Goal: Communication & Community: Answer question/provide support

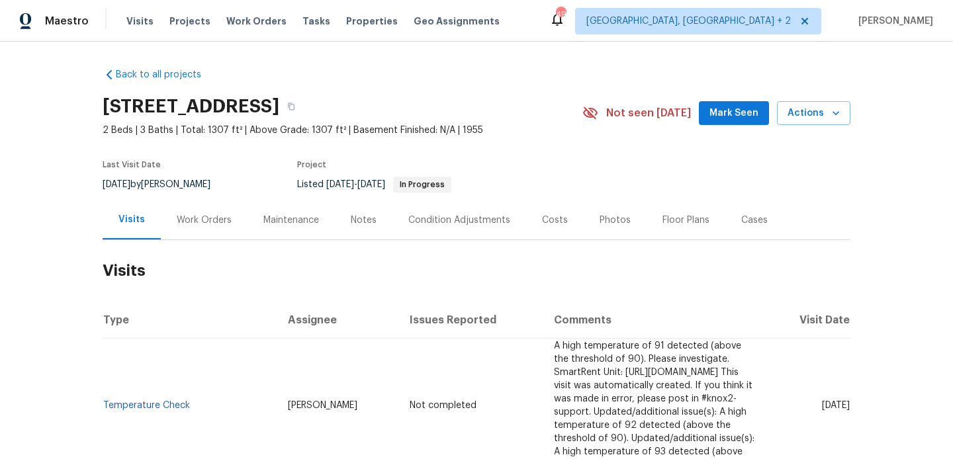
click at [224, 203] on div "Work Orders" at bounding box center [204, 219] width 87 height 39
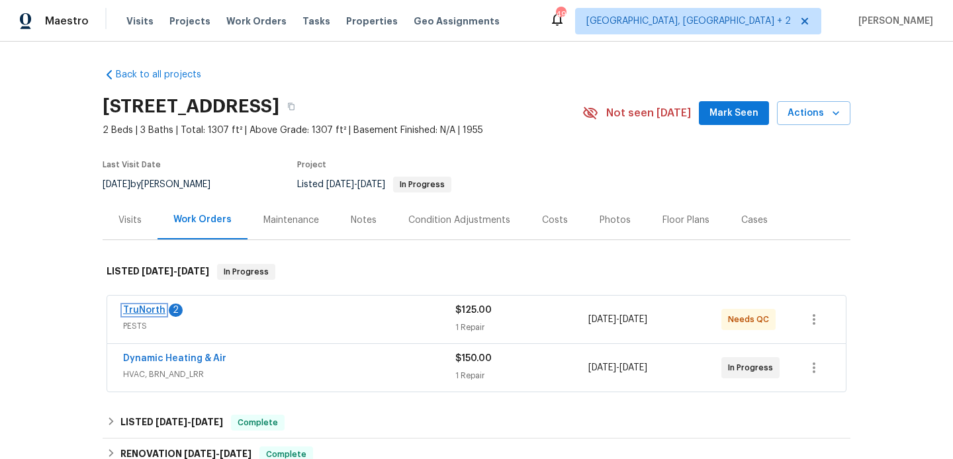
click at [156, 309] on link "TruNorth" at bounding box center [144, 310] width 42 height 9
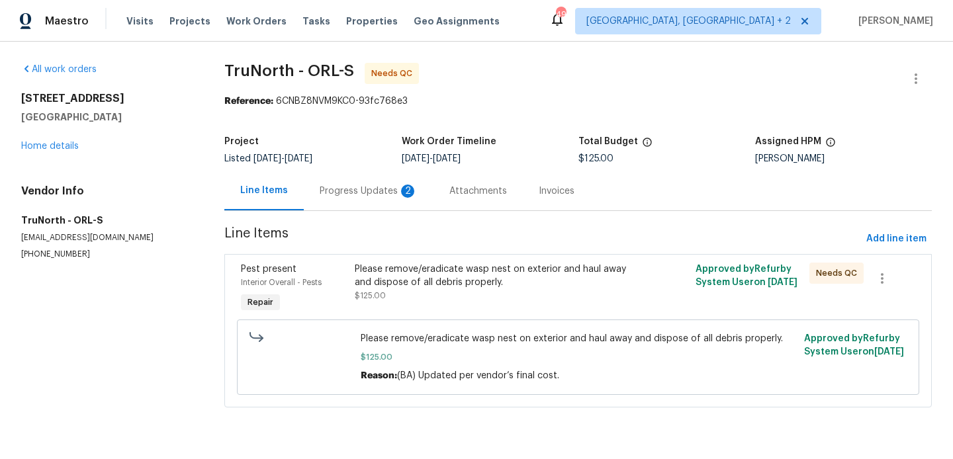
click at [365, 190] on div "Progress Updates 2" at bounding box center [369, 191] width 98 height 13
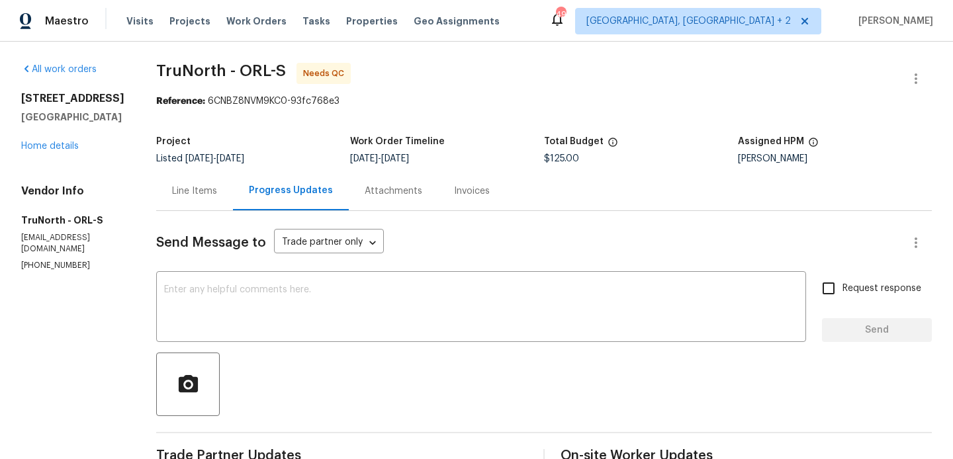
drag, startPoint x: 181, startPoint y: 181, endPoint x: 233, endPoint y: 222, distance: 65.9
click at [181, 181] on div "Line Items" at bounding box center [194, 190] width 77 height 39
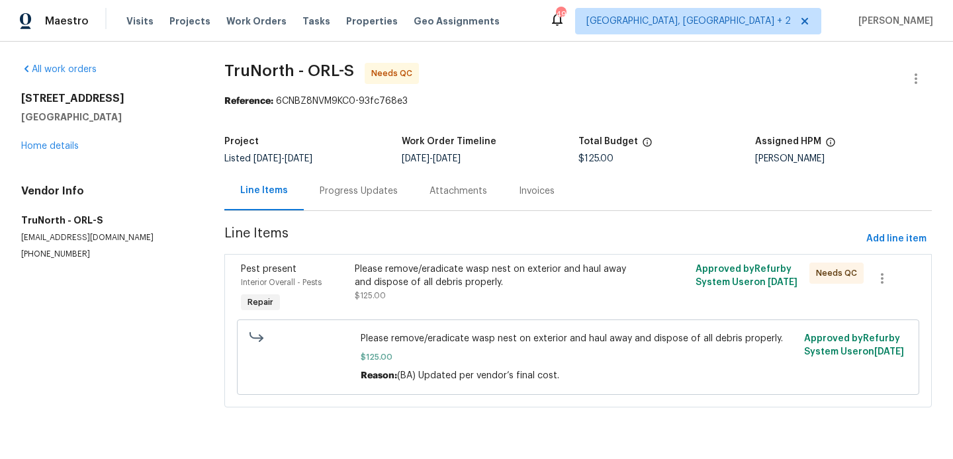
click at [353, 187] on div "Progress Updates" at bounding box center [359, 191] width 78 height 13
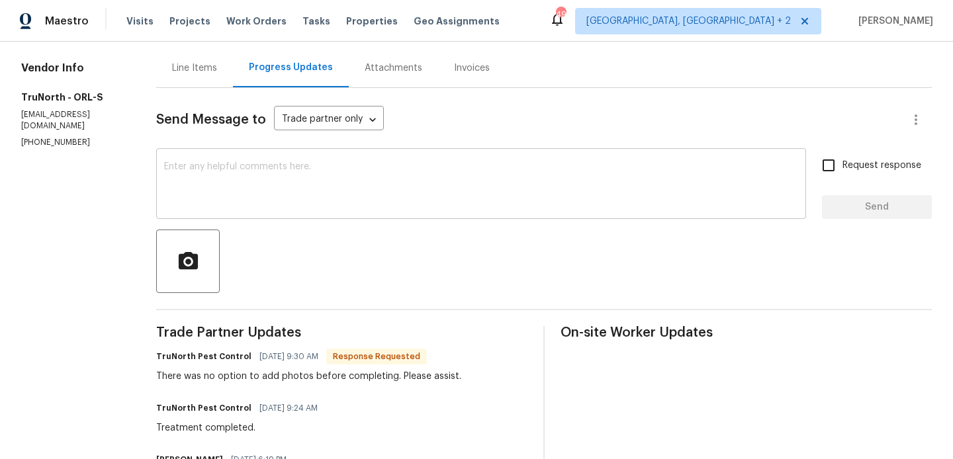
scroll to position [168, 0]
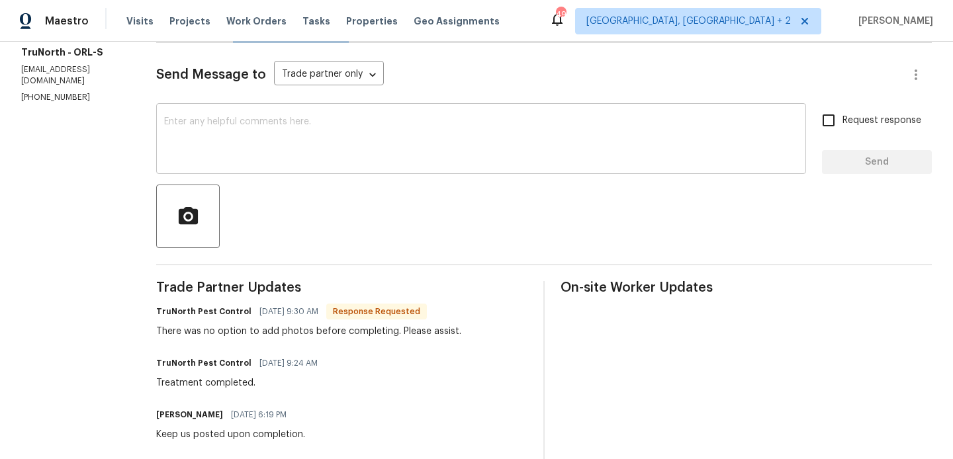
click at [275, 133] on textarea at bounding box center [481, 140] width 634 height 46
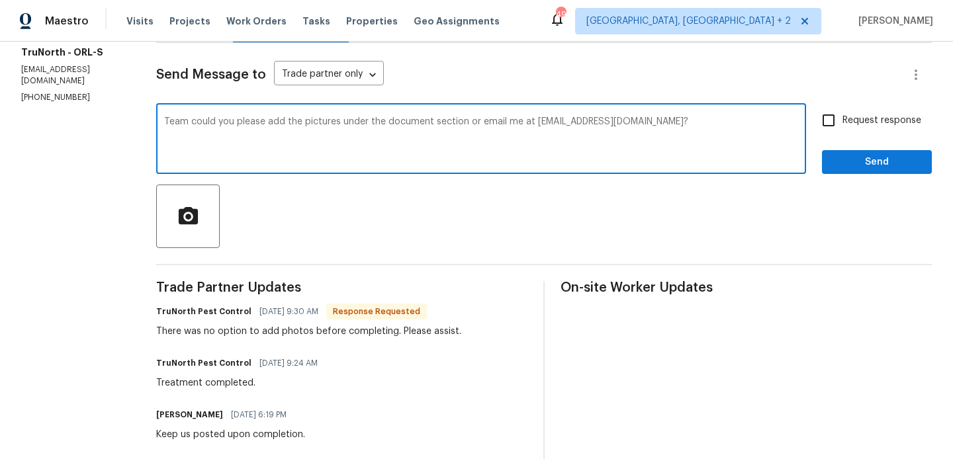
type textarea "Team could you please add the pictures under the document section or email me a…"
click at [815, 120] on div "Team could you please add the pictures under the document section or email me a…" at bounding box center [543, 140] width 775 height 67
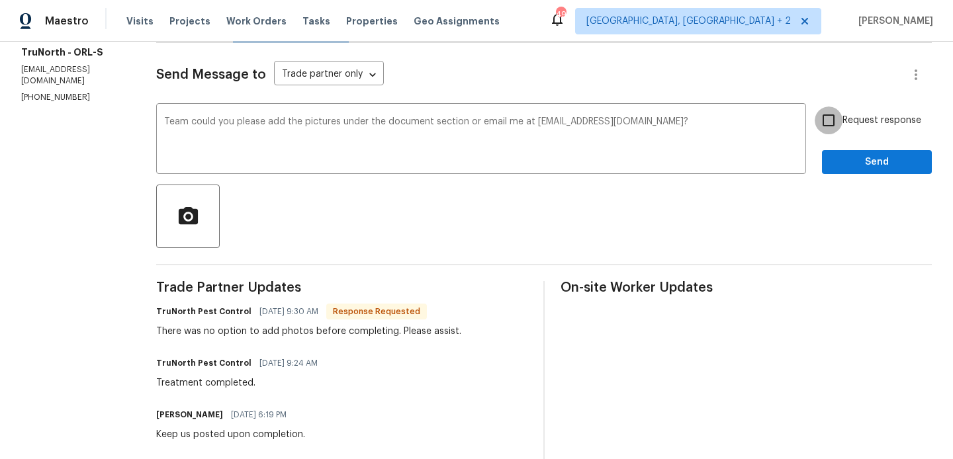
click at [829, 122] on input "Request response" at bounding box center [829, 121] width 28 height 28
checkbox input "true"
click at [841, 171] on button "Send" at bounding box center [877, 162] width 110 height 24
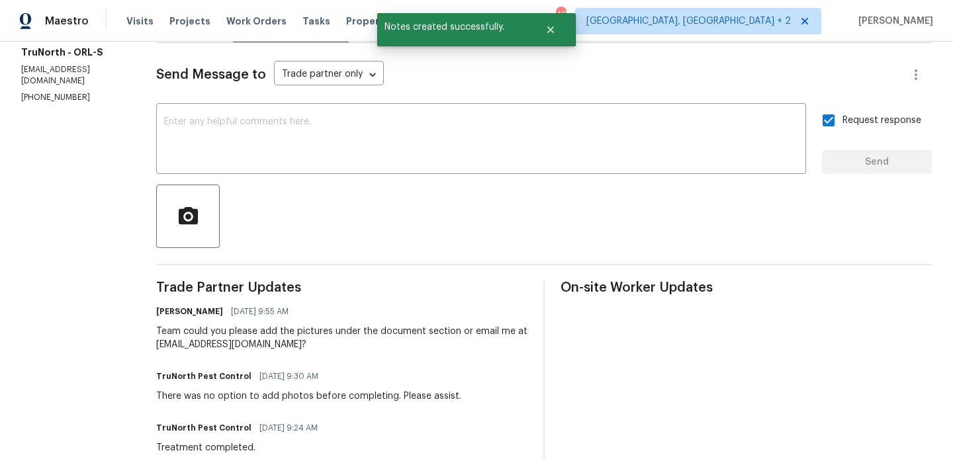
scroll to position [0, 0]
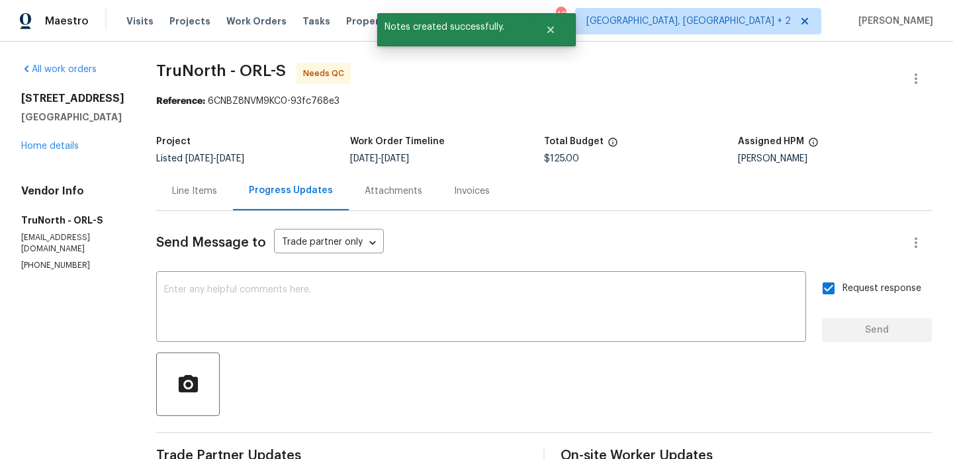
click at [179, 77] on span "TruNorth - ORL-S" at bounding box center [221, 71] width 130 height 16
copy span "TruNorth"
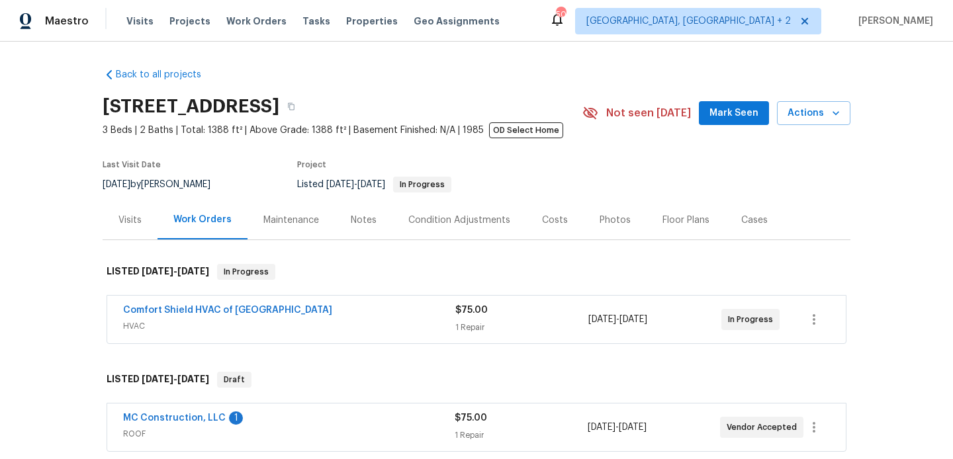
scroll to position [43, 0]
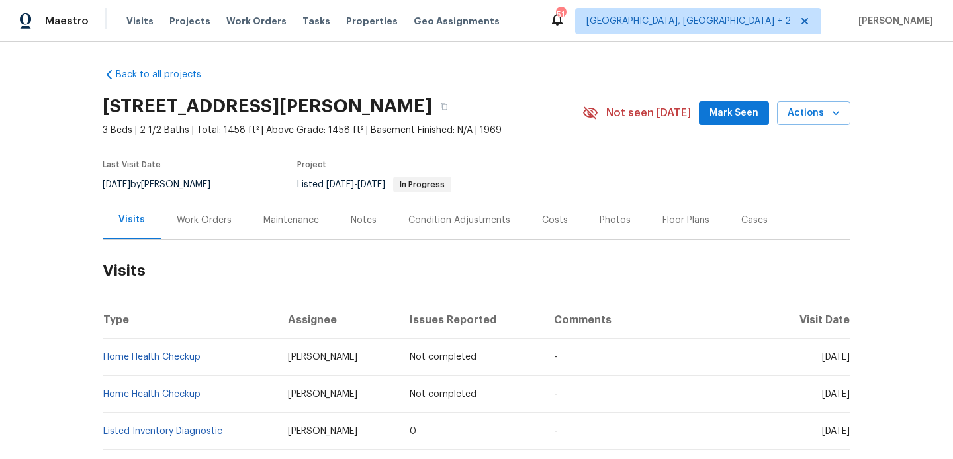
click at [219, 231] on div "Work Orders" at bounding box center [204, 219] width 87 height 39
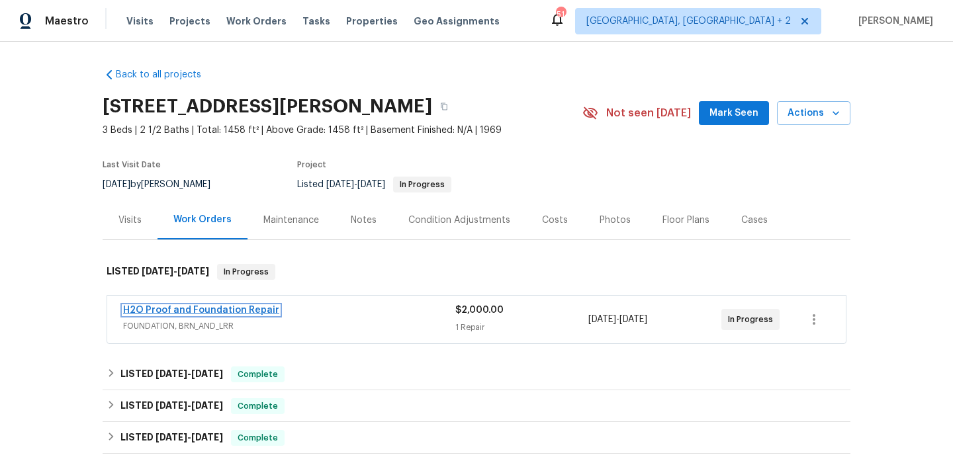
click at [257, 308] on link "H2O Proof and Foundation Repair" at bounding box center [201, 310] width 156 height 9
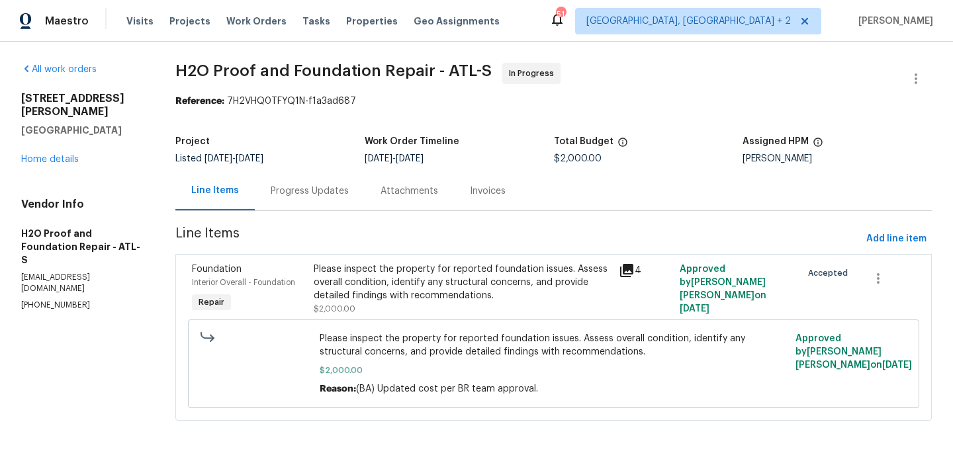
click at [312, 197] on div "Progress Updates" at bounding box center [310, 191] width 78 height 13
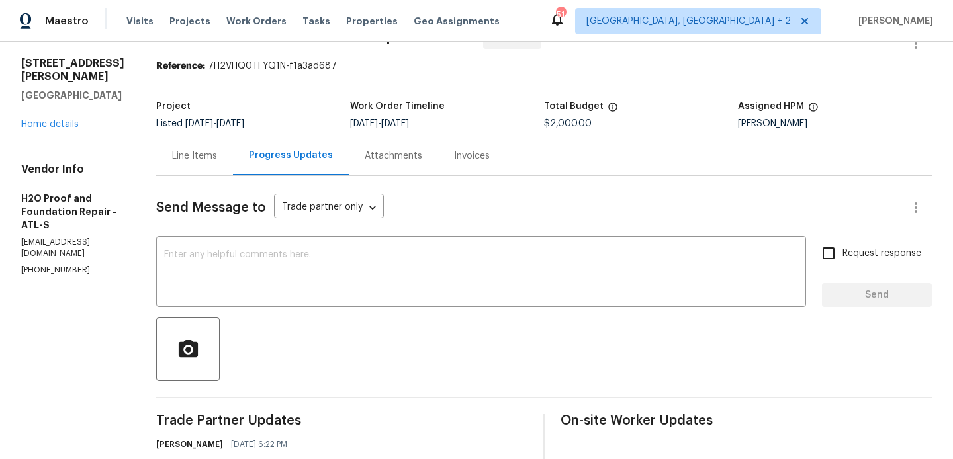
scroll to position [326, 0]
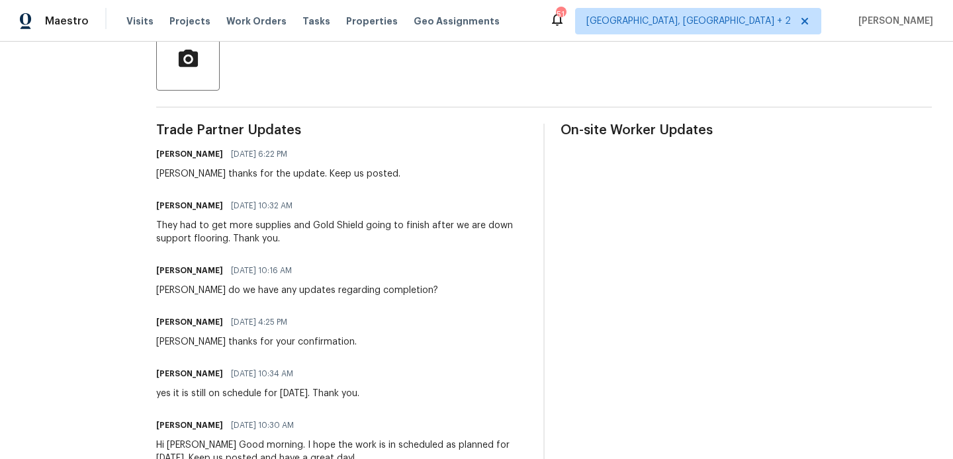
click at [242, 234] on div "They had to get more supplies and Gold Shield going to finish after we are down…" at bounding box center [341, 232] width 371 height 26
click at [212, 240] on div "They had to get more supplies and Gold Shield going to finish after we are down…" at bounding box center [341, 232] width 371 height 26
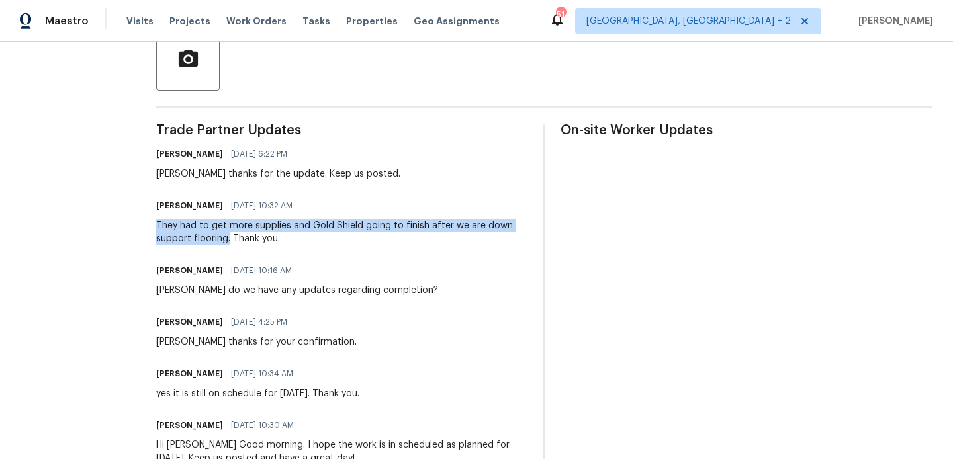
drag, startPoint x: 211, startPoint y: 241, endPoint x: 137, endPoint y: 217, distance: 77.8
click at [156, 217] on div "Sherle Lorentz 08/21/2025 10:32 AM They had to get more supplies and Gold Shiel…" at bounding box center [341, 221] width 371 height 49
copy div "They had to get more supplies and Gold Shield going to finish after we are down…"
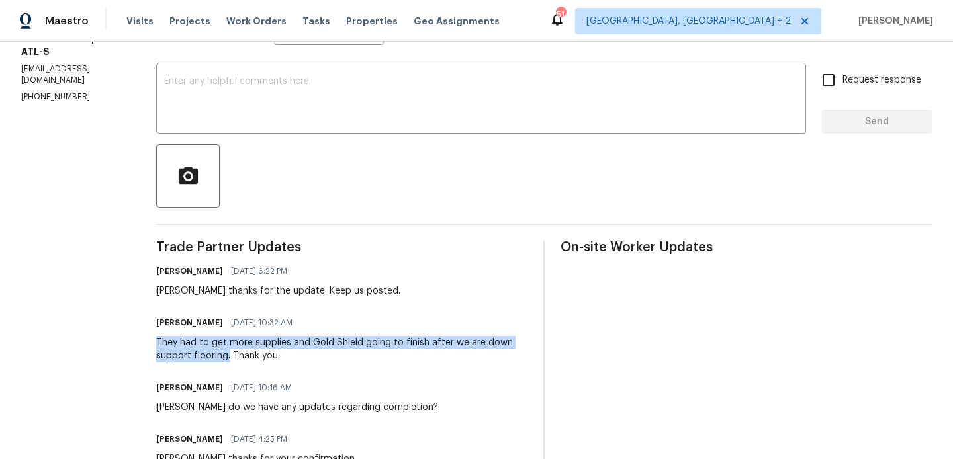
scroll to position [0, 0]
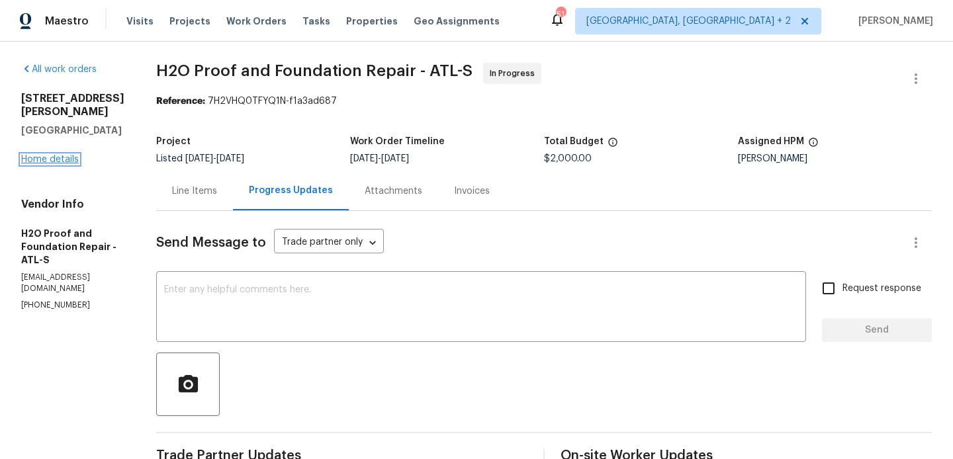
click at [50, 164] on link "Home details" at bounding box center [50, 159] width 58 height 9
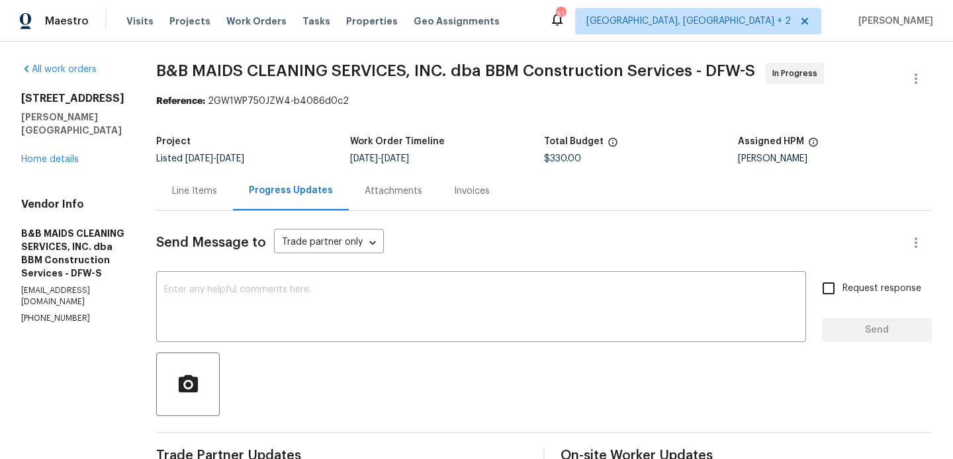
click at [54, 313] on p "(214) 732-4660" at bounding box center [72, 318] width 103 height 11
copy p "(214) 732-4660"
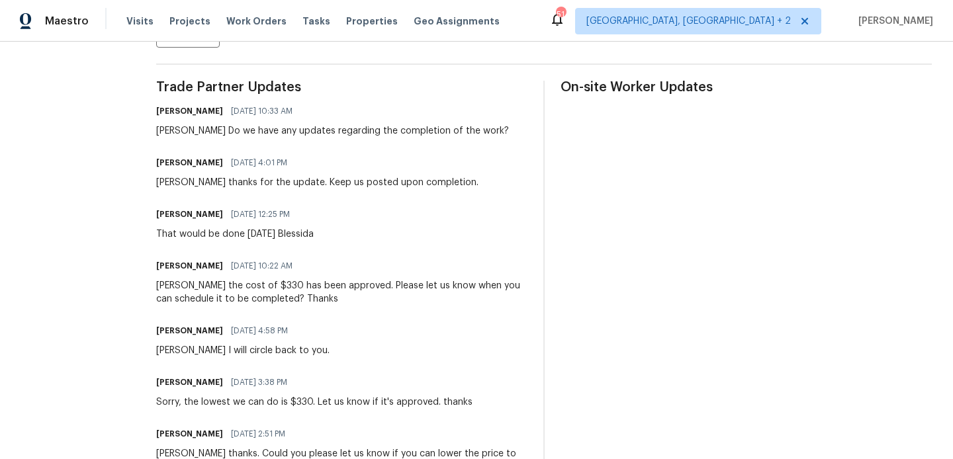
scroll to position [184, 0]
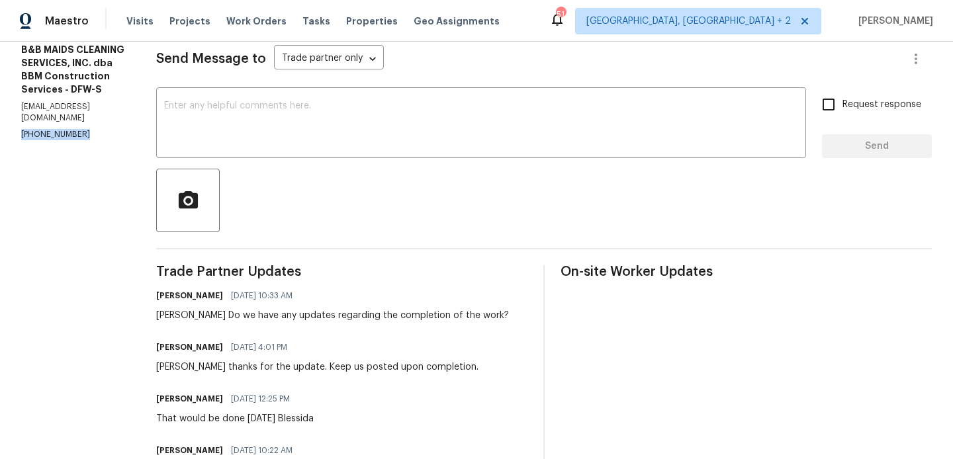
copy p "(214) 732-4660"
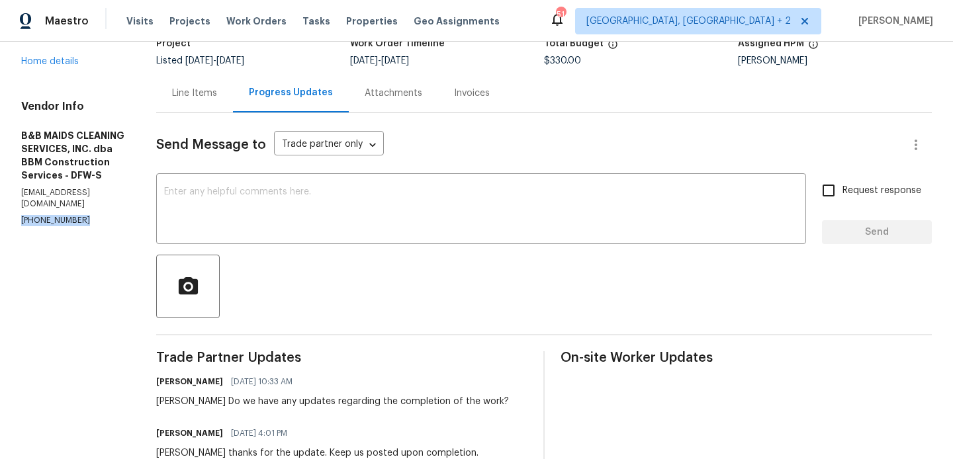
scroll to position [0, 0]
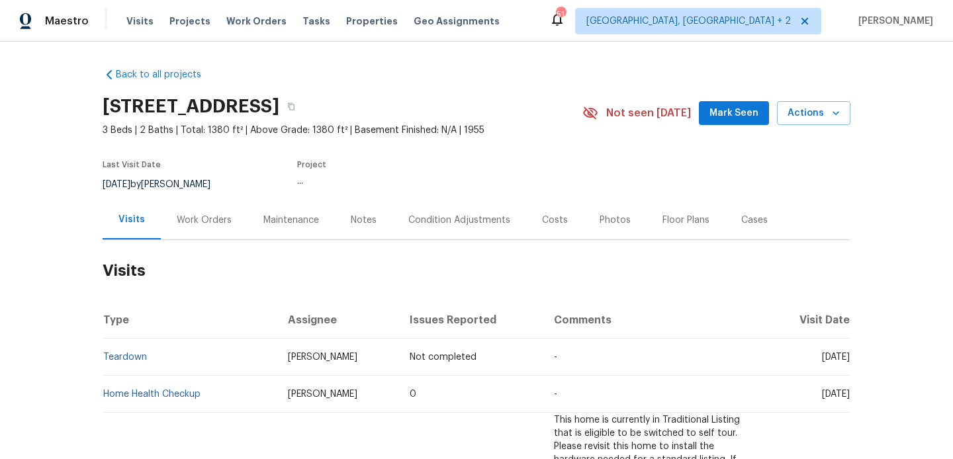
click at [239, 212] on div "Work Orders" at bounding box center [204, 219] width 87 height 39
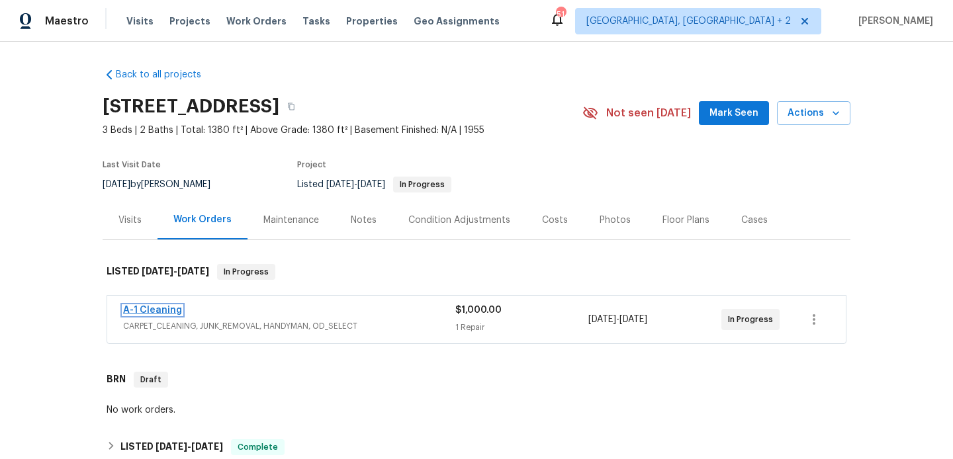
click at [168, 310] on link "A-1 Cleaning" at bounding box center [152, 310] width 59 height 9
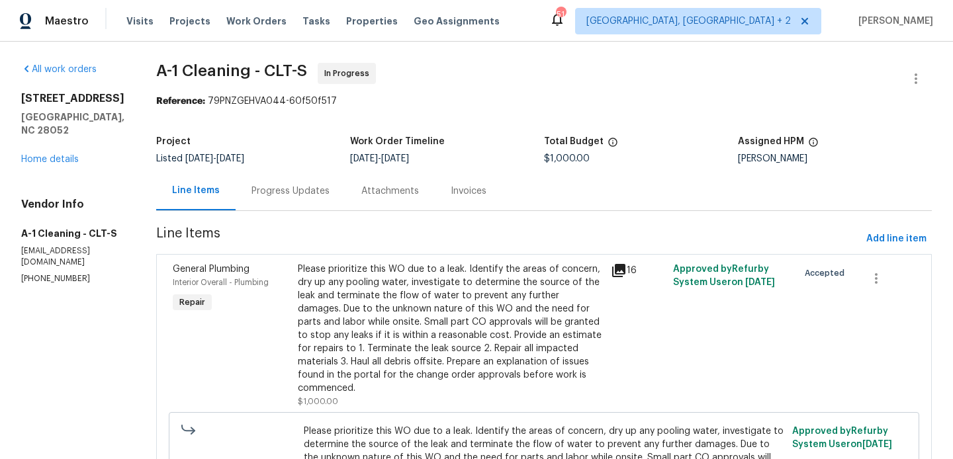
click at [319, 192] on div "Progress Updates" at bounding box center [291, 190] width 110 height 39
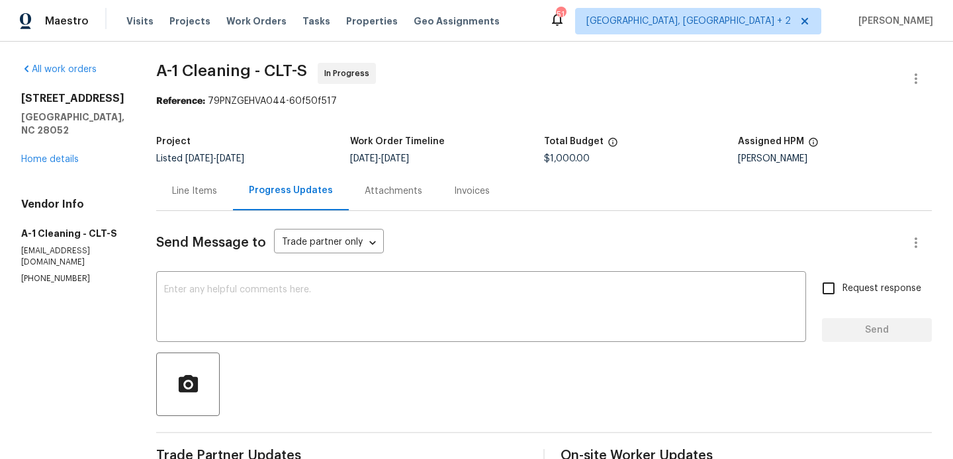
copy p "(828) 468-1051"
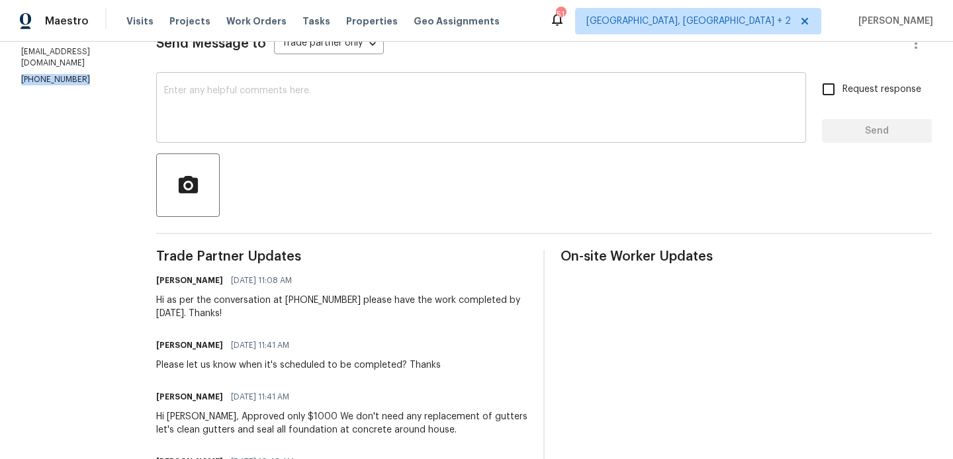
scroll to position [370, 0]
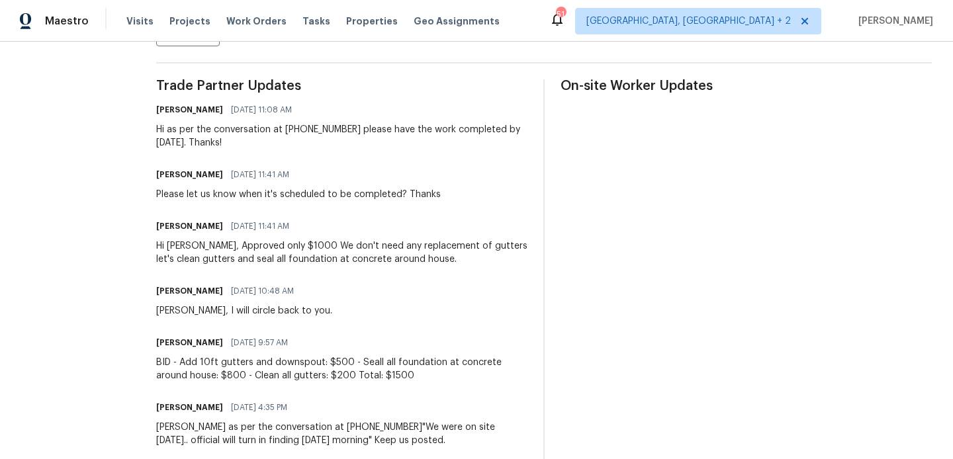
click at [175, 244] on div "Hi Damion, Approved only $1000 We don't need any replacement of gutters let's c…" at bounding box center [341, 253] width 371 height 26
copy div "Damion"
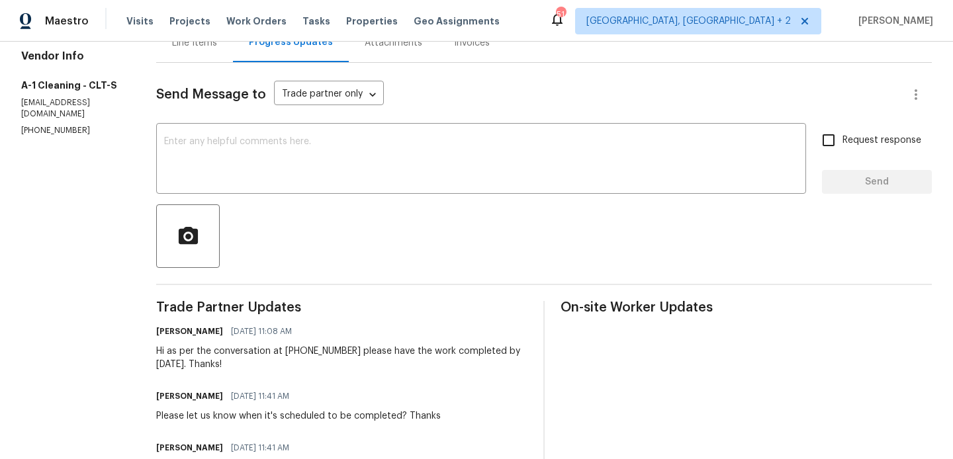
scroll to position [64, 0]
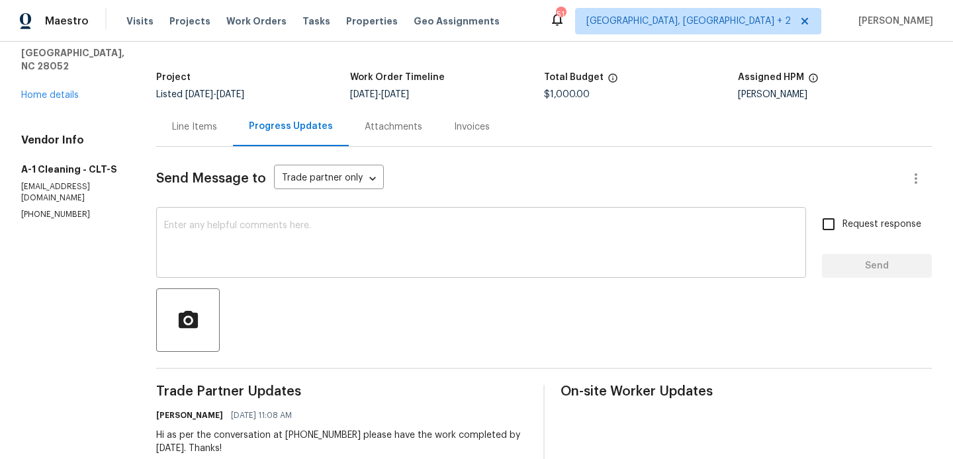
click at [254, 239] on textarea at bounding box center [481, 244] width 634 height 46
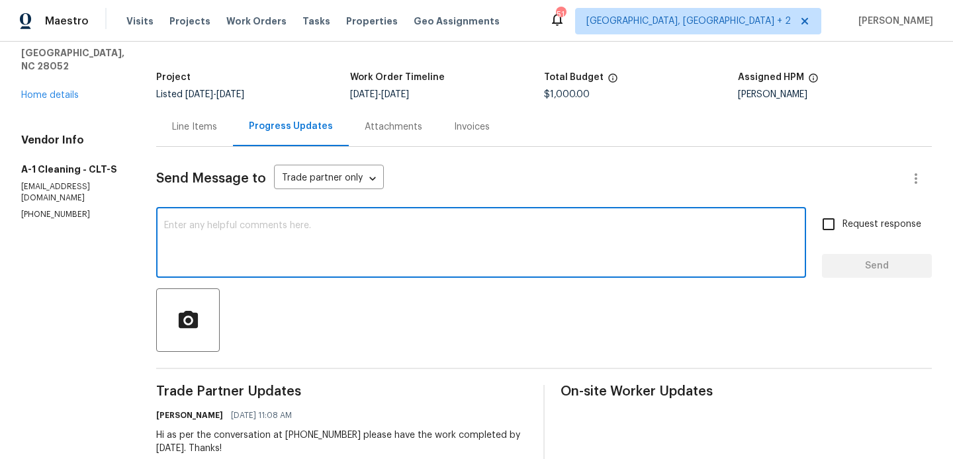
paste textarea "Damion"
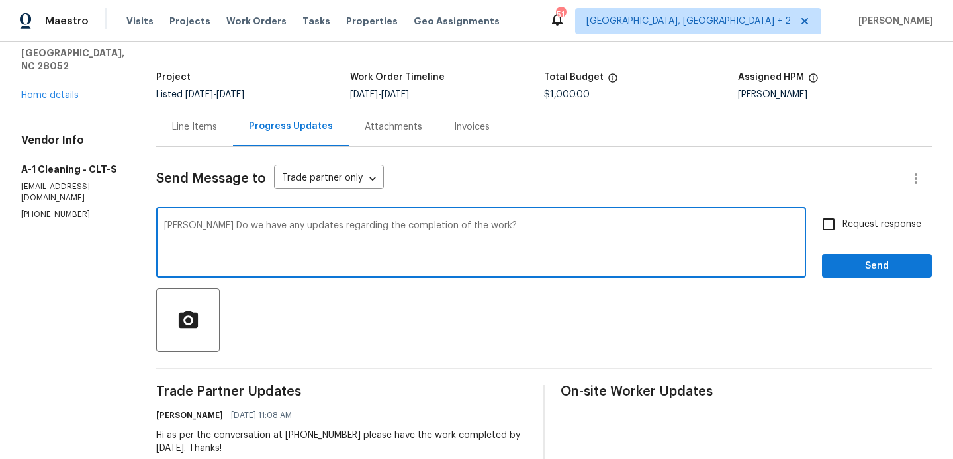
type textarea "Damion Do we have any updates regarding the completion of the work?"
click at [832, 226] on input "Request response" at bounding box center [829, 224] width 28 height 28
checkbox input "true"
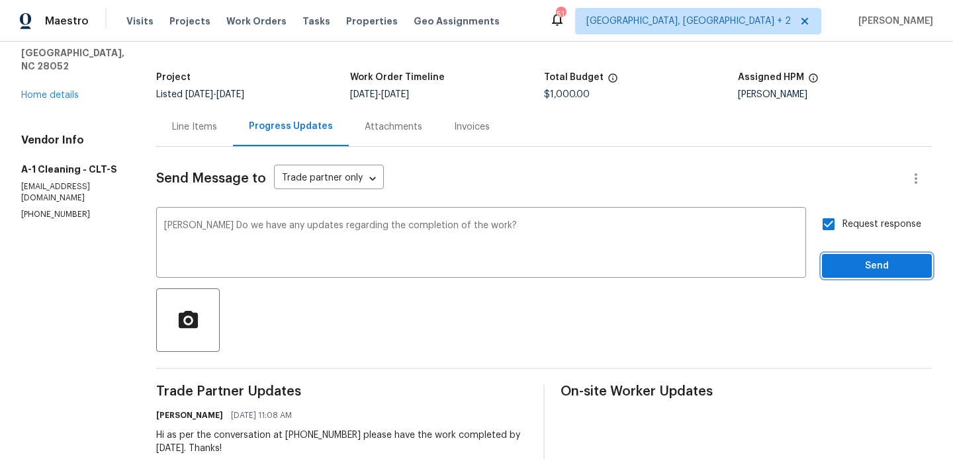
click at [844, 267] on span "Send" at bounding box center [876, 266] width 89 height 17
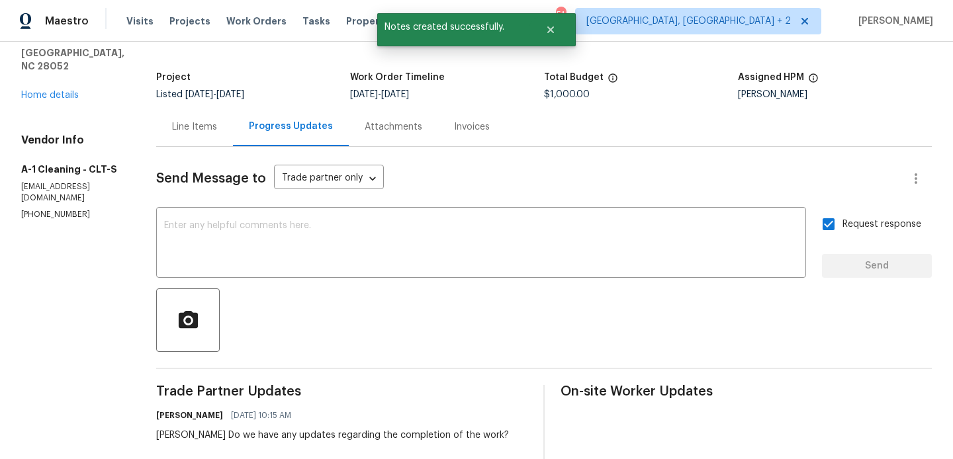
scroll to position [0, 0]
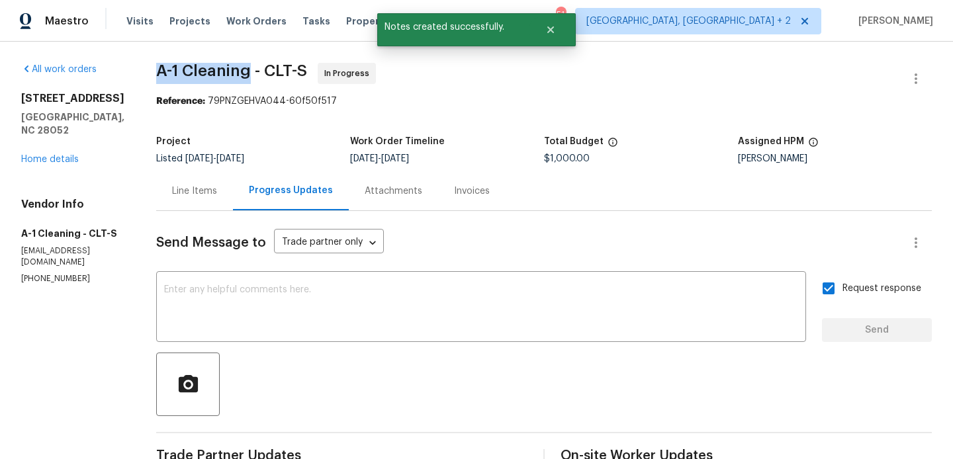
drag, startPoint x: 241, startPoint y: 75, endPoint x: 136, endPoint y: 71, distance: 105.3
copy span "A-1 Cleaning"
click at [50, 155] on link "Home details" at bounding box center [50, 159] width 58 height 9
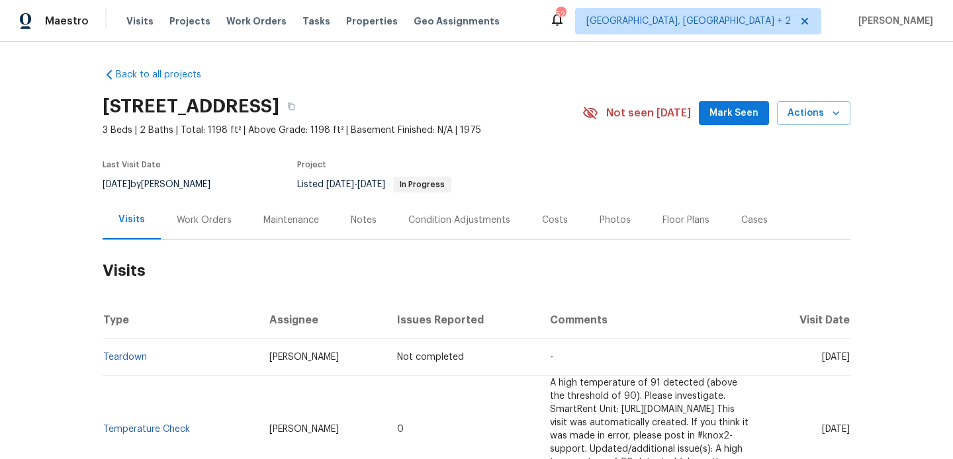
click at [205, 218] on div "Work Orders" at bounding box center [204, 220] width 55 height 13
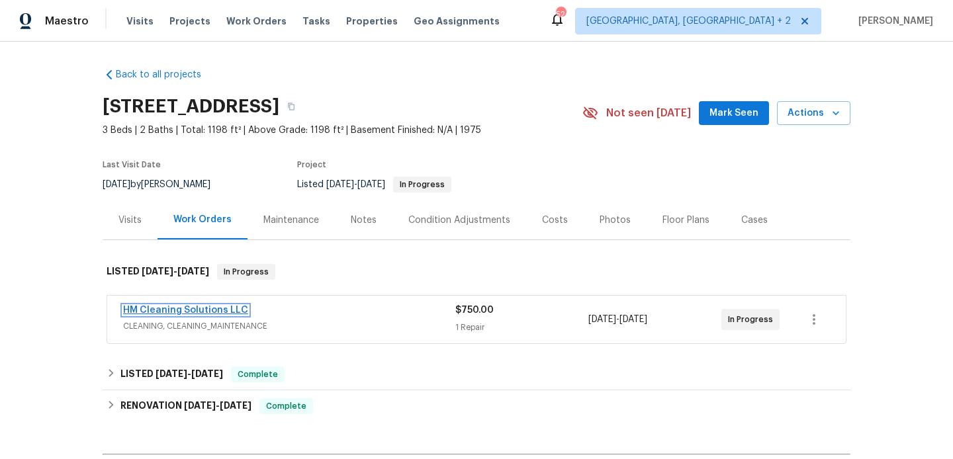
click at [216, 311] on link "HM Cleaning Solutions LLC" at bounding box center [185, 310] width 125 height 9
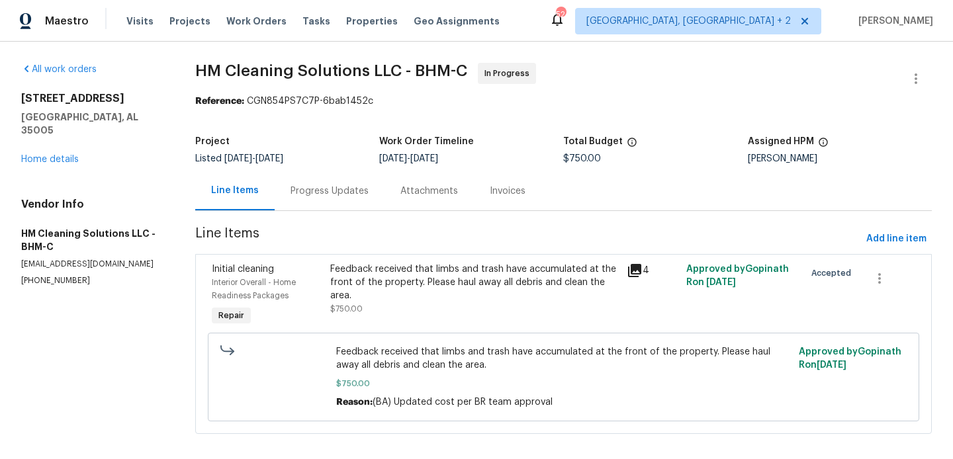
click at [331, 189] on div "Progress Updates" at bounding box center [329, 191] width 78 height 13
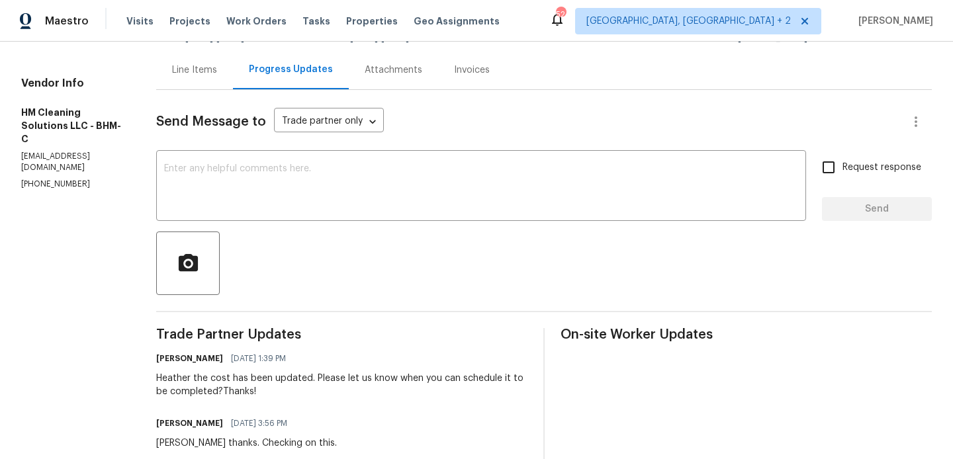
scroll to position [168, 0]
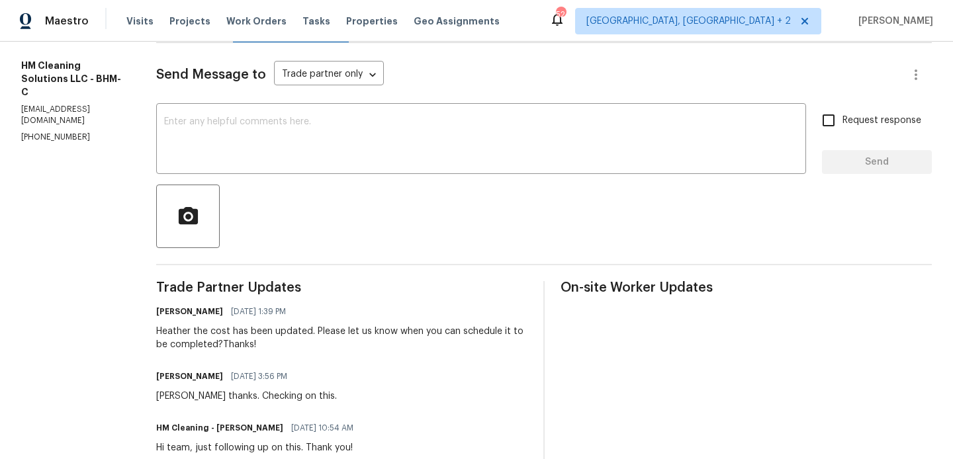
click at [46, 132] on p "(817) 526-5400" at bounding box center [72, 137] width 103 height 11
copy p "(817) 526-5400"
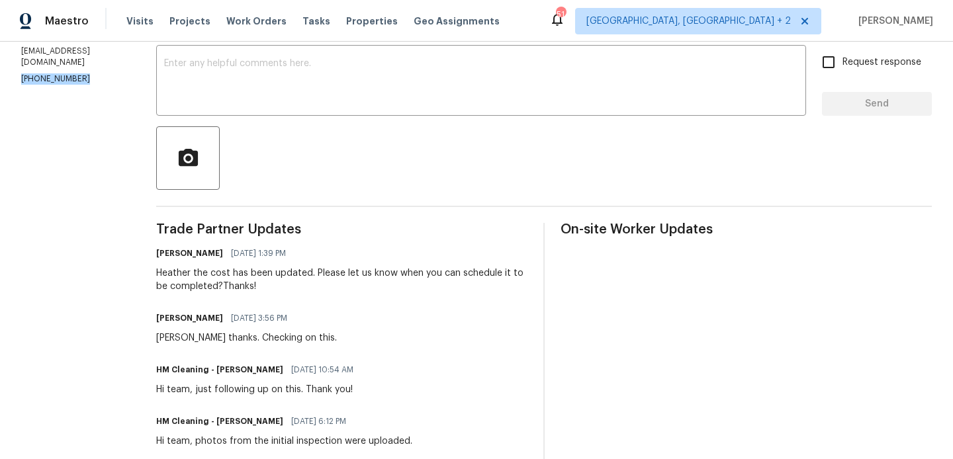
scroll to position [0, 0]
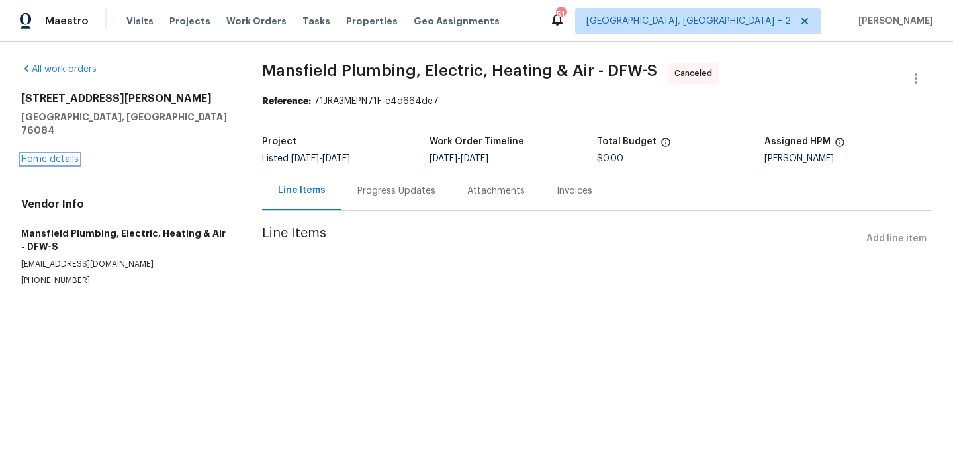
click at [57, 155] on link "Home details" at bounding box center [50, 159] width 58 height 9
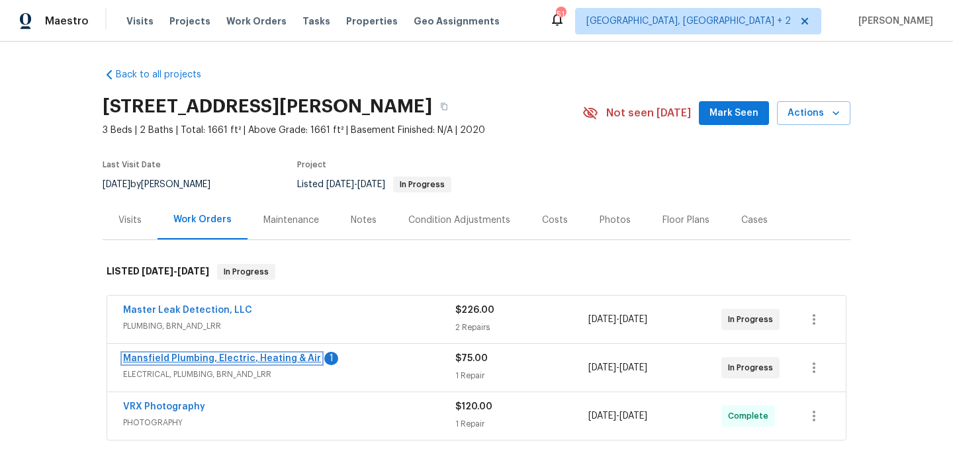
click at [228, 358] on link "Mansfield Plumbing, Electric, Heating & Air" at bounding box center [222, 358] width 198 height 9
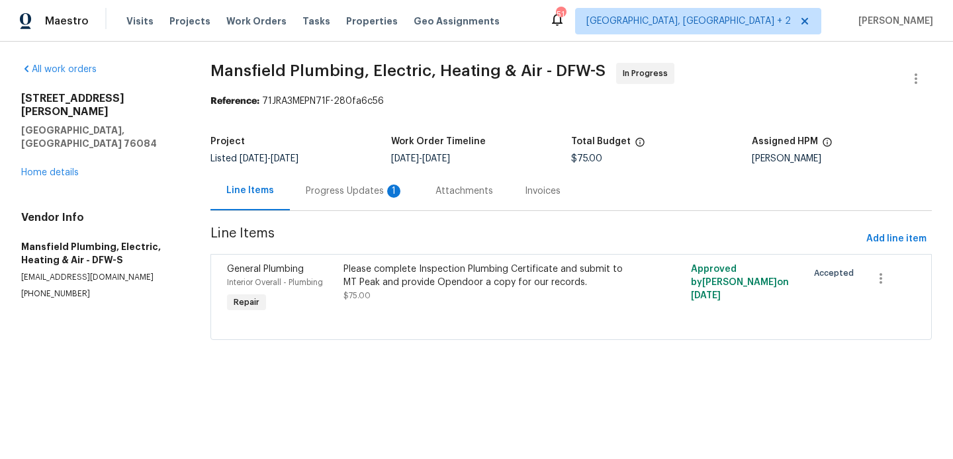
click at [346, 195] on div "Progress Updates 1" at bounding box center [355, 191] width 98 height 13
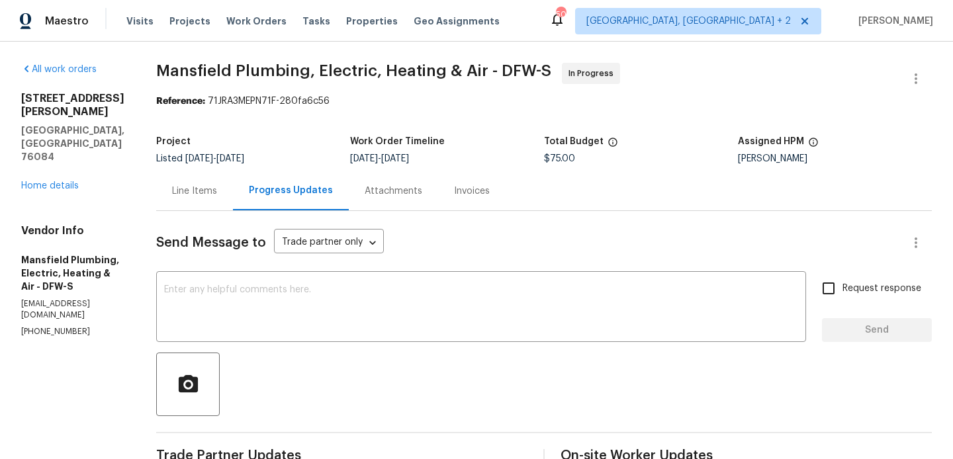
click at [217, 186] on div "Line Items" at bounding box center [194, 191] width 45 height 13
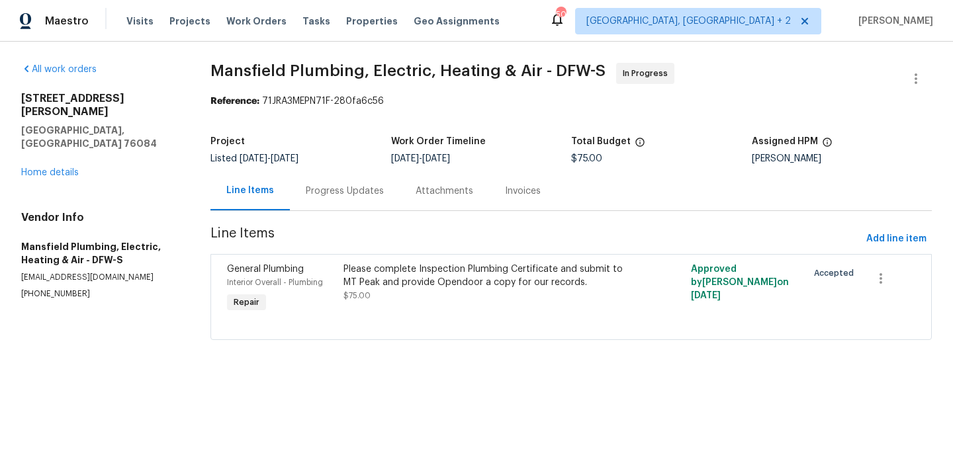
click at [320, 200] on div "Progress Updates" at bounding box center [345, 190] width 110 height 39
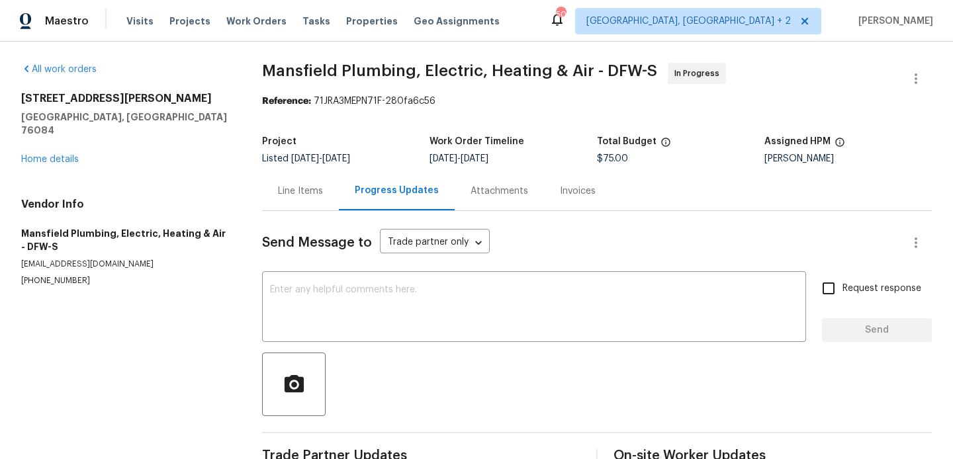
click at [320, 200] on div "Line Items" at bounding box center [300, 190] width 77 height 39
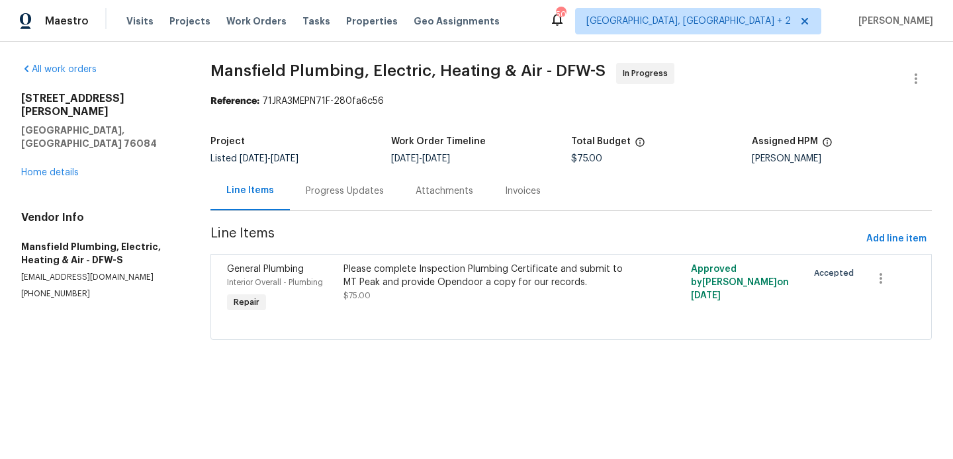
click at [312, 191] on div "Progress Updates" at bounding box center [345, 191] width 78 height 13
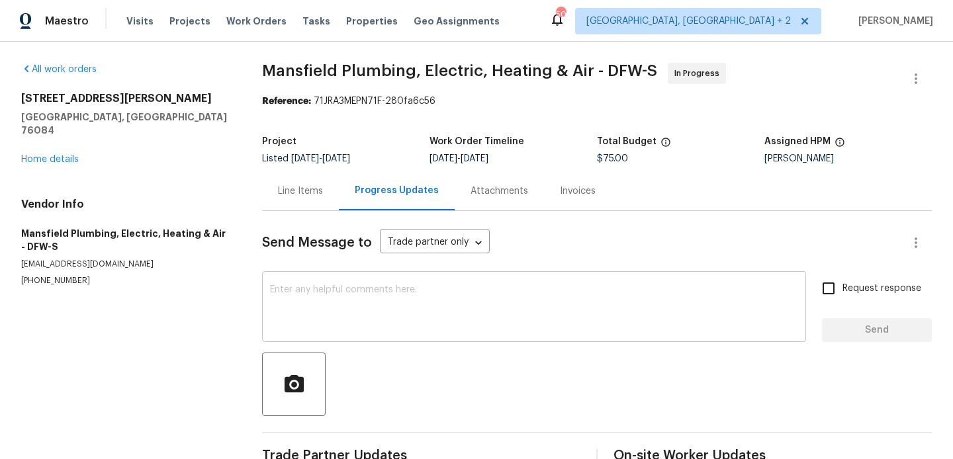
scroll to position [280, 0]
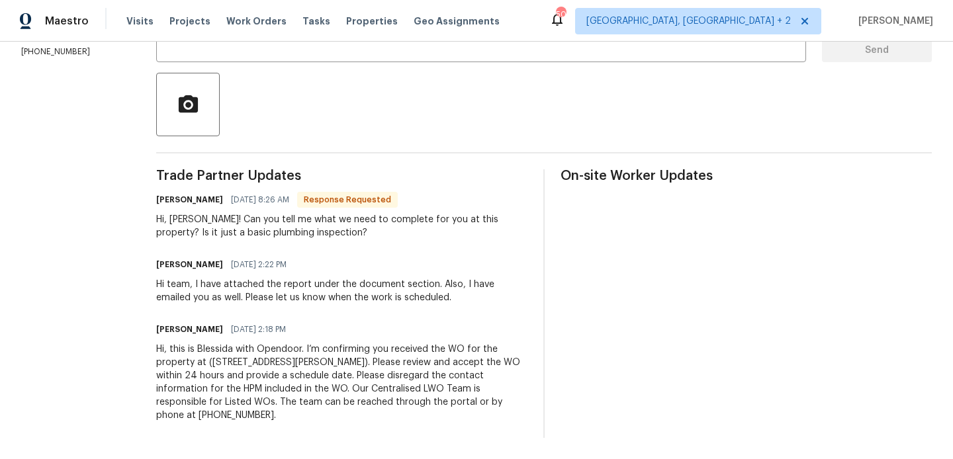
click at [214, 197] on h6 "Heather Southerland" at bounding box center [189, 199] width 67 height 13
copy h6 "Heather"
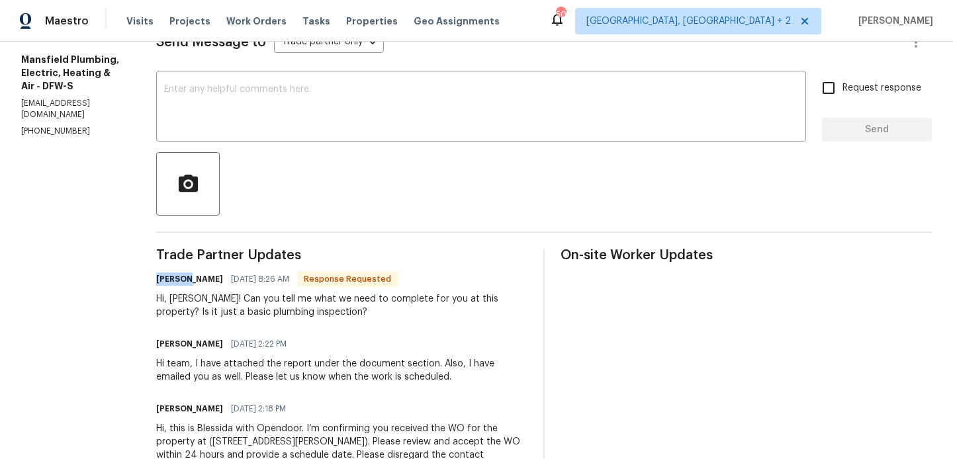
scroll to position [184, 0]
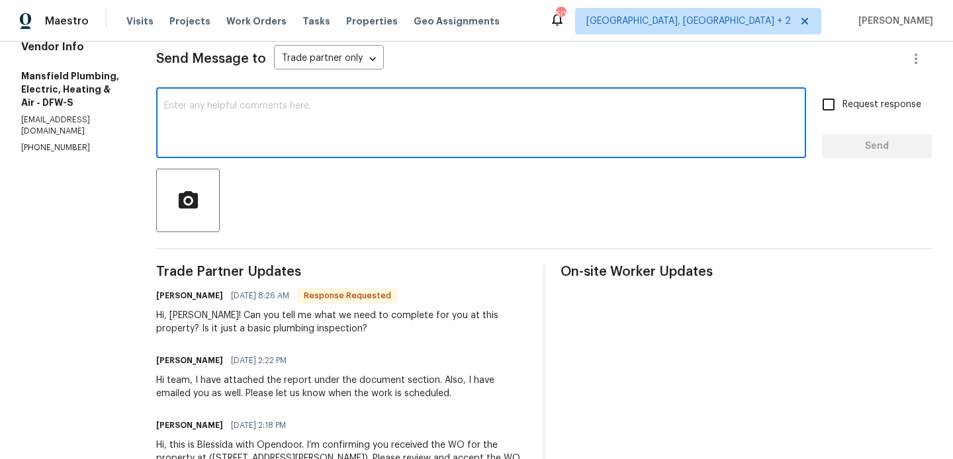
click at [339, 124] on textarea at bounding box center [481, 124] width 634 height 46
paste textarea "Heather"
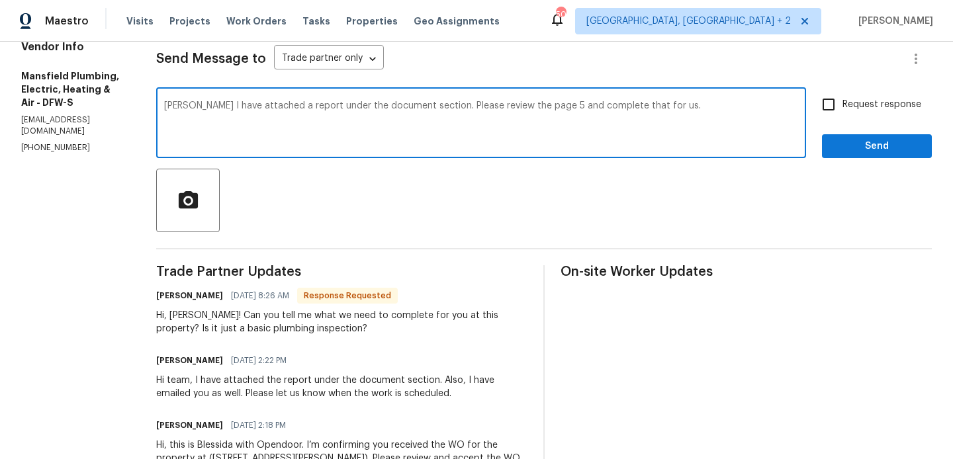
type textarea "Heather I have attached a report under the document section. Please review the …"
click at [860, 110] on span "Request response" at bounding box center [881, 105] width 79 height 14
click at [842, 110] on input "Request response" at bounding box center [829, 105] width 28 height 28
checkbox input "true"
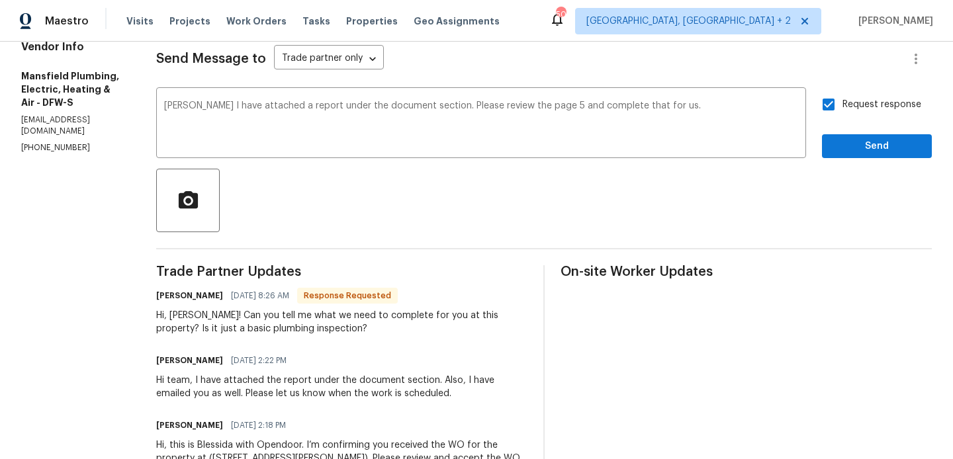
click at [858, 130] on div "Request response Send" at bounding box center [877, 124] width 110 height 67
click at [841, 140] on span "Send" at bounding box center [876, 146] width 89 height 17
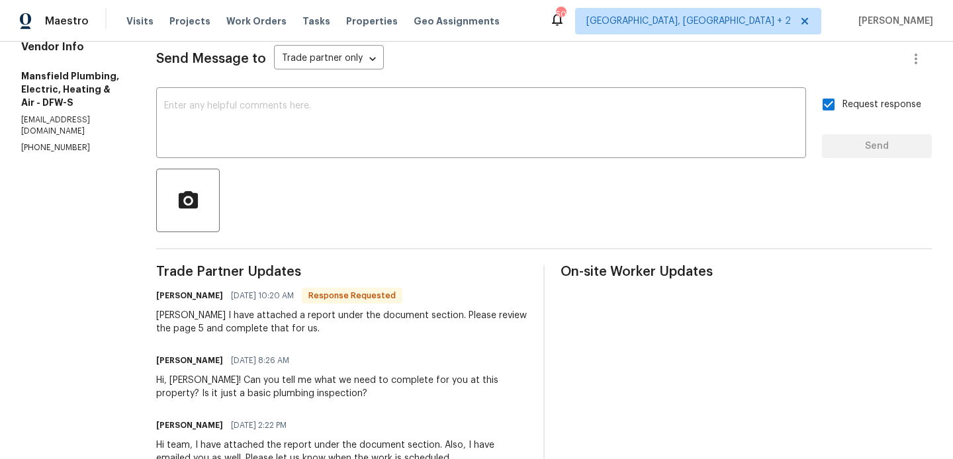
scroll to position [0, 0]
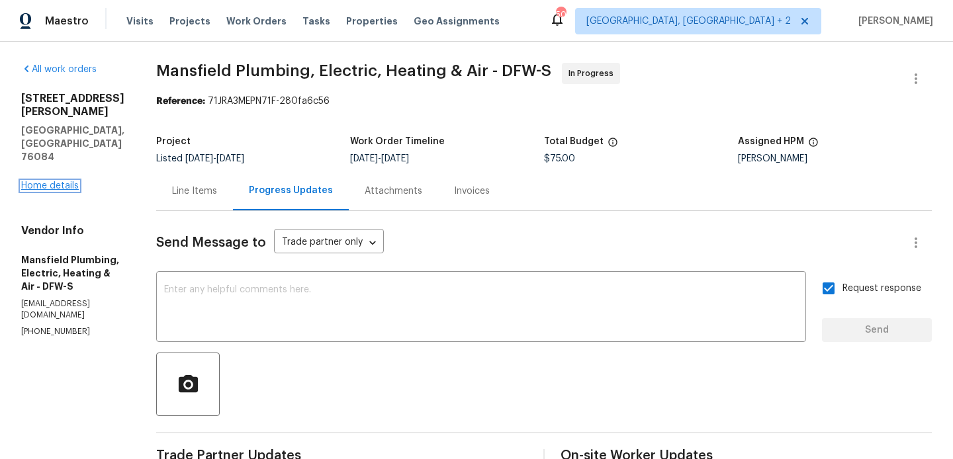
click at [68, 181] on link "Home details" at bounding box center [50, 185] width 58 height 9
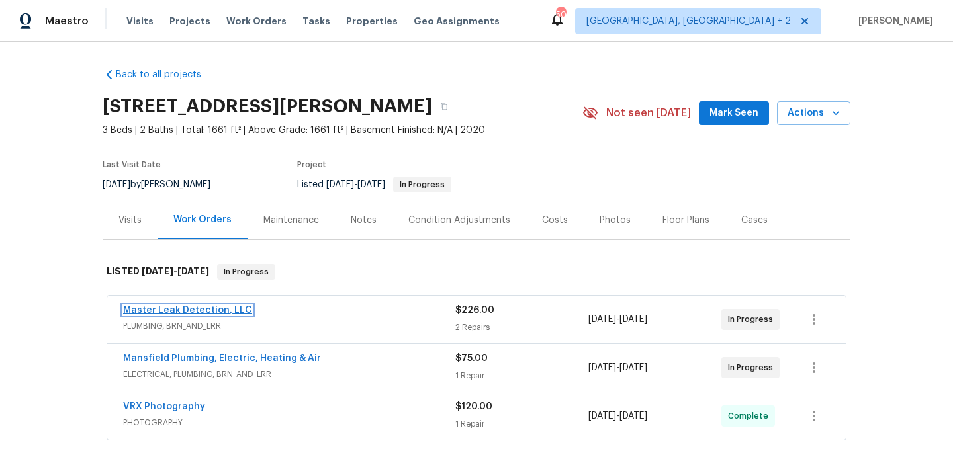
click at [220, 310] on link "Master Leak Detection, LLC" at bounding box center [187, 310] width 129 height 9
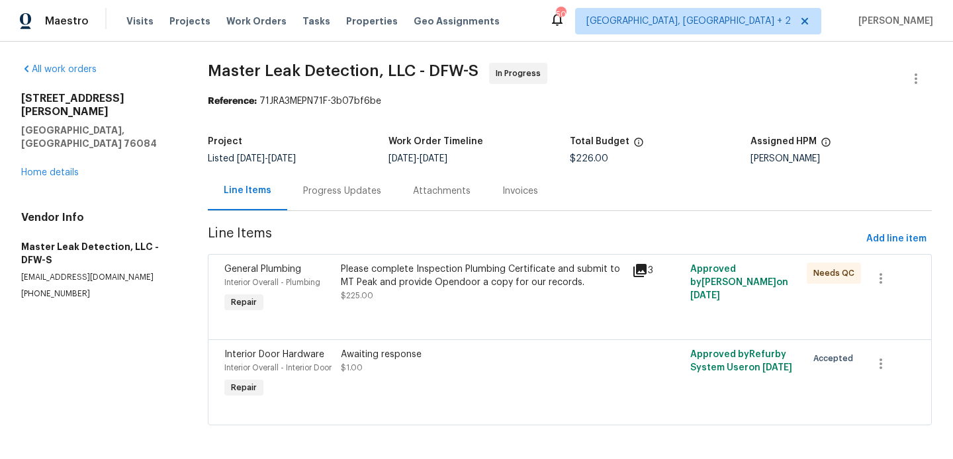
click at [334, 187] on div "Progress Updates" at bounding box center [342, 191] width 78 height 13
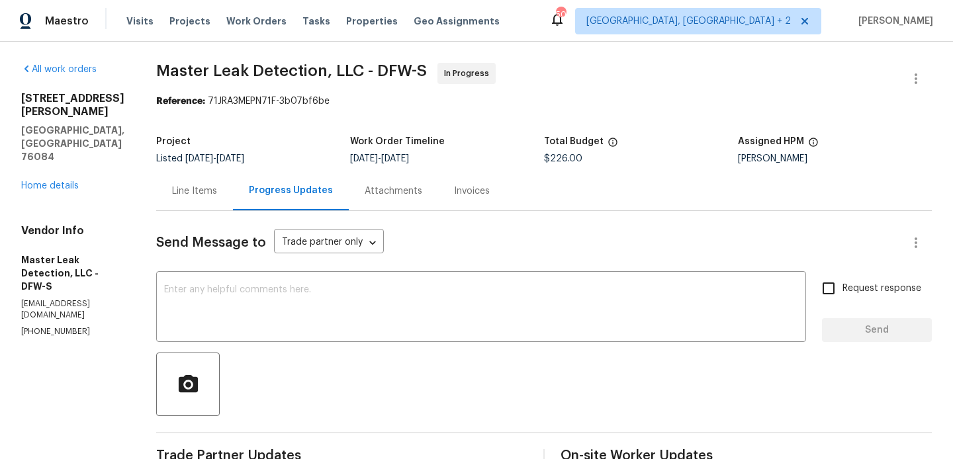
click at [215, 192] on div "Line Items" at bounding box center [194, 191] width 45 height 13
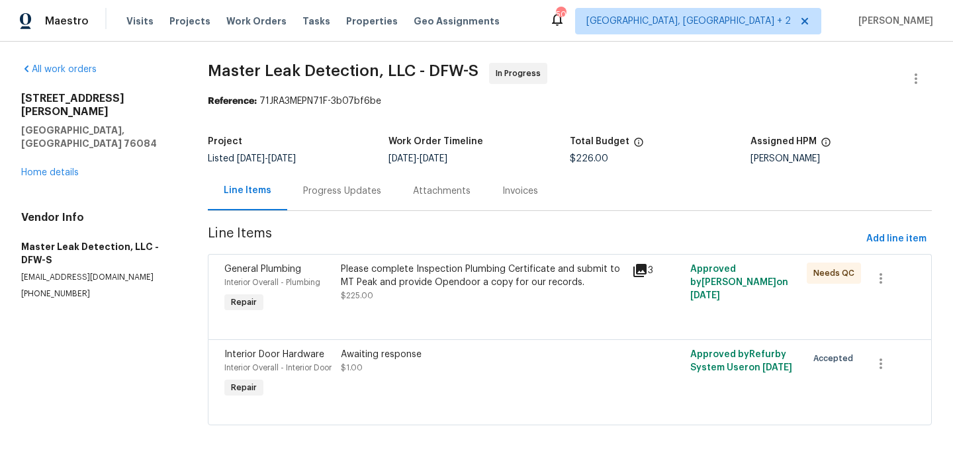
click at [493, 290] on div "Please complete Inspection Plumbing Certificate and submit to MT Peak and provi…" at bounding box center [482, 283] width 283 height 40
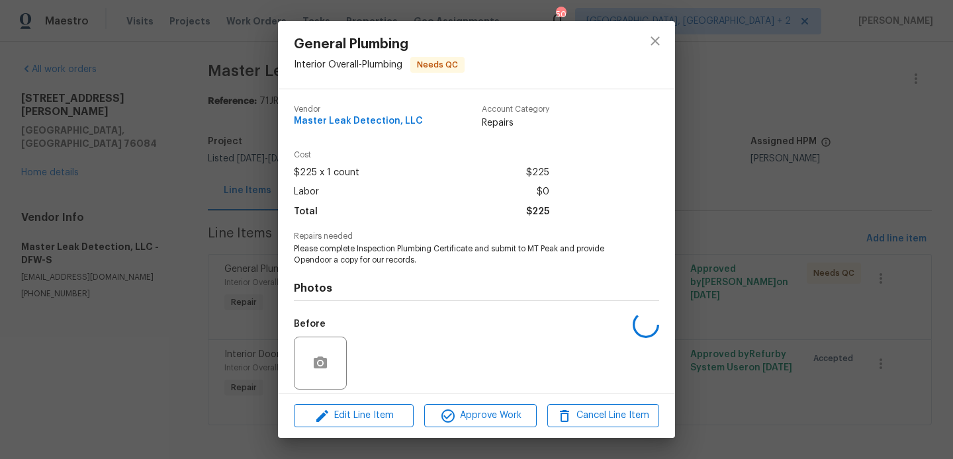
scroll to position [95, 0]
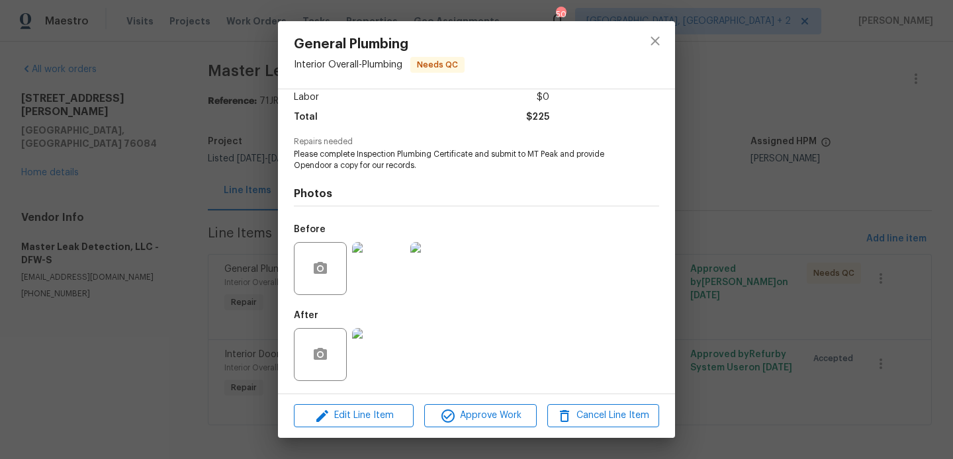
click at [206, 264] on div "General Plumbing Interior Overall - Plumbing Needs QC Vendor Master Leak Detect…" at bounding box center [476, 229] width 953 height 459
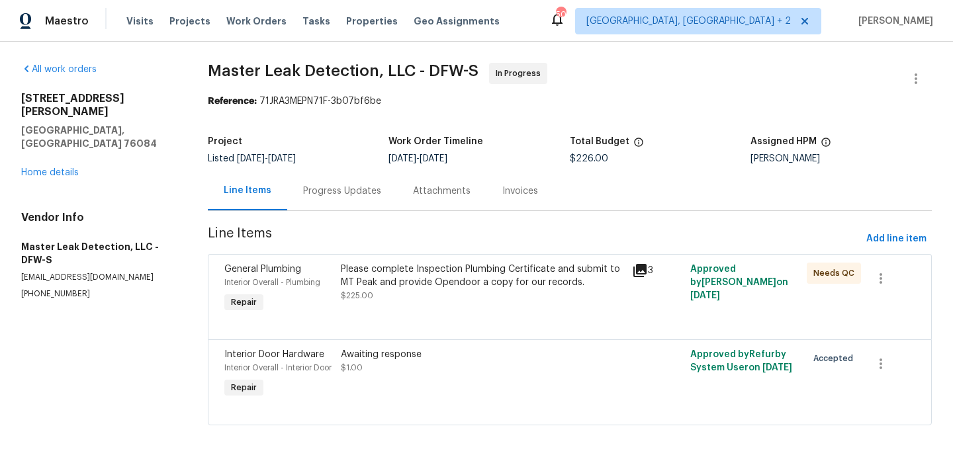
click at [81, 288] on p "(972) 916-1261" at bounding box center [98, 293] width 155 height 11
copy p "(972) 916-1261"
click at [324, 199] on div "Progress Updates" at bounding box center [342, 190] width 110 height 39
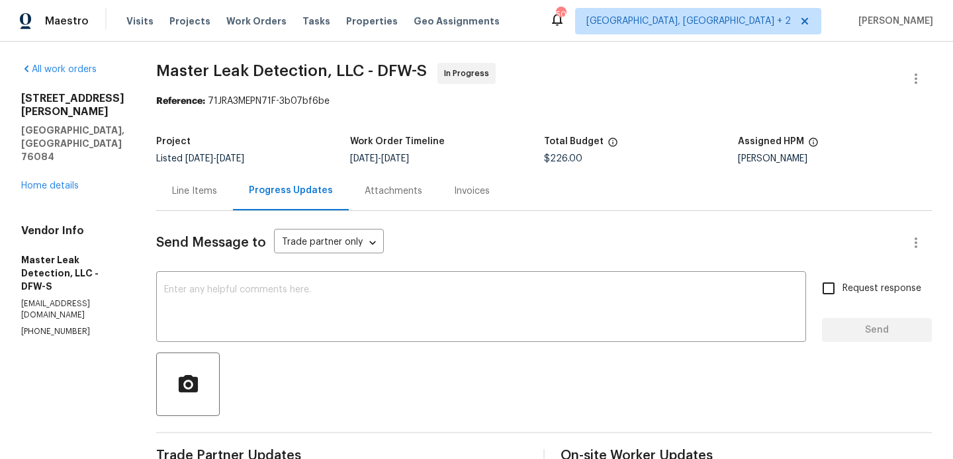
copy p "(972) 916-1261"
click at [53, 181] on link "Home details" at bounding box center [50, 185] width 58 height 9
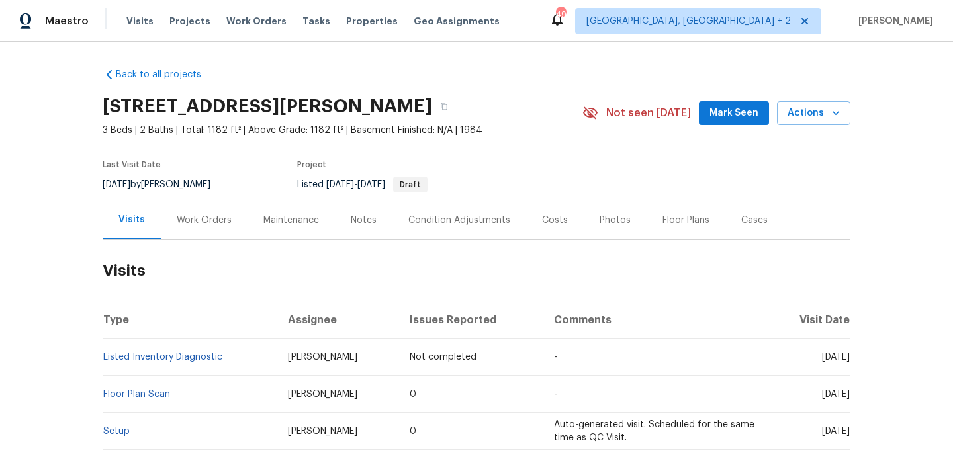
click at [216, 202] on div "Work Orders" at bounding box center [204, 219] width 87 height 39
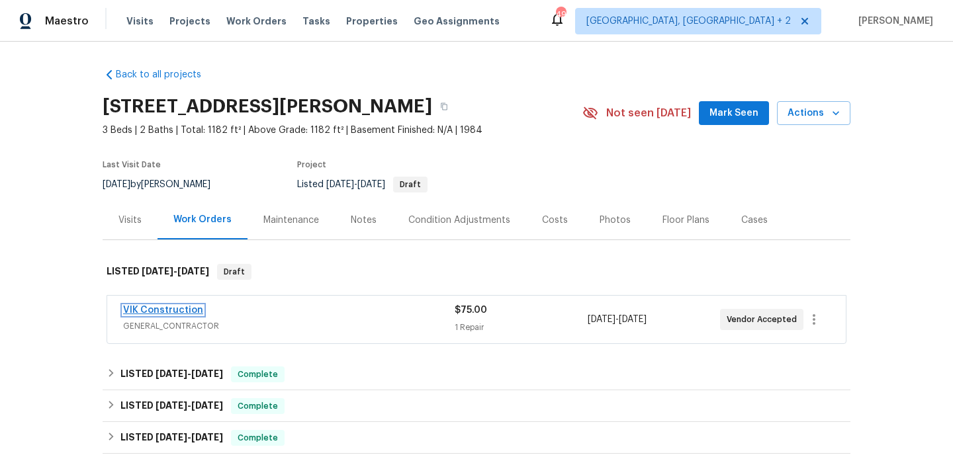
click at [175, 306] on link "VIK Construction" at bounding box center [163, 310] width 80 height 9
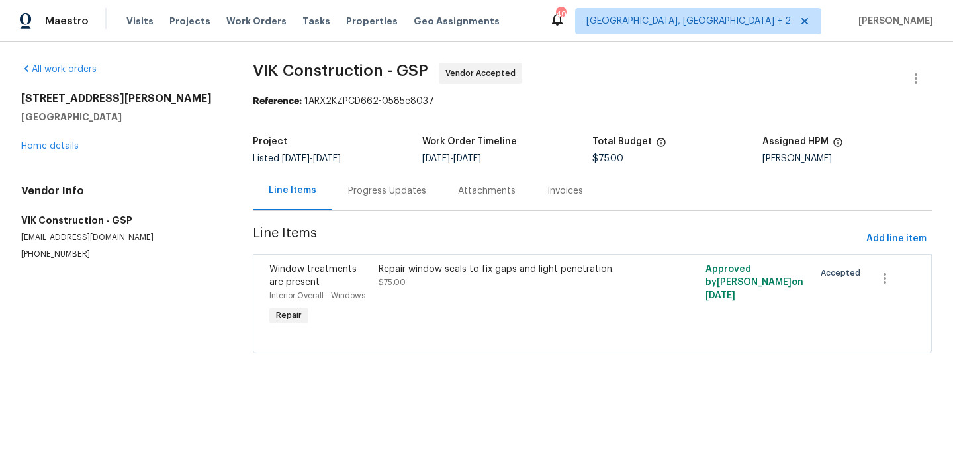
click at [358, 181] on div "Progress Updates" at bounding box center [387, 190] width 110 height 39
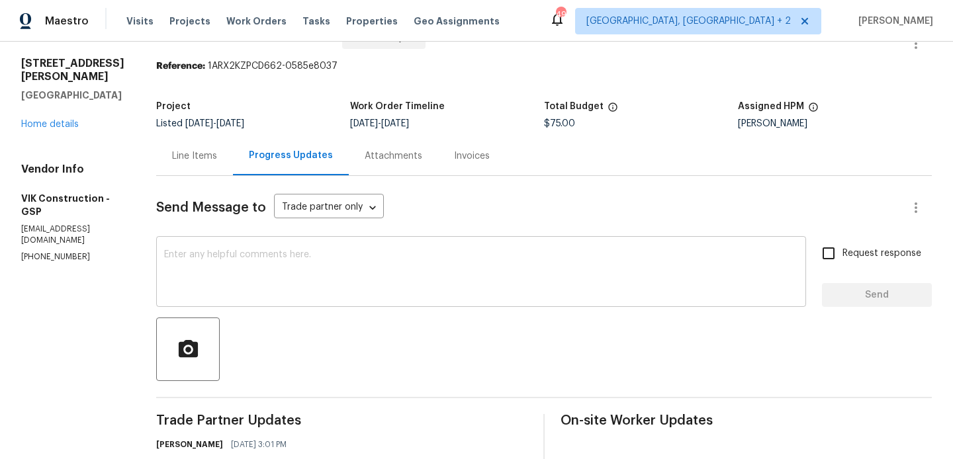
scroll to position [150, 0]
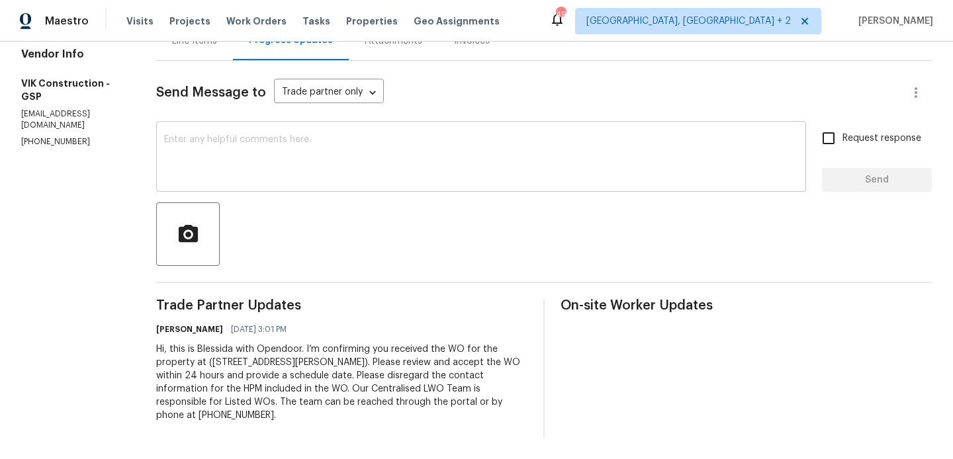
click at [326, 148] on textarea at bounding box center [481, 158] width 634 height 46
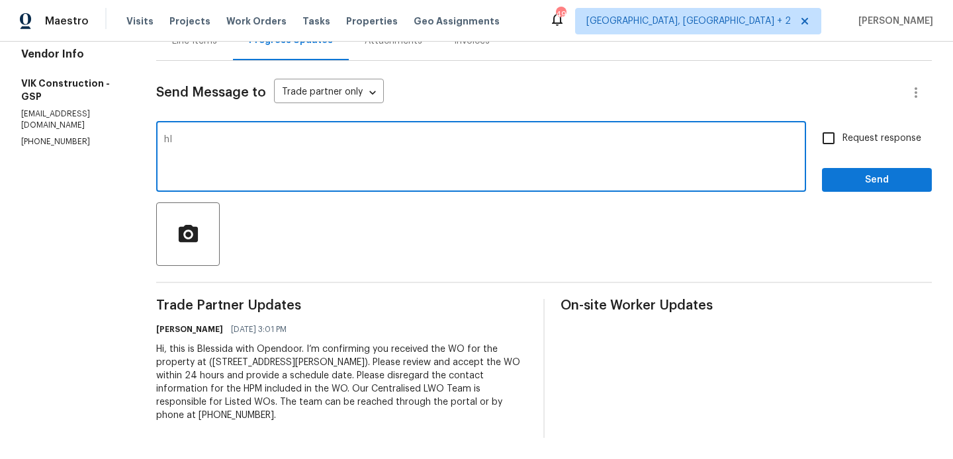
type textarea "h"
type textarea "Hi, Thanks for your acceptance. Please let us know when the work is scheduled?"
click at [849, 152] on label "Request response" at bounding box center [868, 138] width 107 height 28
click at [842, 152] on input "Request response" at bounding box center [829, 138] width 28 height 28
checkbox input "true"
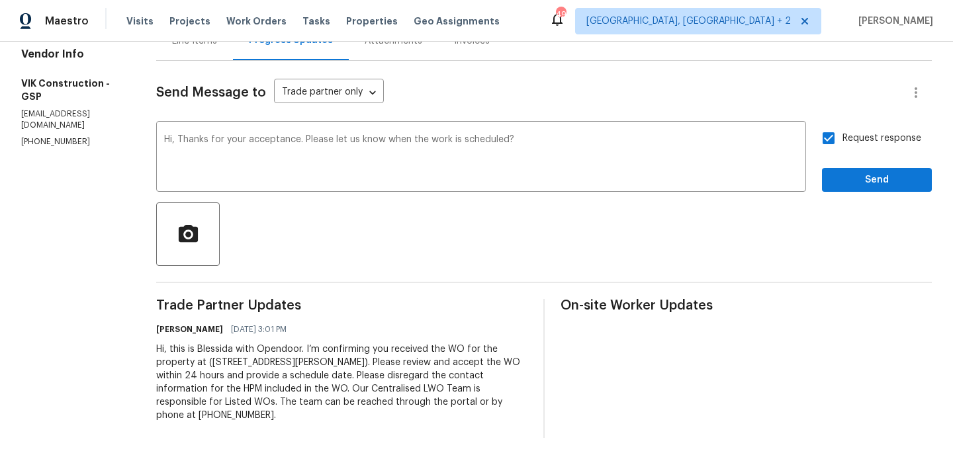
click at [844, 193] on div "Send Message to Trade partner only Trade partner only ​ Hi, Thanks for your acc…" at bounding box center [543, 249] width 775 height 377
click at [844, 190] on button "Send" at bounding box center [877, 180] width 110 height 24
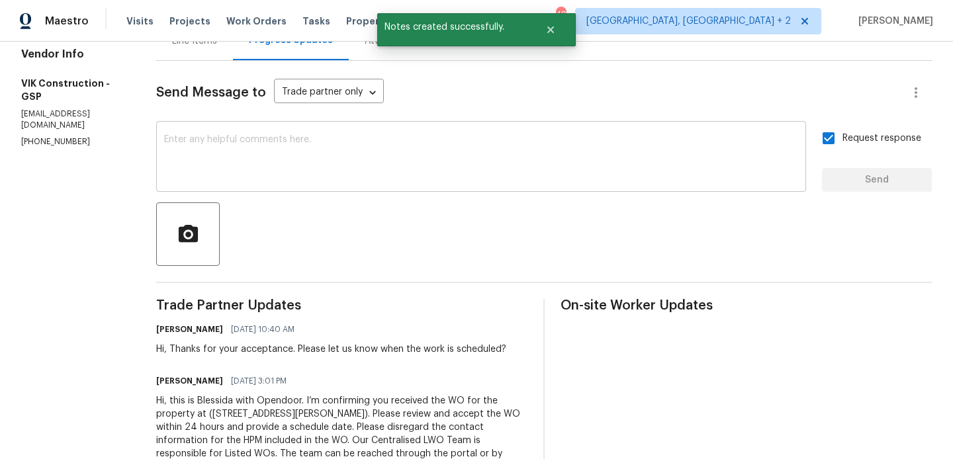
scroll to position [0, 0]
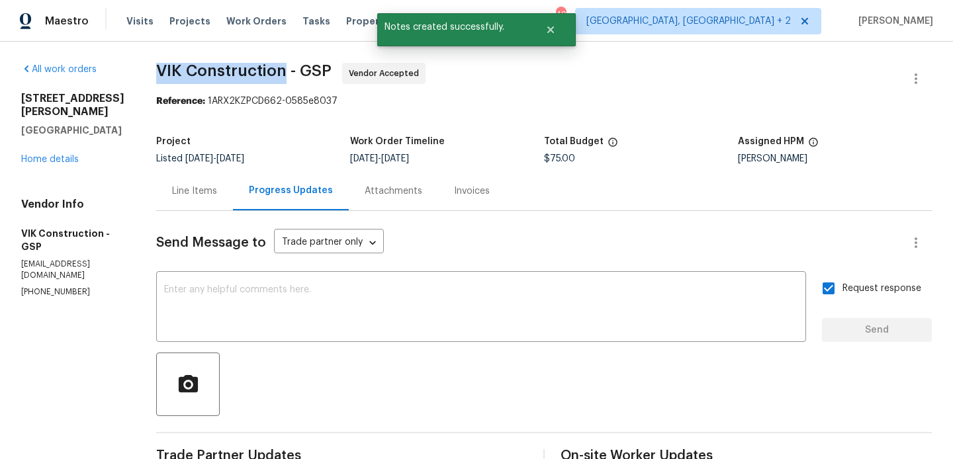
drag, startPoint x: 184, startPoint y: 70, endPoint x: 310, endPoint y: 70, distance: 125.7
click at [310, 70] on span "VIK Construction - GSP" at bounding box center [243, 71] width 175 height 16
copy span "VIK Construction"
click at [61, 153] on div "All work orders 208 Mason Rd Boiling Springs, SC 29316 Home details Vendor Info…" at bounding box center [72, 180] width 103 height 235
click at [61, 155] on link "Home details" at bounding box center [50, 159] width 58 height 9
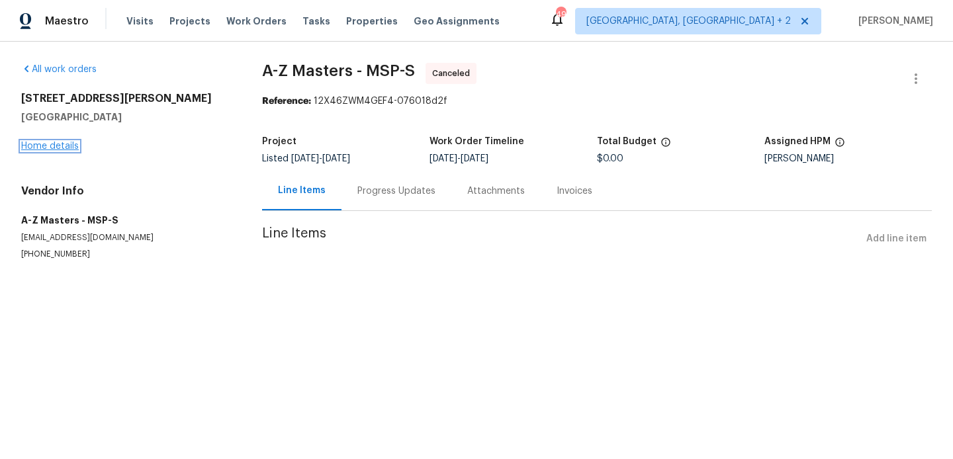
click at [77, 144] on link "Home details" at bounding box center [50, 146] width 58 height 9
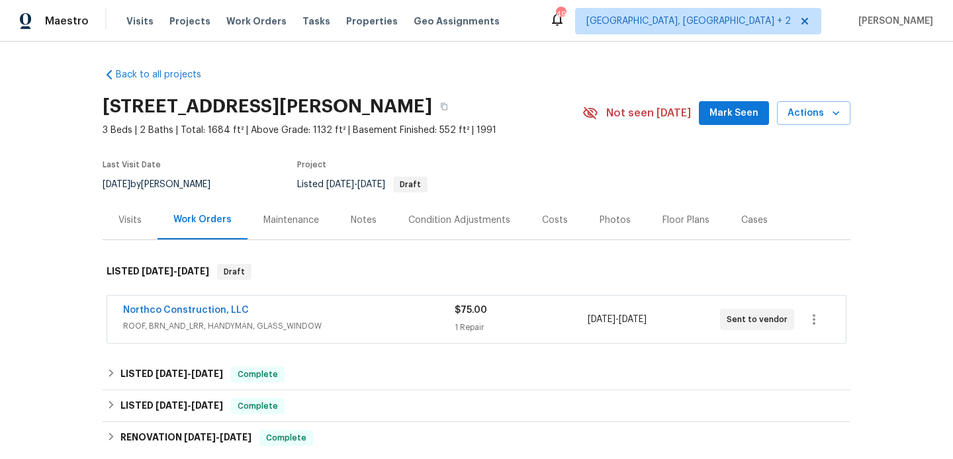
click at [208, 303] on div "Northco Construction, LLC ROOF, BRN_AND_LRR, HANDYMAN, GLASS_WINDOW $75.00 1 Re…" at bounding box center [476, 320] width 738 height 48
click at [198, 310] on link "Northco Construction, LLC" at bounding box center [186, 310] width 126 height 9
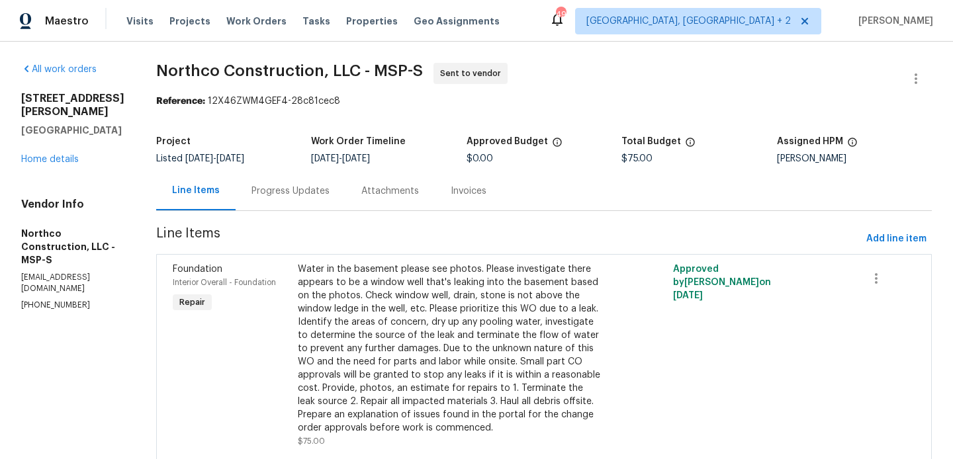
click at [296, 188] on div "Progress Updates" at bounding box center [290, 191] width 78 height 13
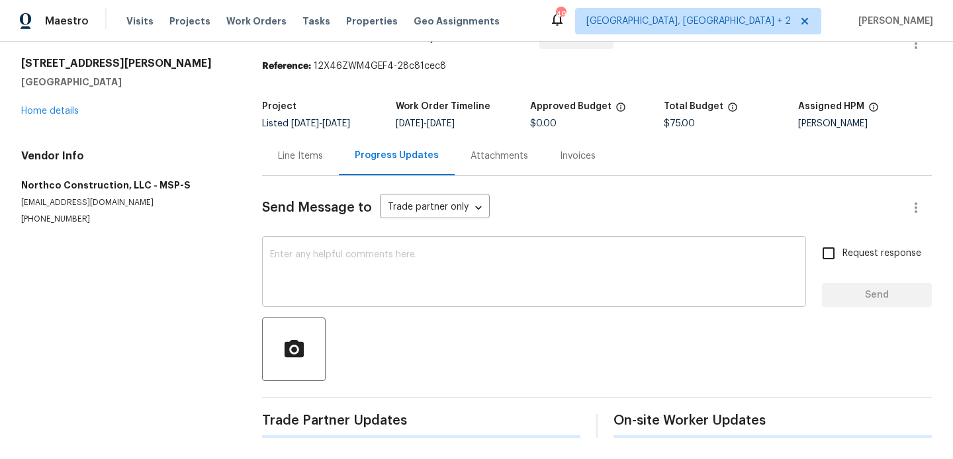
scroll to position [137, 0]
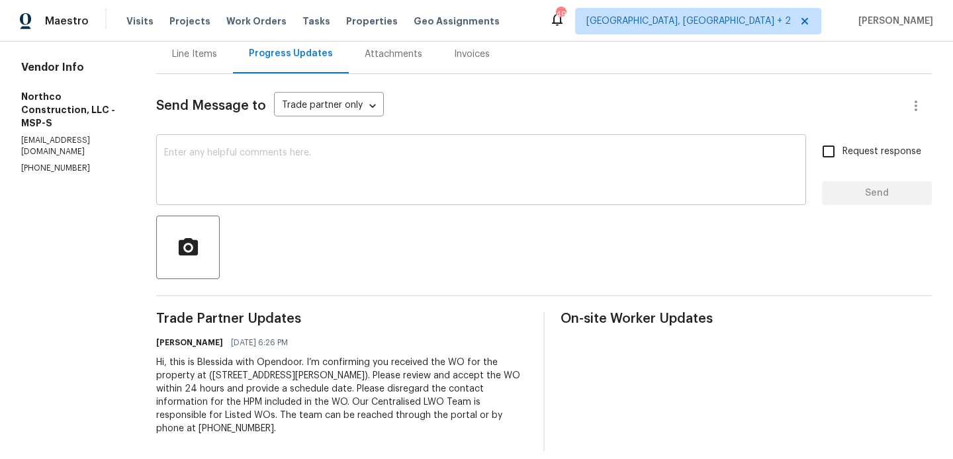
click at [294, 171] on textarea at bounding box center [481, 171] width 634 height 46
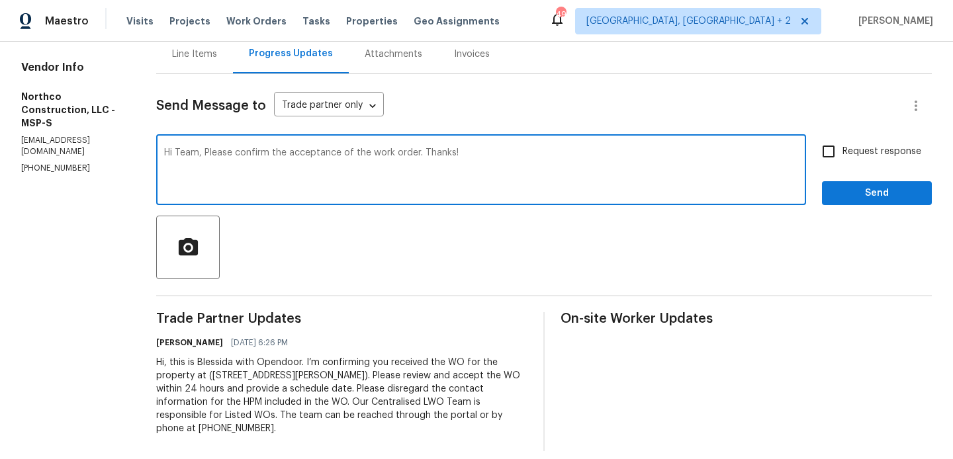
type textarea "Hi Team, Please confirm the acceptance of the work order. Thanks!"
click at [874, 150] on span "Request response" at bounding box center [881, 152] width 79 height 14
click at [842, 150] on input "Request response" at bounding box center [829, 152] width 28 height 28
checkbox input "true"
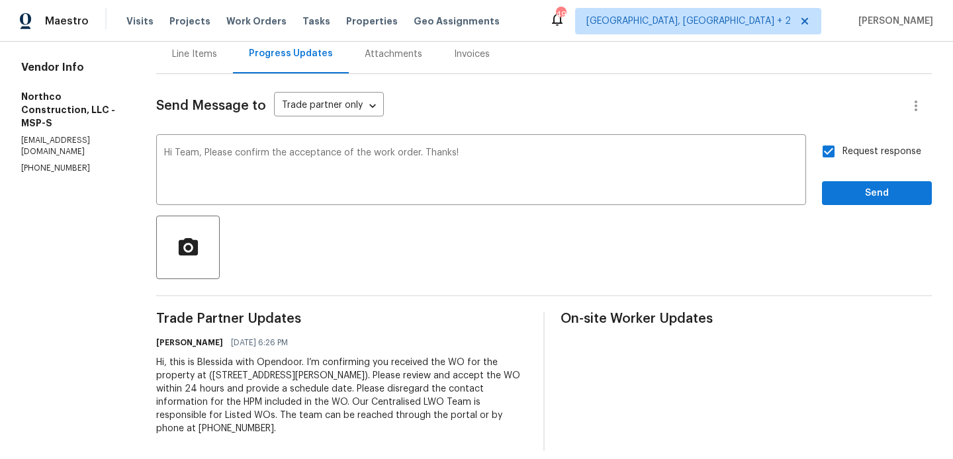
click at [870, 179] on div "Request response Send" at bounding box center [877, 171] width 110 height 67
click at [863, 186] on span "Send" at bounding box center [876, 193] width 89 height 17
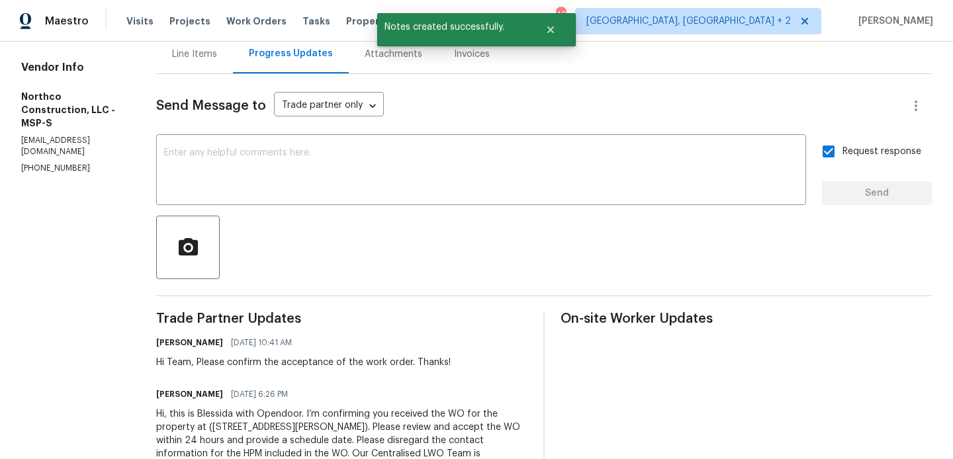
click at [60, 171] on p "(763) 458-3481" at bounding box center [72, 168] width 103 height 11
copy p "(763) 458-3481"
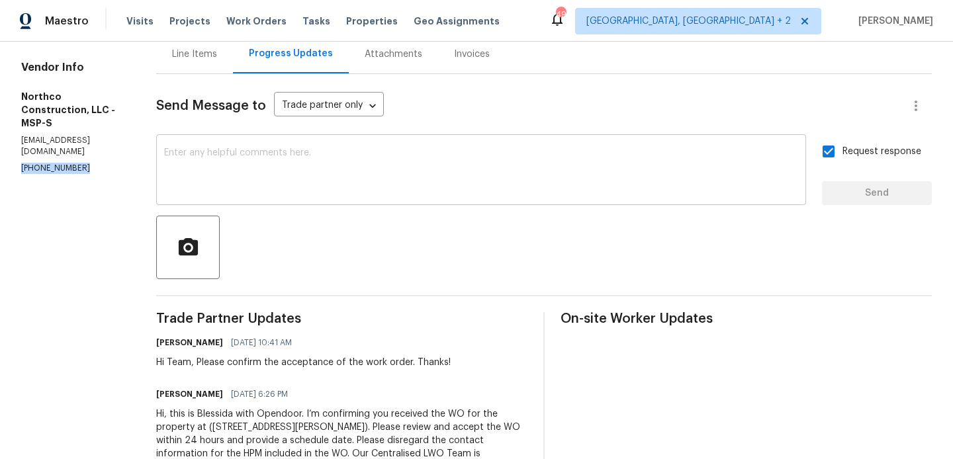
scroll to position [0, 0]
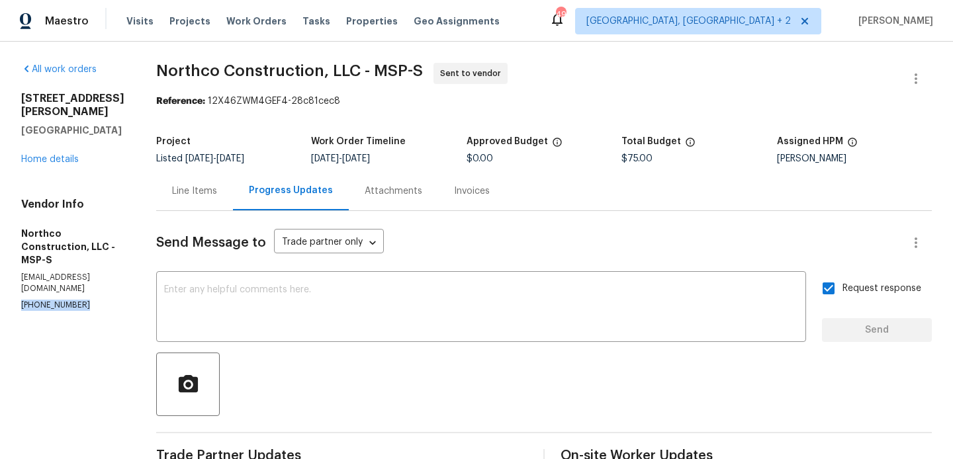
drag, startPoint x: 73, startPoint y: 143, endPoint x: 17, endPoint y: 92, distance: 76.4
click at [17, 92] on div "All work orders 7040 Winfield Rd Rockford, MN 55373 Home details Vendor Info No…" at bounding box center [476, 351] width 953 height 619
copy div "7040 Winfield Rd Rockford, MN 55373"
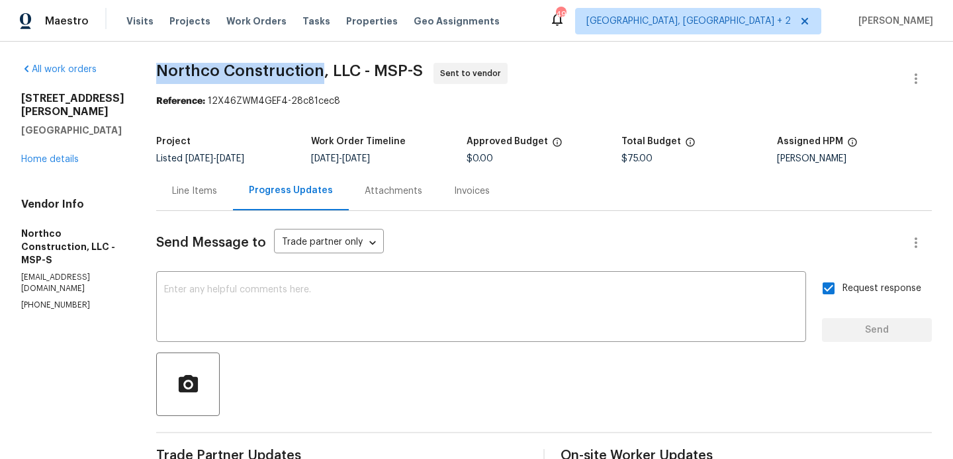
drag, startPoint x: 141, startPoint y: 75, endPoint x: 308, endPoint y: 75, distance: 166.7
click at [308, 75] on span "Northco Construction, LLC - MSP-S" at bounding box center [289, 71] width 267 height 16
copy span "Northco Construction"
click at [38, 164] on link "Home details" at bounding box center [50, 159] width 58 height 9
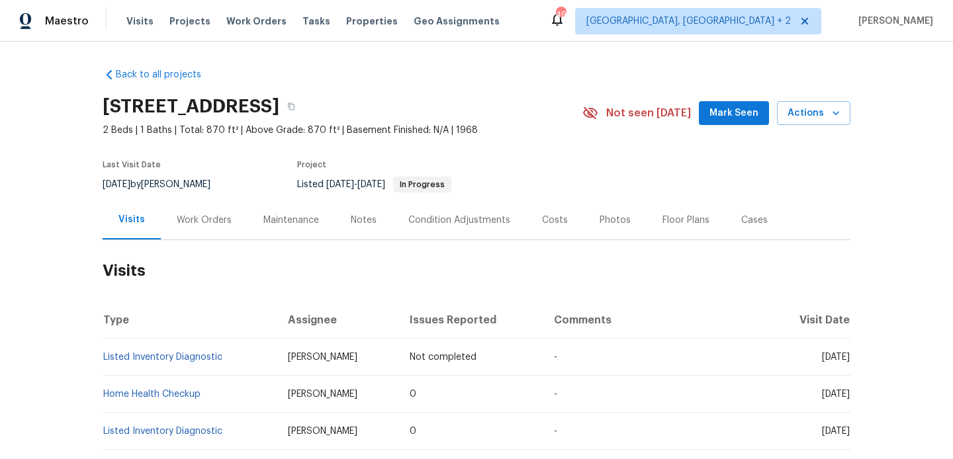
click at [223, 226] on div "Work Orders" at bounding box center [204, 219] width 87 height 39
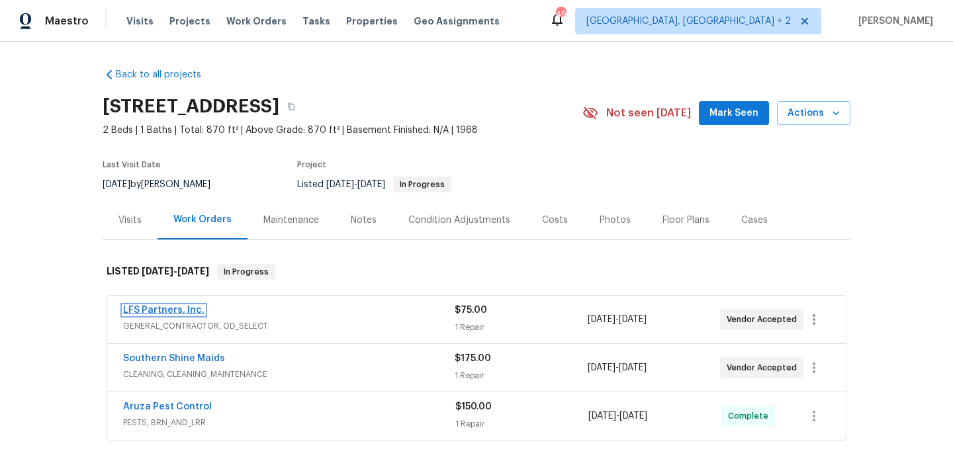
click at [174, 314] on link "LFS Partners, Inc." at bounding box center [163, 310] width 81 height 9
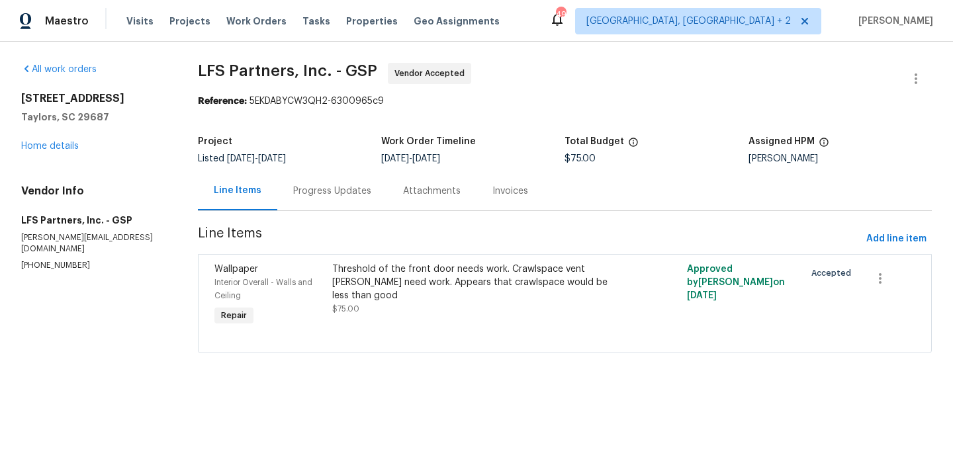
click at [349, 195] on div "Progress Updates" at bounding box center [332, 191] width 78 height 13
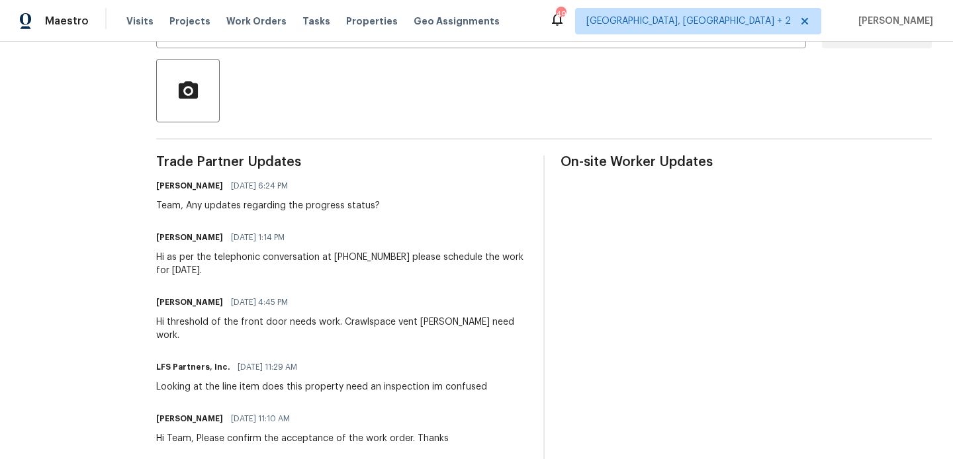
scroll to position [135, 0]
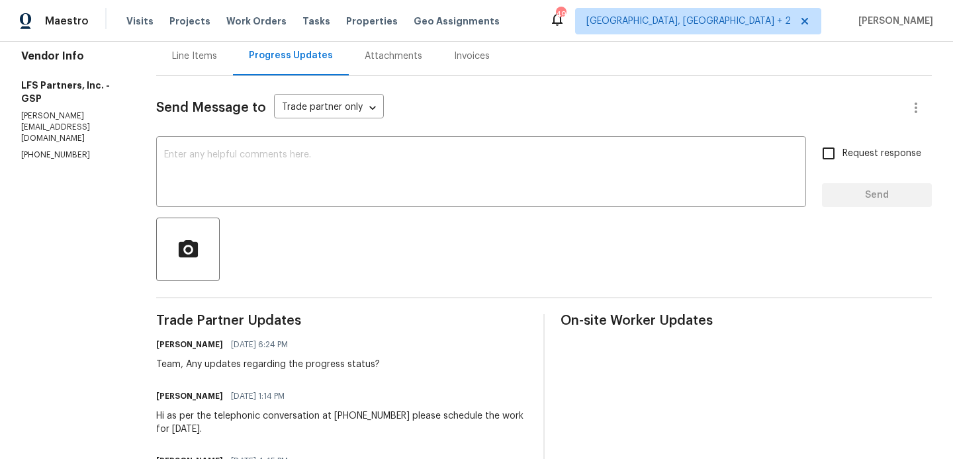
click at [45, 150] on p "[PHONE_NUMBER]" at bounding box center [72, 155] width 103 height 11
copy p "[PHONE_NUMBER]"
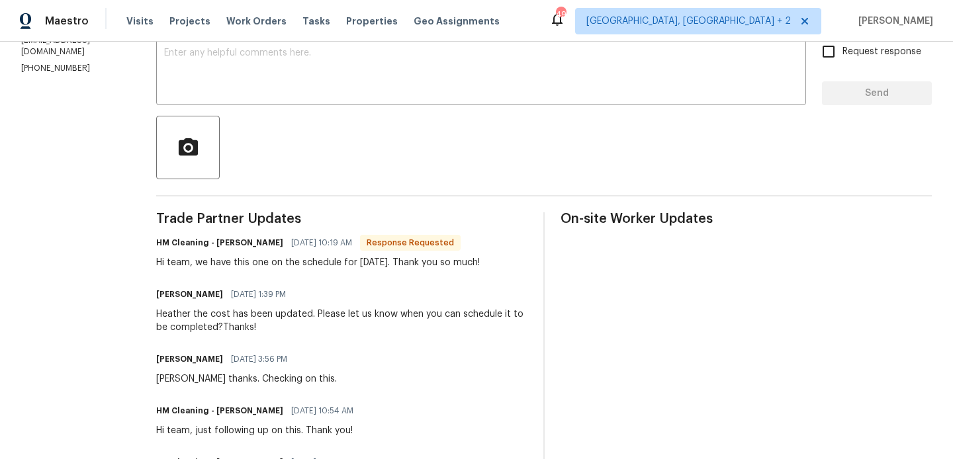
scroll to position [211, 0]
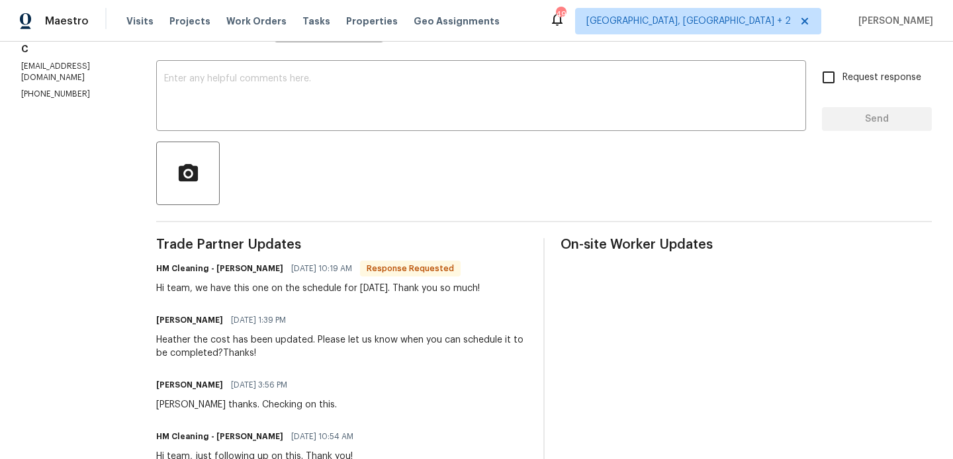
click at [255, 268] on h6 "HM Cleaning - [PERSON_NAME]" at bounding box center [219, 268] width 127 height 13
copy h6 "[PERSON_NAME]"
click at [357, 111] on textarea at bounding box center [481, 97] width 634 height 46
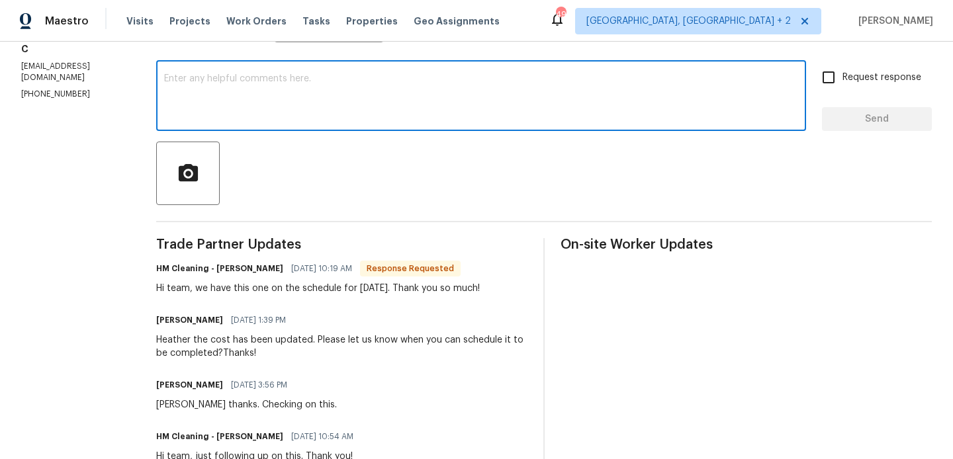
paste textarea "Heather"
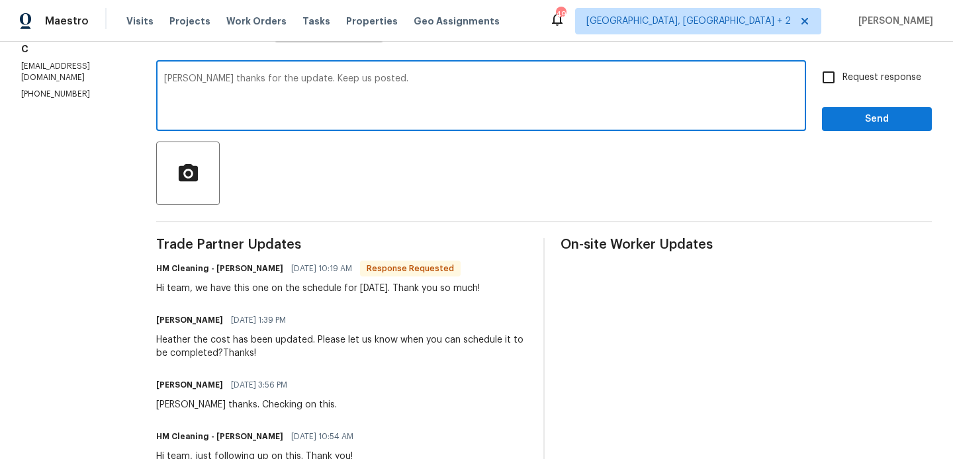
type textarea "Heather thanks for the update. Keep us posted."
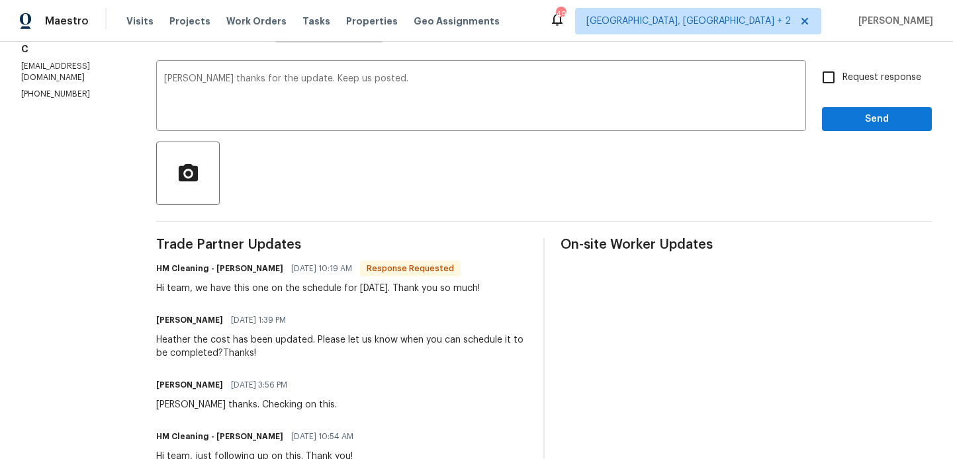
click at [867, 83] on span "Request response" at bounding box center [881, 78] width 79 height 14
click at [842, 83] on input "Request response" at bounding box center [829, 78] width 28 height 28
checkbox input "true"
click at [867, 107] on button "Send" at bounding box center [877, 119] width 110 height 24
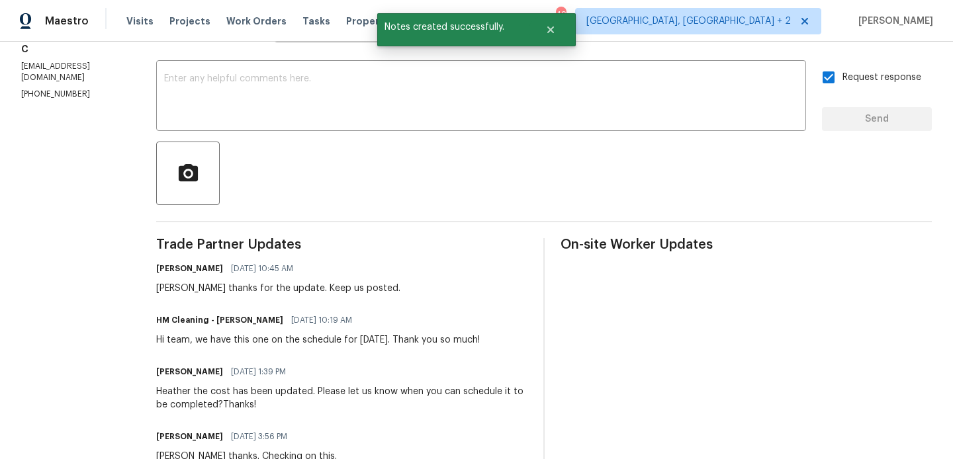
scroll to position [0, 0]
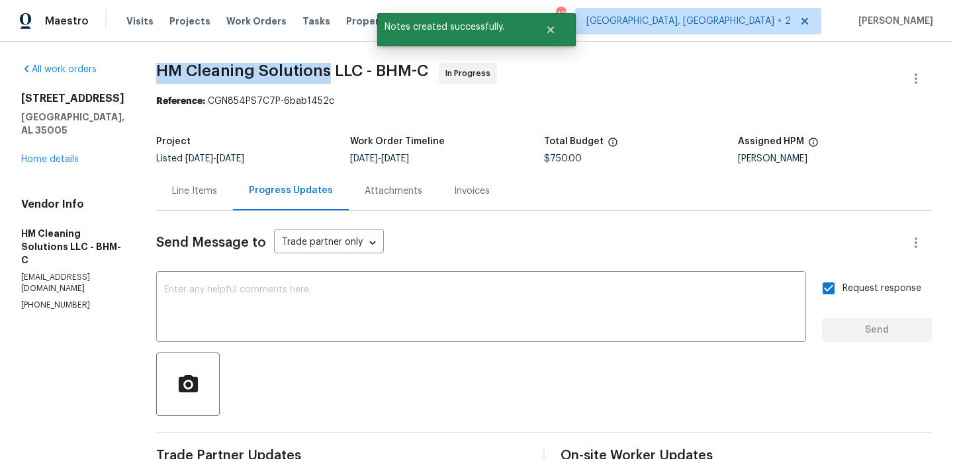
drag, startPoint x: 182, startPoint y: 75, endPoint x: 354, endPoint y: 77, distance: 172.1
copy span "HM Cleaning Solutions"
click at [58, 155] on link "Home details" at bounding box center [50, 159] width 58 height 9
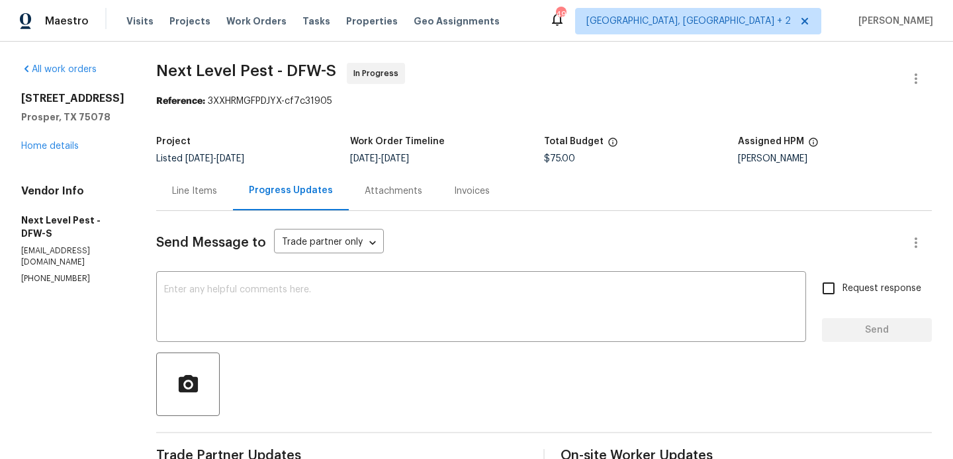
scroll to position [191, 0]
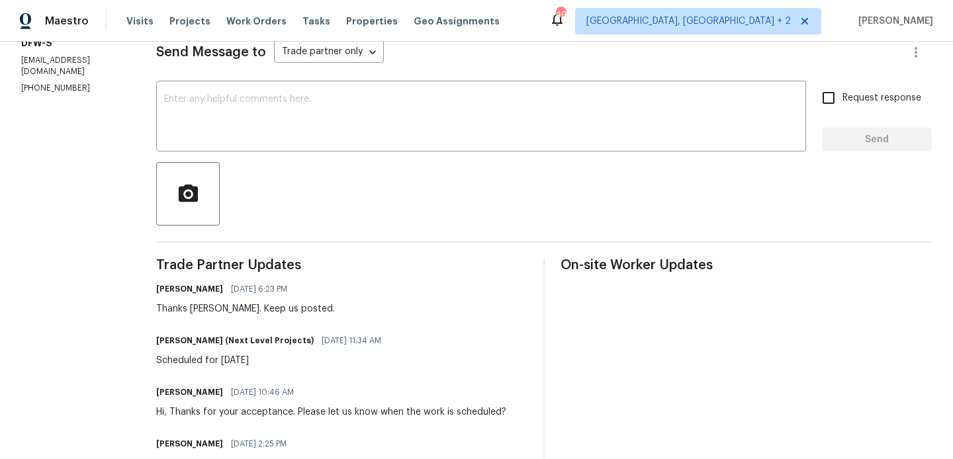
click at [166, 344] on h6 "Brandon Usrey (Next Level Projects)" at bounding box center [234, 340] width 157 height 13
copy h6 "Brandon"
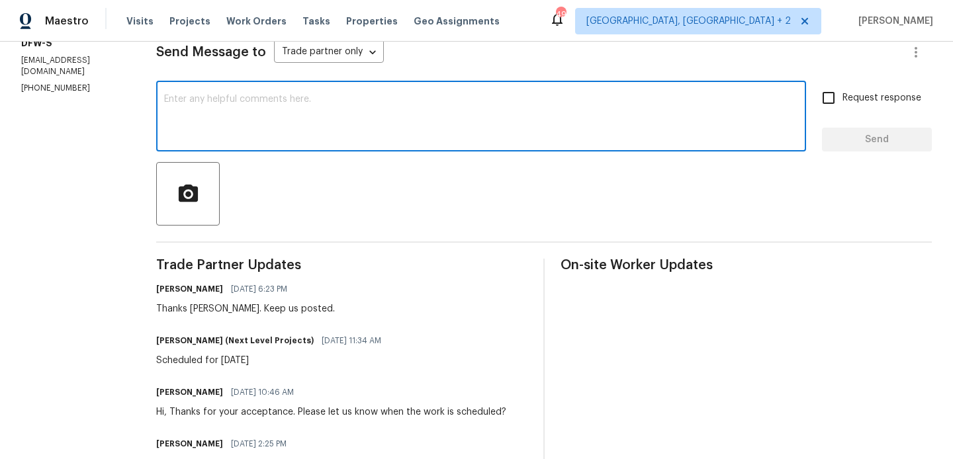
click at [283, 130] on textarea at bounding box center [481, 118] width 634 height 46
paste textarea "Brandon"
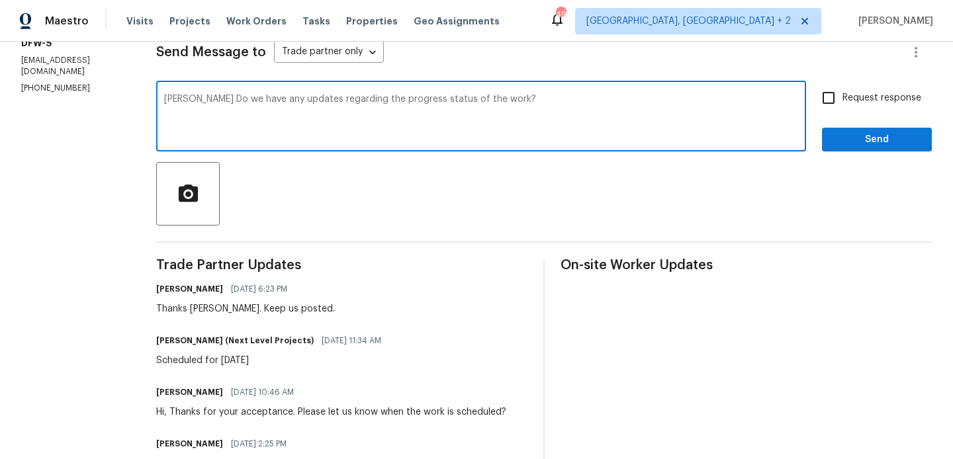
type textarea "Brandon Do we have any updates regarding the progress status of the work?"
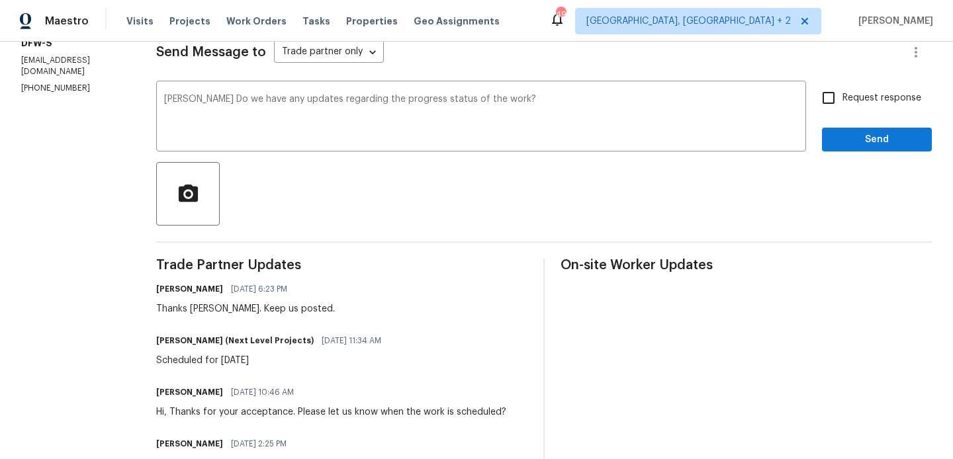
click at [858, 104] on span "Request response" at bounding box center [881, 98] width 79 height 14
click at [842, 104] on input "Request response" at bounding box center [829, 98] width 28 height 28
checkbox input "true"
click at [849, 140] on span "Send" at bounding box center [876, 140] width 89 height 17
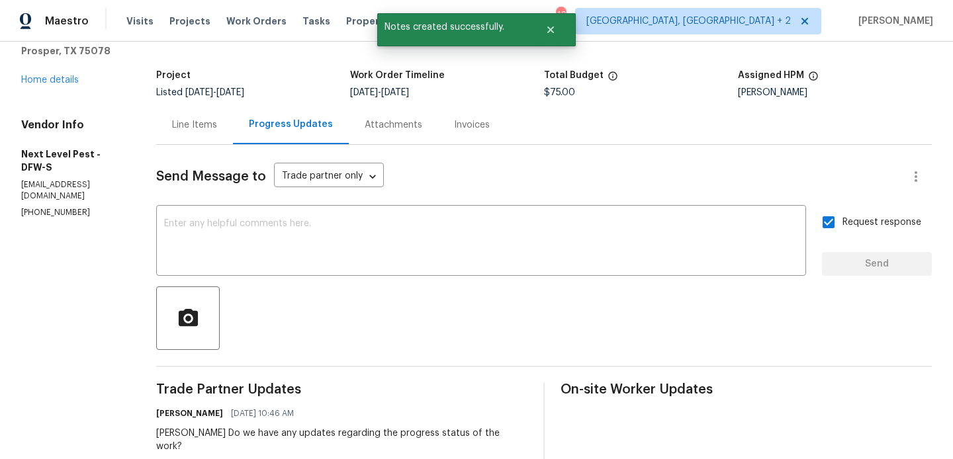
scroll to position [0, 0]
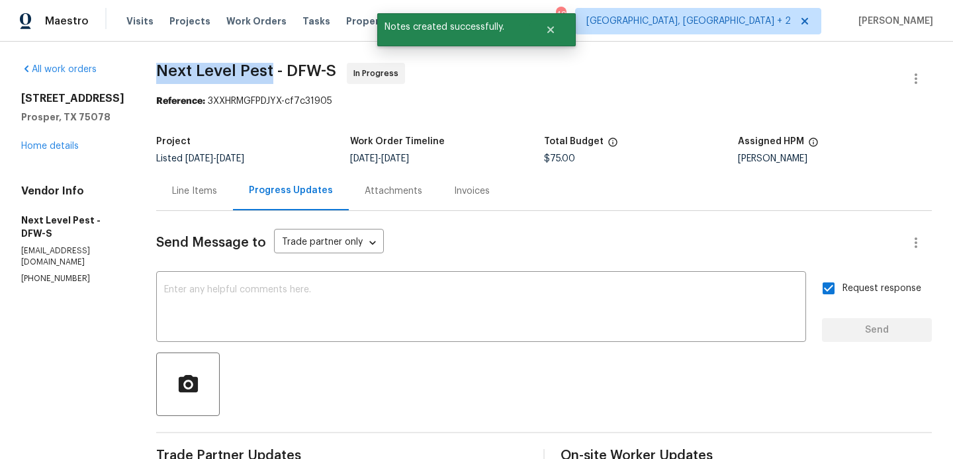
drag, startPoint x: 142, startPoint y: 81, endPoint x: 263, endPoint y: 77, distance: 121.2
click at [263, 77] on div "All work orders 16305 Toledo Bend Ct Prosper, TX 75078 Home details Vendor Info…" at bounding box center [476, 429] width 953 height 774
copy span "Next Level Pest"
click at [48, 153] on div "16305 Toledo Bend Ct Prosper, TX 75078 Home details" at bounding box center [72, 122] width 103 height 61
click at [50, 151] on link "Home details" at bounding box center [50, 146] width 58 height 9
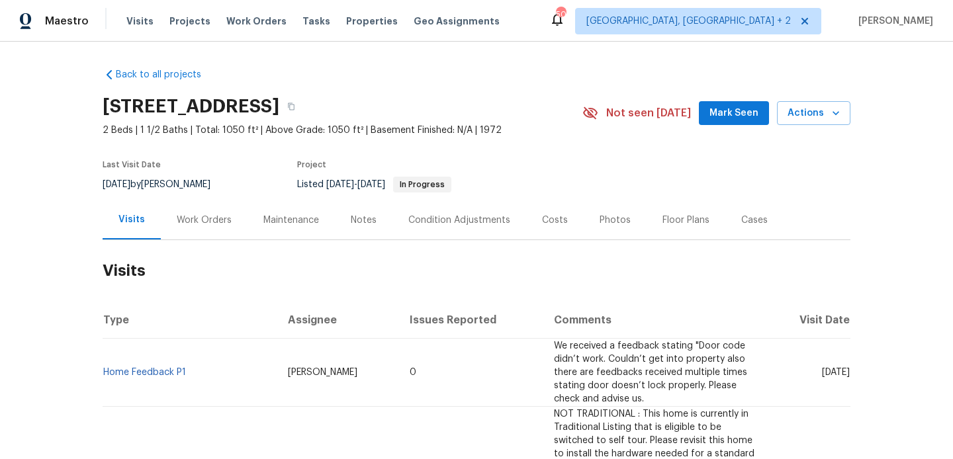
click at [225, 224] on div "Work Orders" at bounding box center [204, 220] width 55 height 13
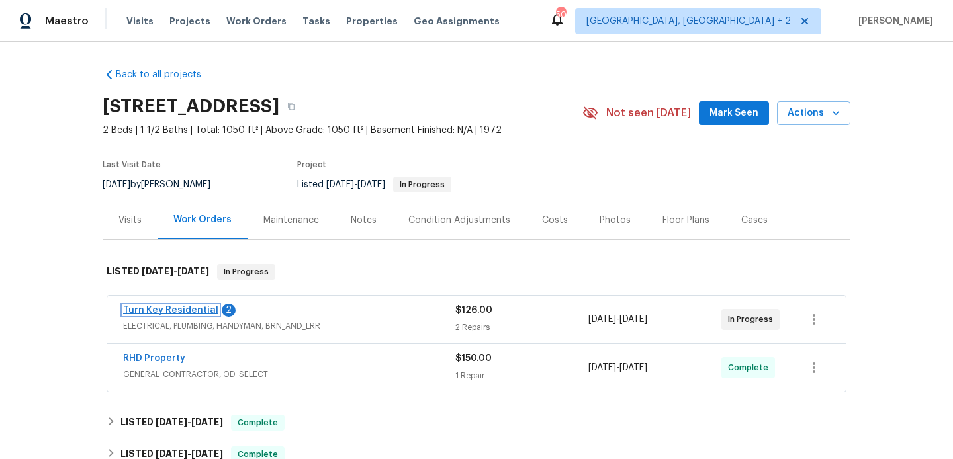
click at [199, 312] on link "Turn Key Residential" at bounding box center [170, 310] width 95 height 9
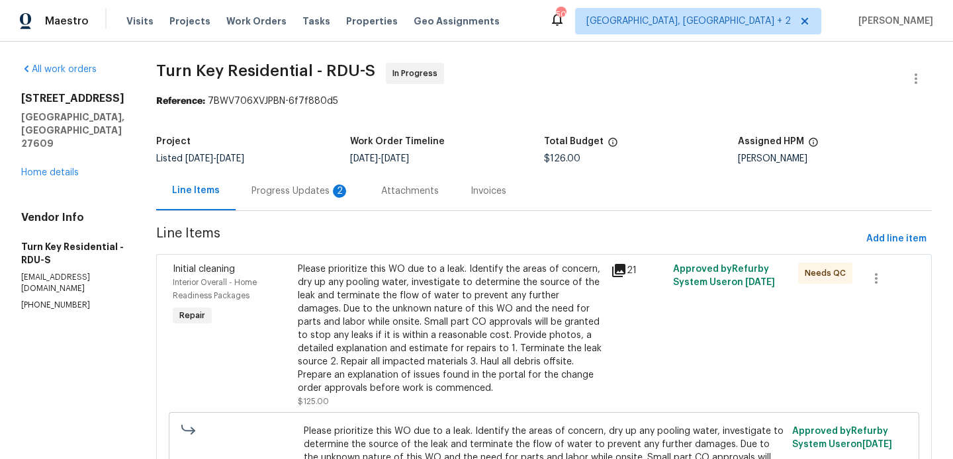
click at [329, 202] on div "Progress Updates 2" at bounding box center [301, 190] width 130 height 39
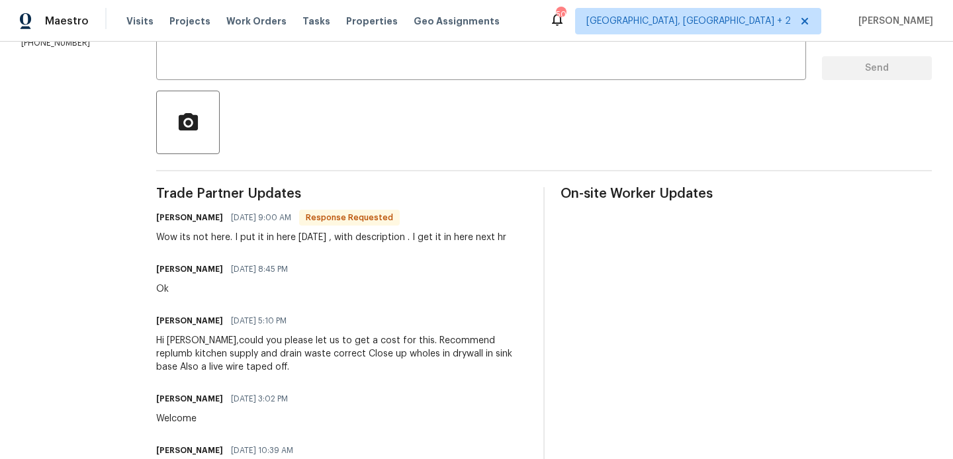
scroll to position [215, 0]
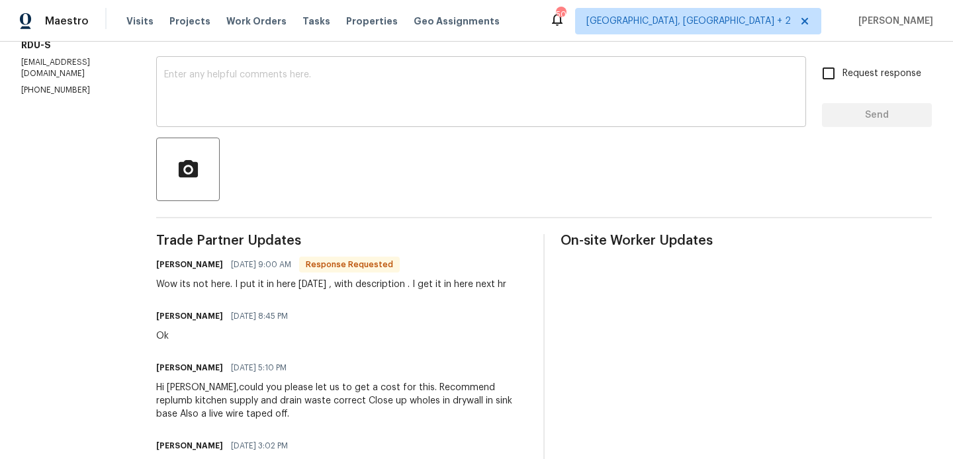
click at [312, 108] on textarea at bounding box center [481, 93] width 634 height 46
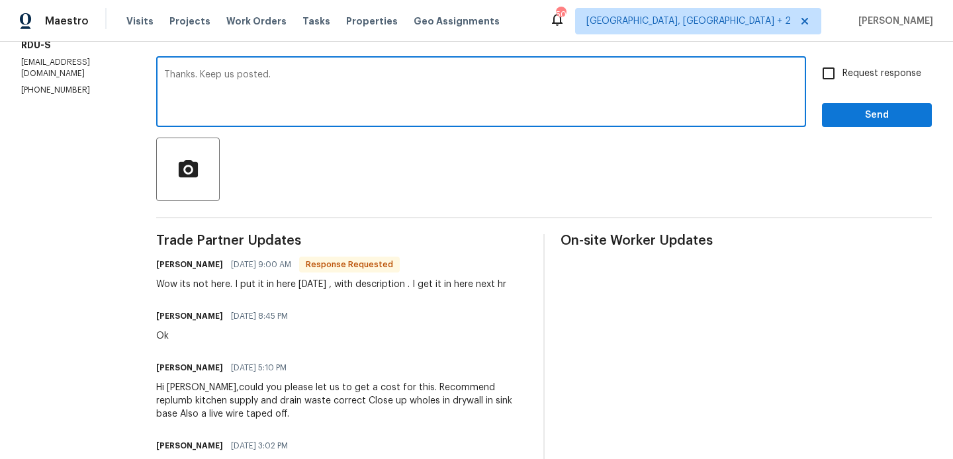
type textarea "Thanks. Keep us posted."
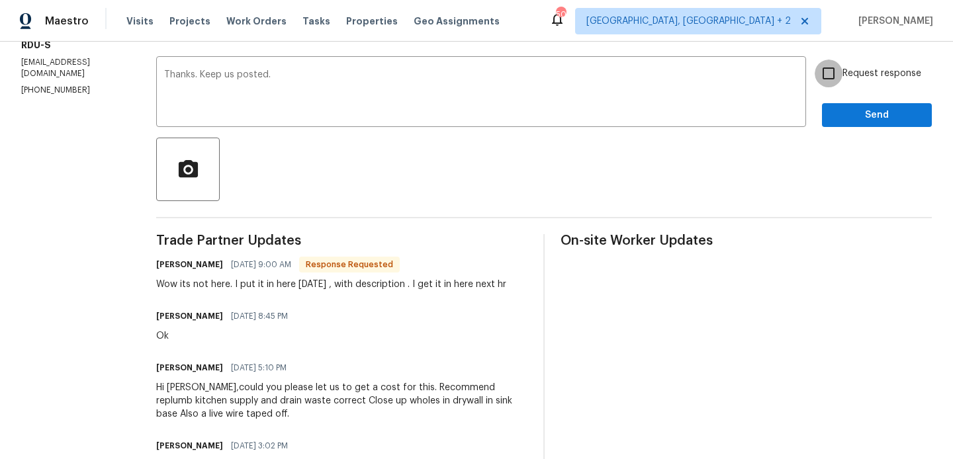
click at [830, 82] on input "Request response" at bounding box center [829, 74] width 28 height 28
checkbox input "true"
click at [830, 124] on button "Send" at bounding box center [877, 115] width 110 height 24
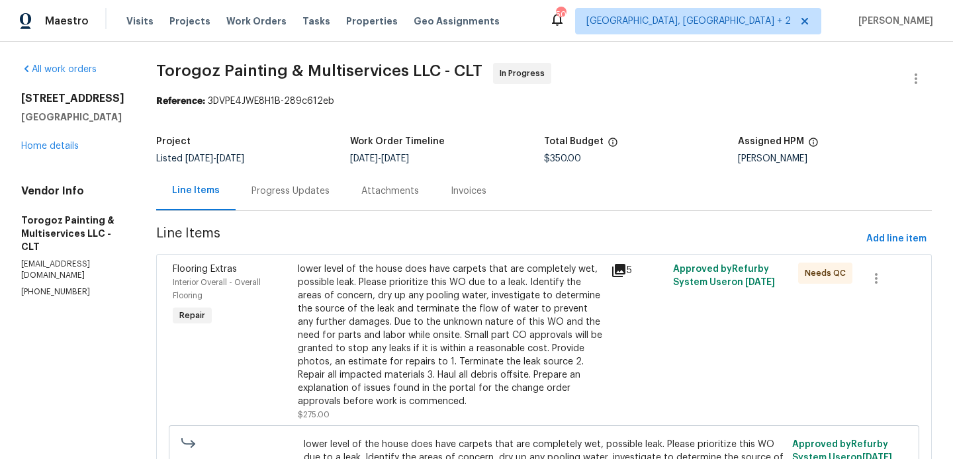
click at [312, 190] on div "Progress Updates" at bounding box center [290, 191] width 78 height 13
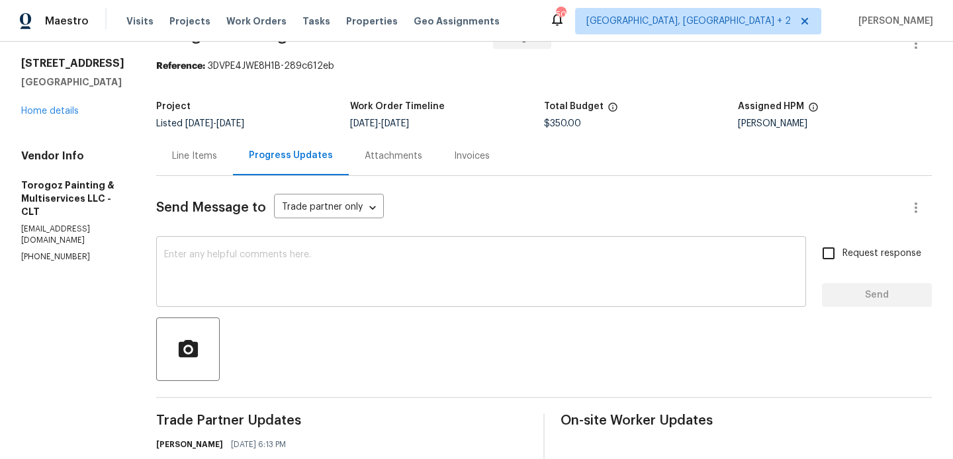
scroll to position [107, 0]
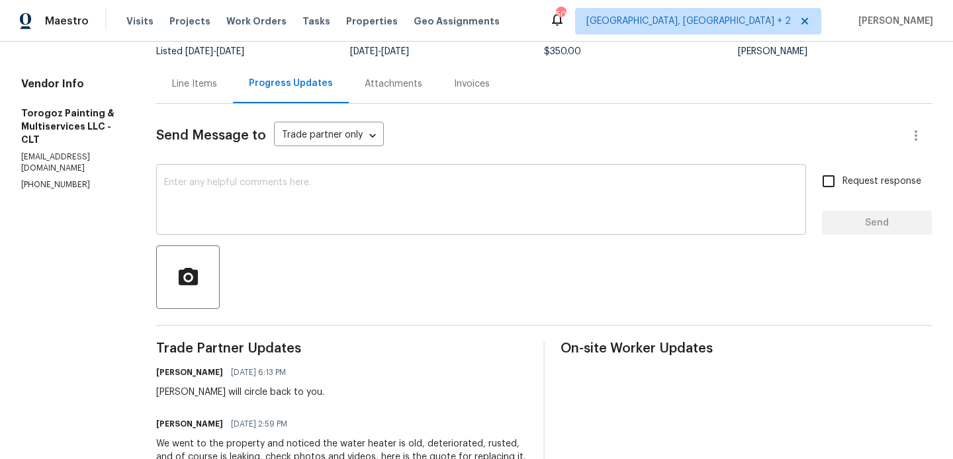
click at [318, 203] on textarea at bounding box center [481, 201] width 634 height 46
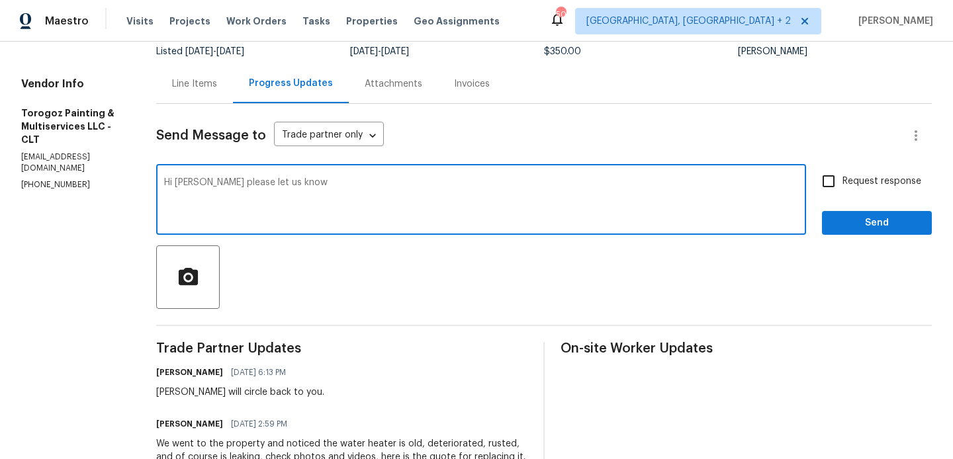
paste textarea "a 50g hot water heater is 600 to 800 at the home depot."
click at [331, 183] on textarea "Hi Richardo please let us know a 50g hot water heater is 600 to 800 at the home…" at bounding box center [481, 201] width 634 height 46
paste textarea "if they can adjust the priced down"
click at [349, 180] on textarea "Hi Richardo please let us know if they can adjust the priced downa 50g hot wate…" at bounding box center [481, 201] width 634 height 46
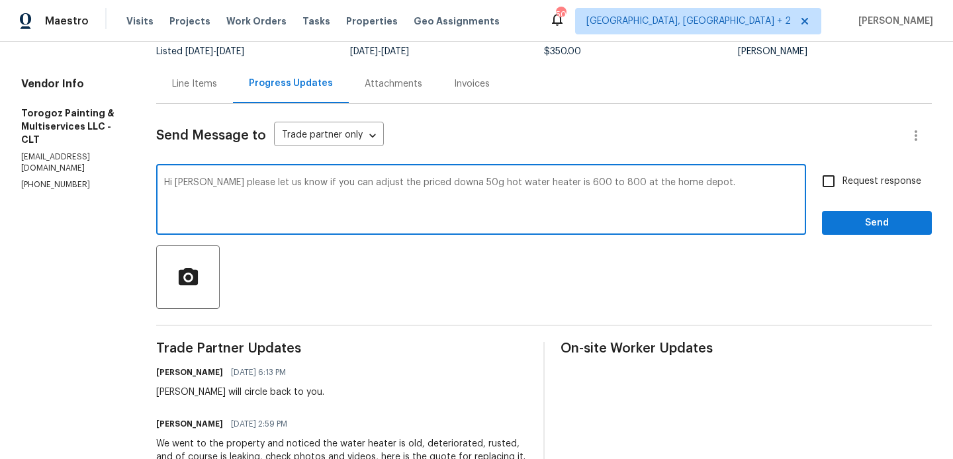
click at [476, 184] on textarea "Hi Richardo please let us know if you can adjust the priced downa 50g hot water…" at bounding box center [481, 201] width 634 height 46
click at [480, 185] on textarea "Hi Richardo please let us know if you can adjust the priced downa 50g hot water…" at bounding box center [481, 201] width 634 height 46
type textarea "Hi Richardo please let us know if you can adjust the priced down from 50g hot w…"
click at [850, 177] on span "Request response" at bounding box center [881, 182] width 79 height 14
click at [842, 177] on input "Request response" at bounding box center [829, 181] width 28 height 28
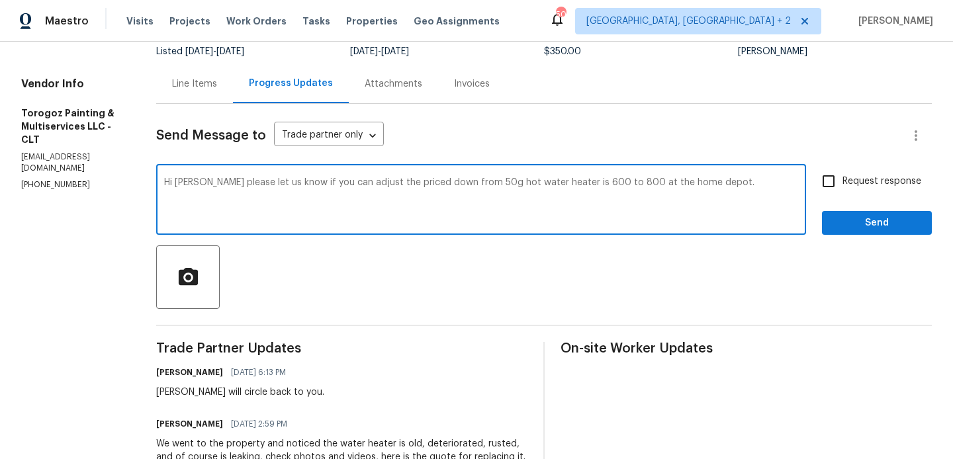
checkbox input "true"
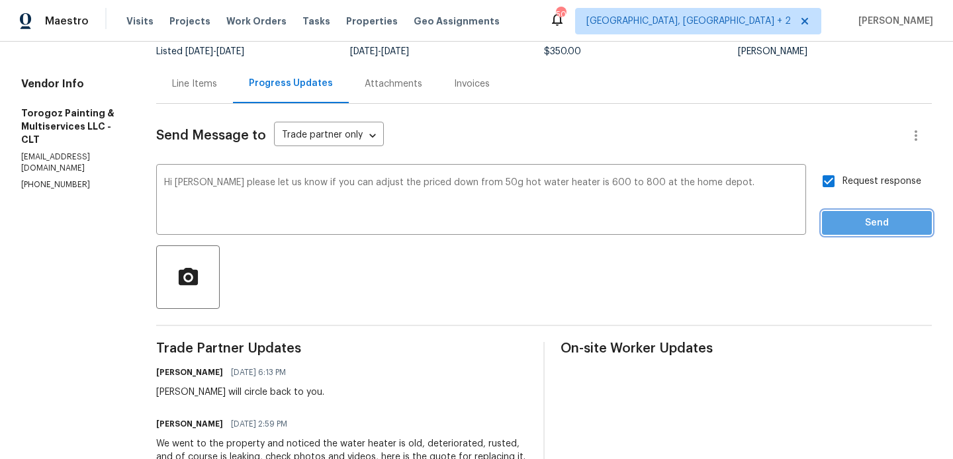
click at [850, 218] on span "Send" at bounding box center [876, 223] width 89 height 17
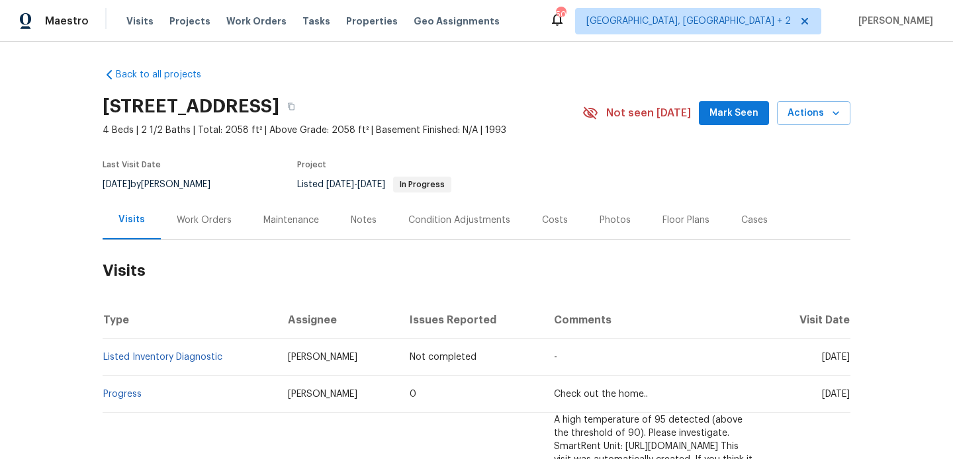
click at [220, 232] on div "Work Orders" at bounding box center [204, 219] width 87 height 39
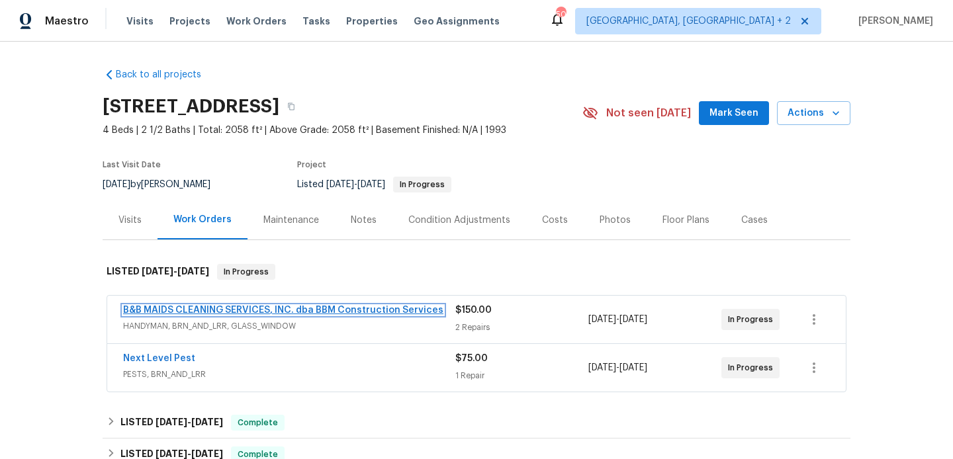
click at [259, 307] on link "B&B MAIDS CLEANING SERVICES, INC. dba BBM Construction Services" at bounding box center [283, 310] width 320 height 9
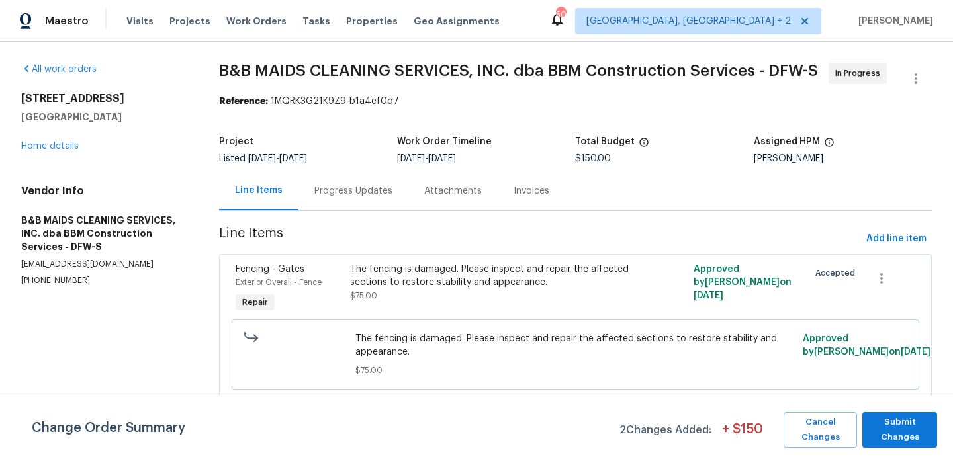
click at [344, 199] on div "Progress Updates" at bounding box center [353, 190] width 110 height 39
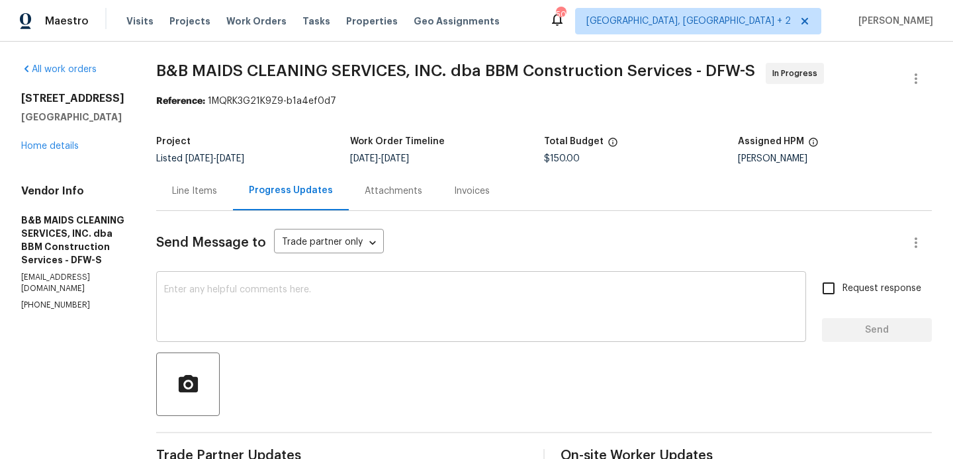
click at [330, 281] on div "x ​" at bounding box center [481, 308] width 650 height 67
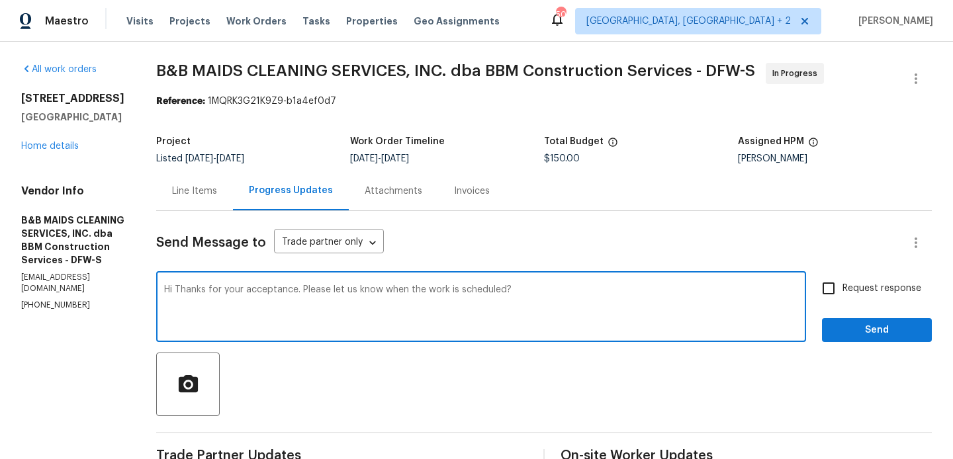
type textarea "Hi Thanks for your acceptance. Please let us know when the work is scheduled?"
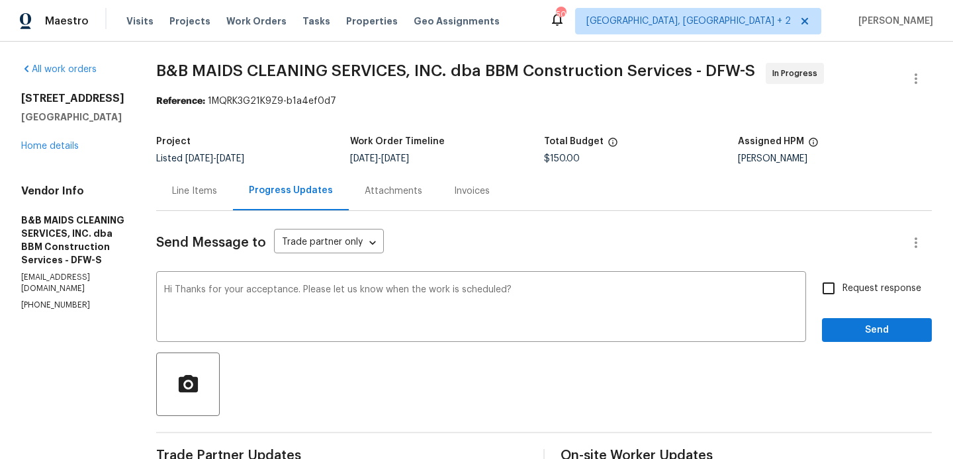
click at [853, 296] on label "Request response" at bounding box center [868, 289] width 107 height 28
click at [842, 296] on input "Request response" at bounding box center [829, 289] width 28 height 28
checkbox input "true"
click at [852, 325] on span "Send" at bounding box center [876, 330] width 89 height 17
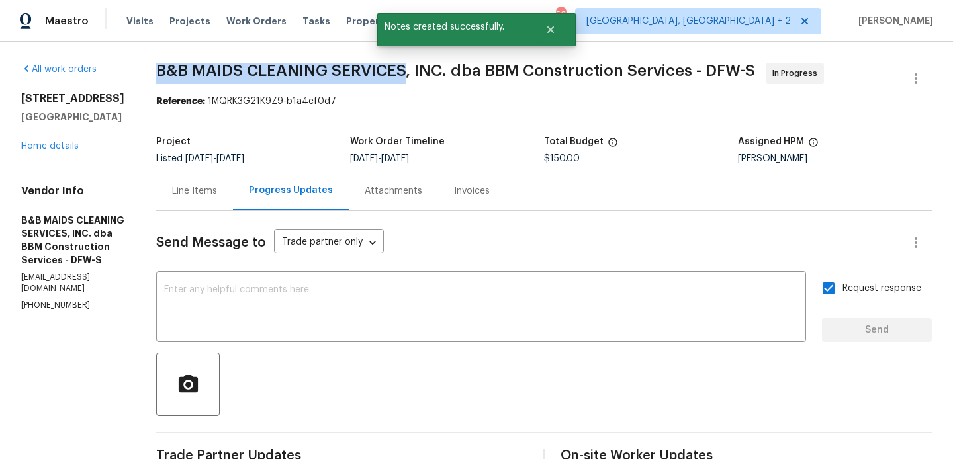
drag, startPoint x: 198, startPoint y: 71, endPoint x: 455, endPoint y: 71, distance: 256.7
click at [455, 71] on div "All work orders 2116 Wentworth Dr Flower Mound, TX 75028 Home details Vendor In…" at bounding box center [476, 345] width 953 height 606
copy span "B&B MAIDS CLEANING SERVICES"
click at [57, 144] on link "Home details" at bounding box center [50, 146] width 58 height 9
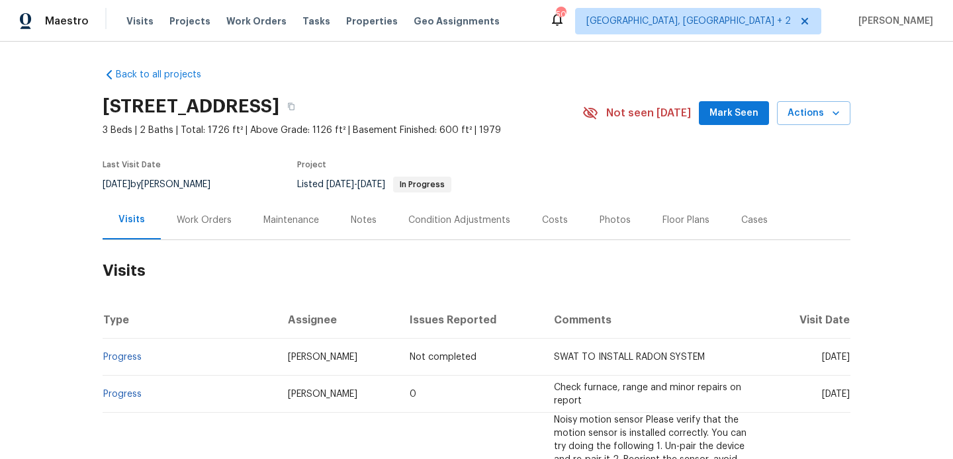
click at [206, 224] on div "Work Orders" at bounding box center [204, 220] width 55 height 13
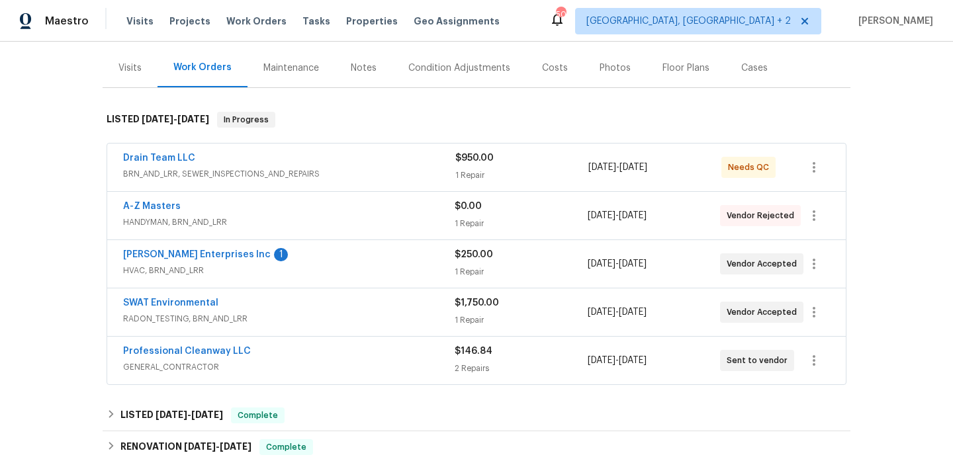
scroll to position [162, 0]
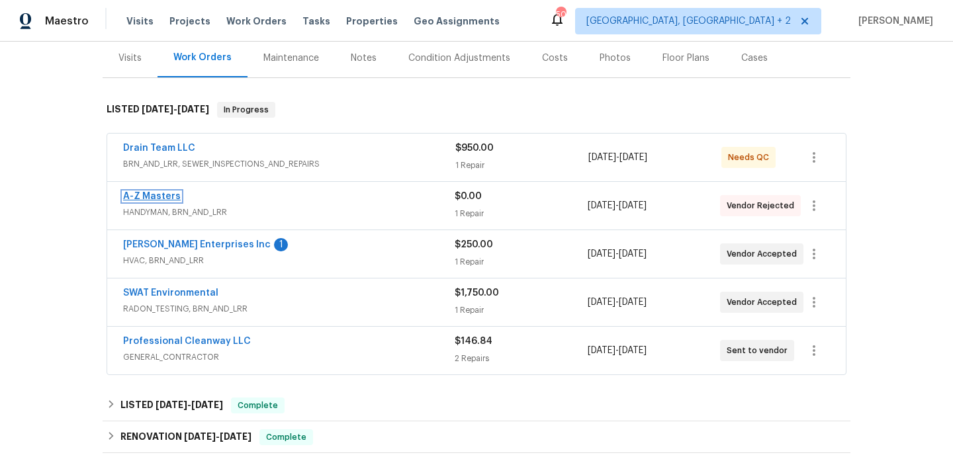
click at [169, 193] on link "A-Z Masters" at bounding box center [152, 196] width 58 height 9
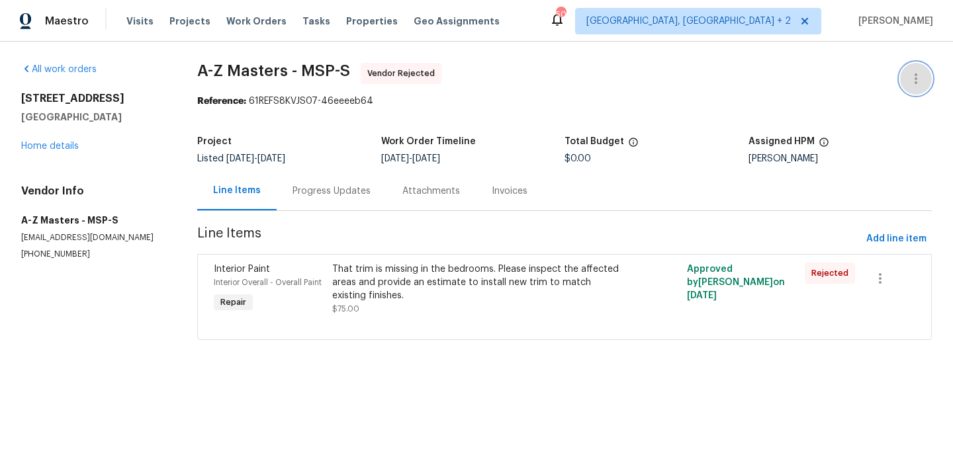
click at [920, 75] on icon "button" at bounding box center [916, 79] width 16 height 16
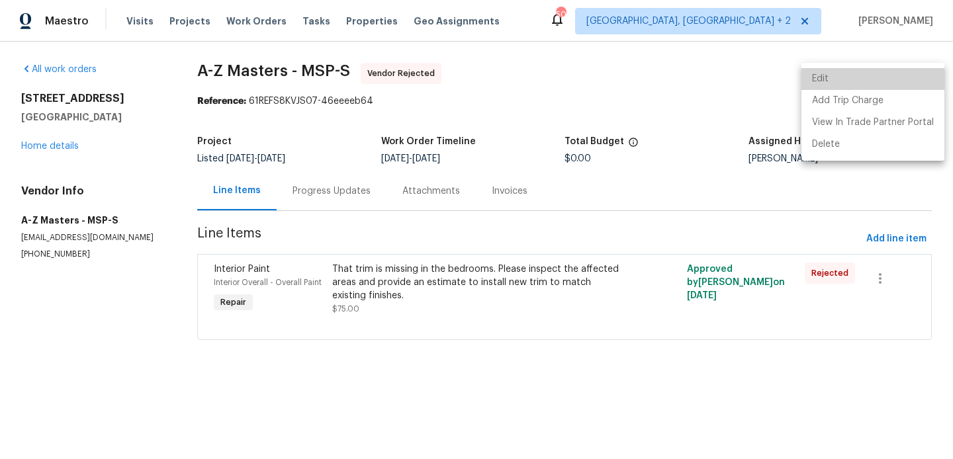
click at [887, 75] on li "Edit" at bounding box center [872, 79] width 143 height 22
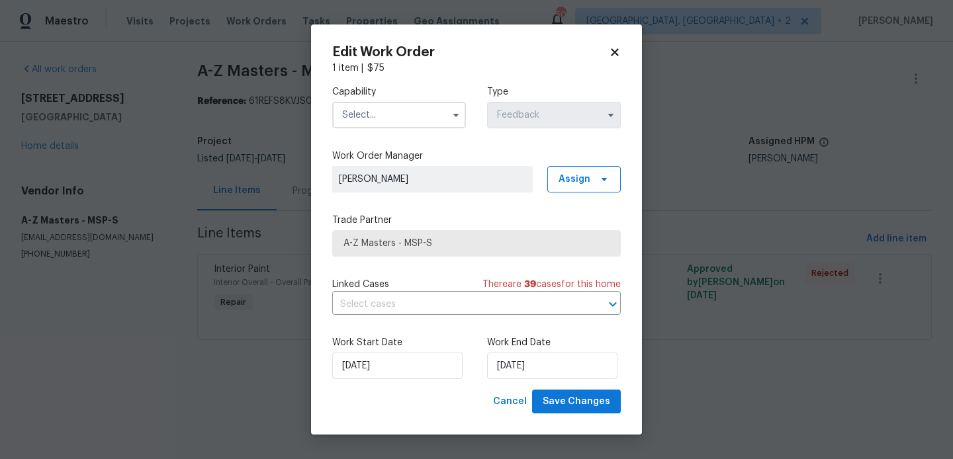
click at [154, 292] on body "Maestro Visits Projects Work Orders Tasks Properties Geo Assignments 50 Albuque…" at bounding box center [476, 188] width 953 height 377
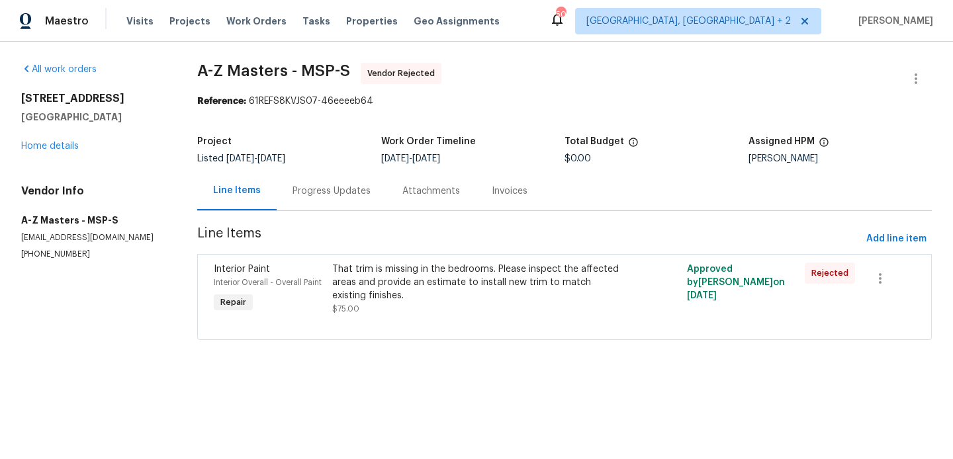
click at [331, 210] on div "Line Items Progress Updates Attachments Invoices" at bounding box center [564, 191] width 734 height 40
click at [921, 67] on button "button" at bounding box center [916, 79] width 32 height 32
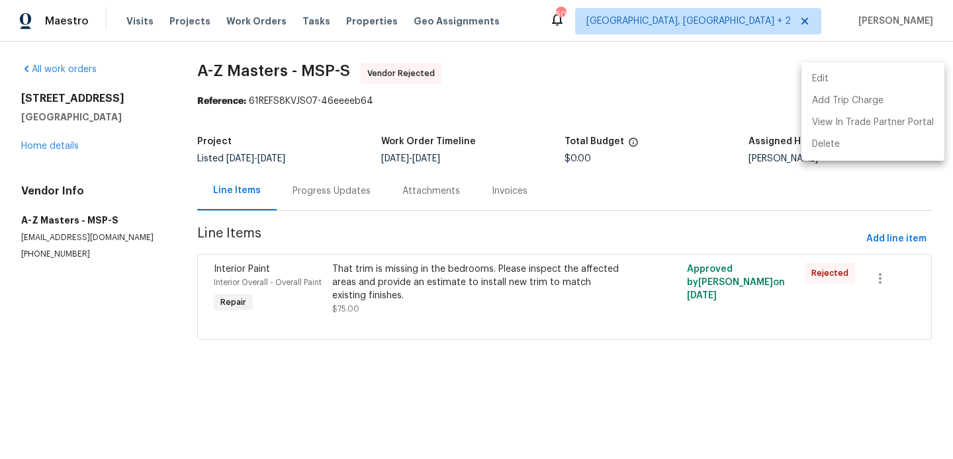
click at [903, 67] on ul "Edit Add Trip Charge View In Trade Partner Portal Delete" at bounding box center [872, 112] width 143 height 98
click at [870, 69] on li "Edit" at bounding box center [872, 79] width 143 height 22
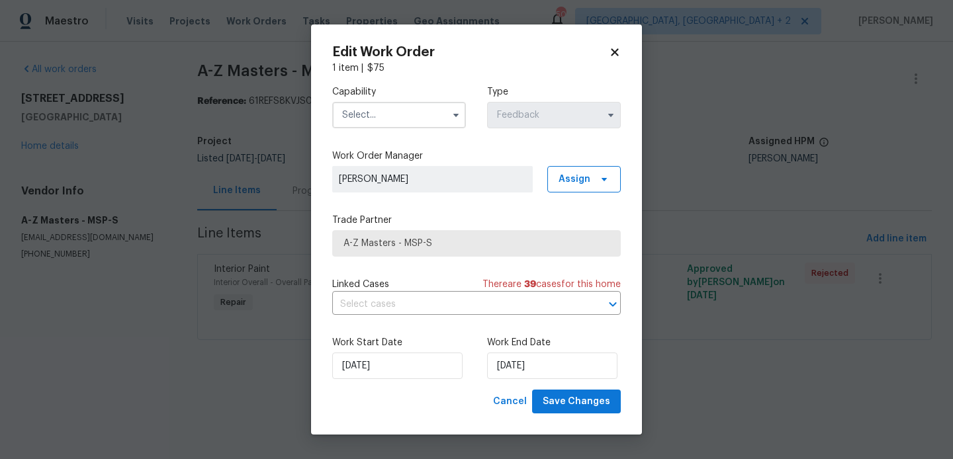
click at [406, 105] on input "text" at bounding box center [399, 115] width 134 height 26
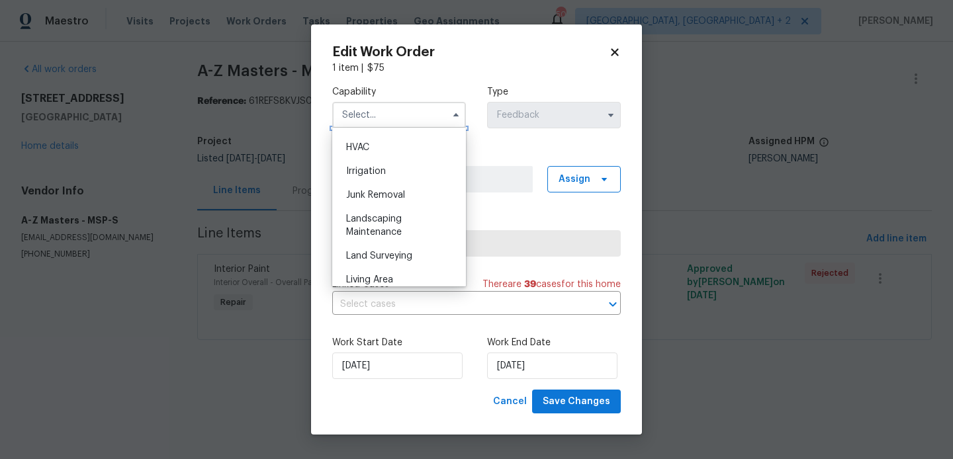
scroll to position [723, 0]
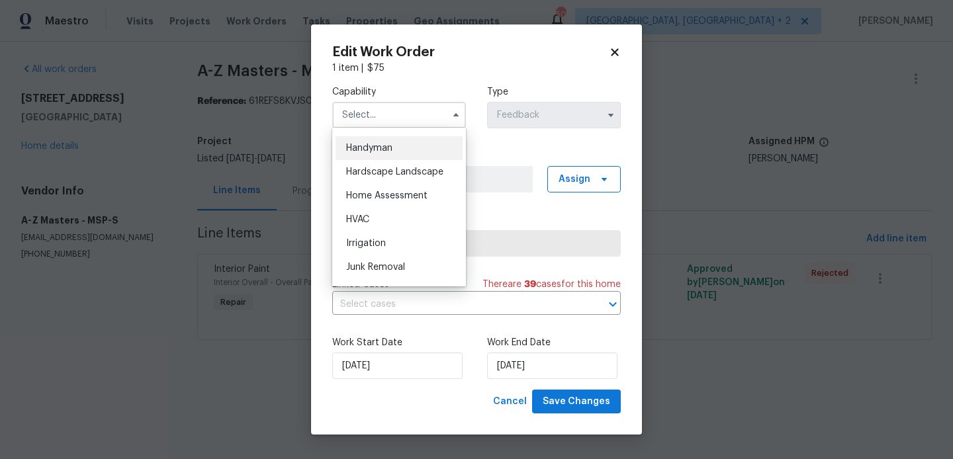
click at [389, 149] on span "Handyman" at bounding box center [369, 148] width 46 height 9
type input "Handyman"
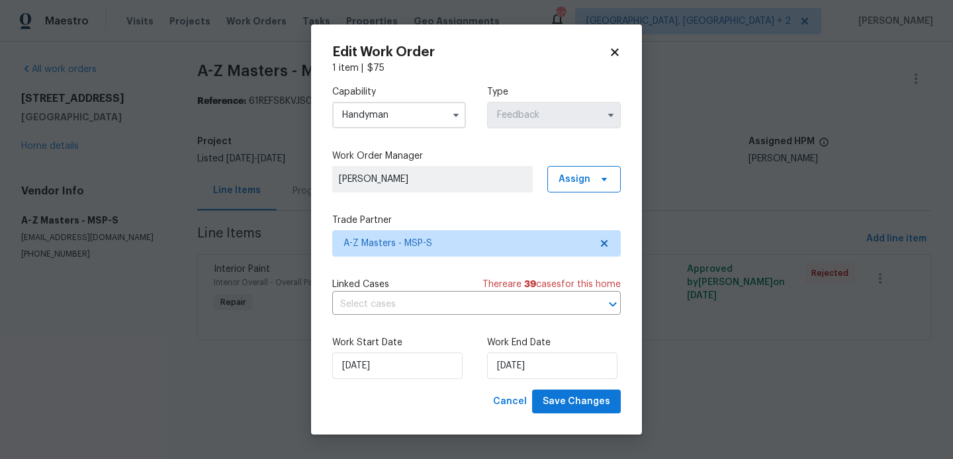
click at [424, 260] on div "Capability Handyman Type Feedback Work Order Manager Blessida Angeline M Assign…" at bounding box center [476, 232] width 288 height 315
click at [416, 233] on span "A-Z Masters - MSP-S" at bounding box center [476, 243] width 288 height 26
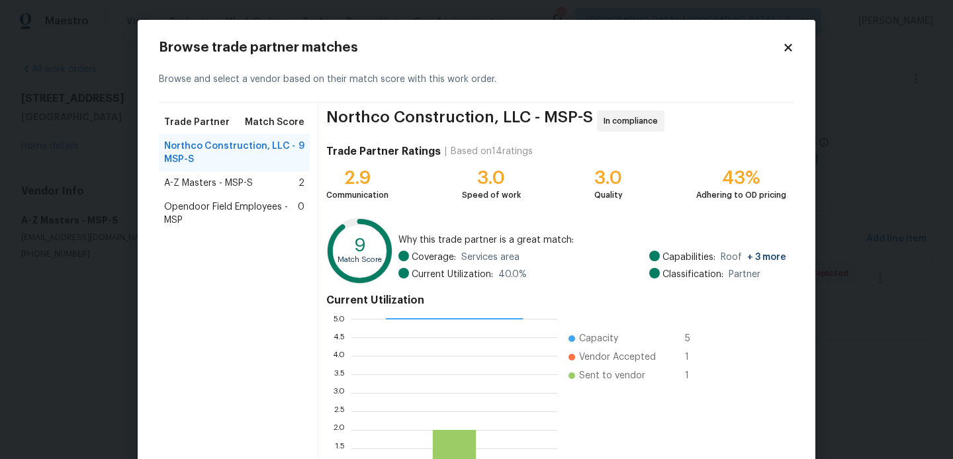
scroll to position [124, 0]
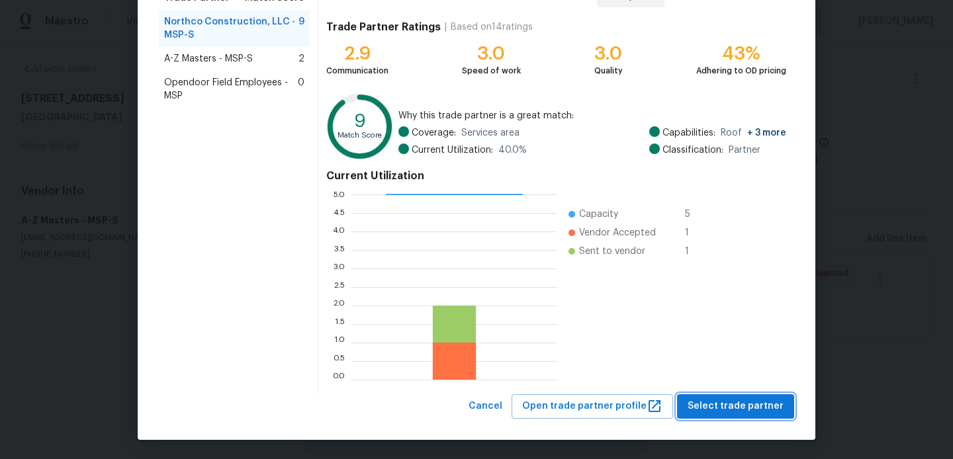
click at [729, 401] on span "Select trade partner" at bounding box center [735, 406] width 96 height 17
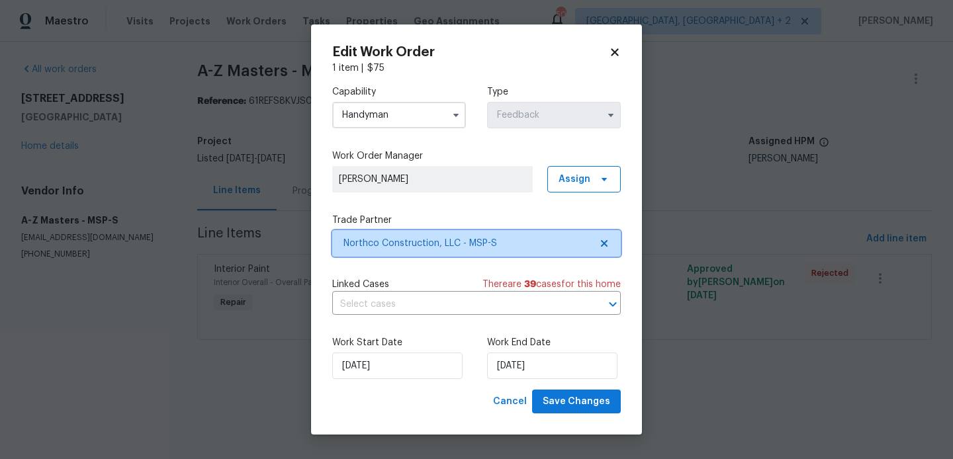
scroll to position [0, 0]
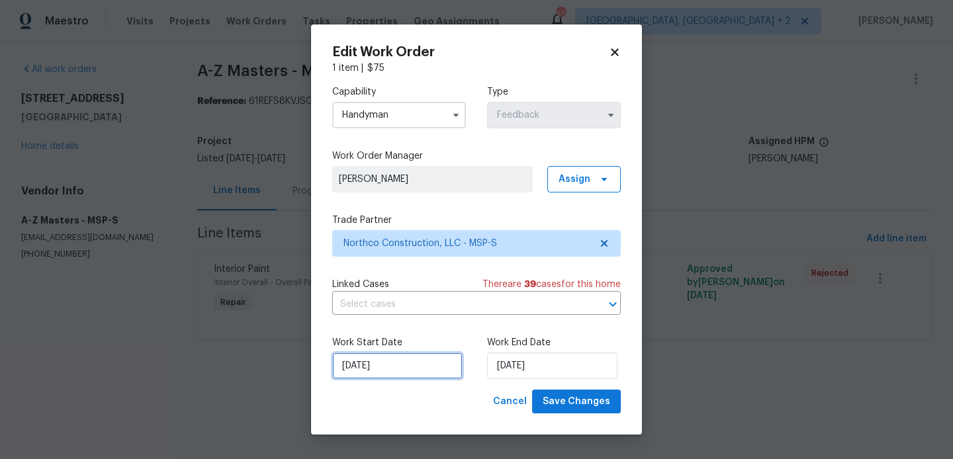
click at [433, 369] on input "21/08/2025" at bounding box center [397, 366] width 130 height 26
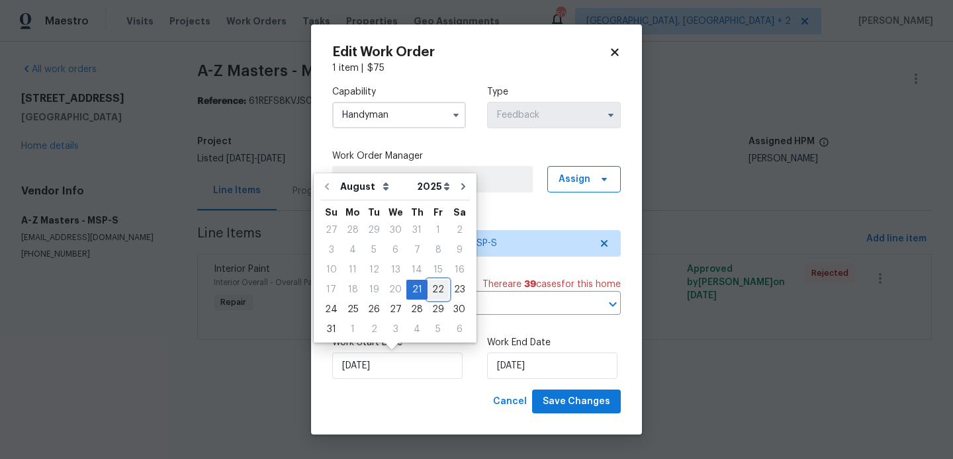
click at [431, 294] on div "22" at bounding box center [437, 290] width 21 height 19
type input "22/08/2025"
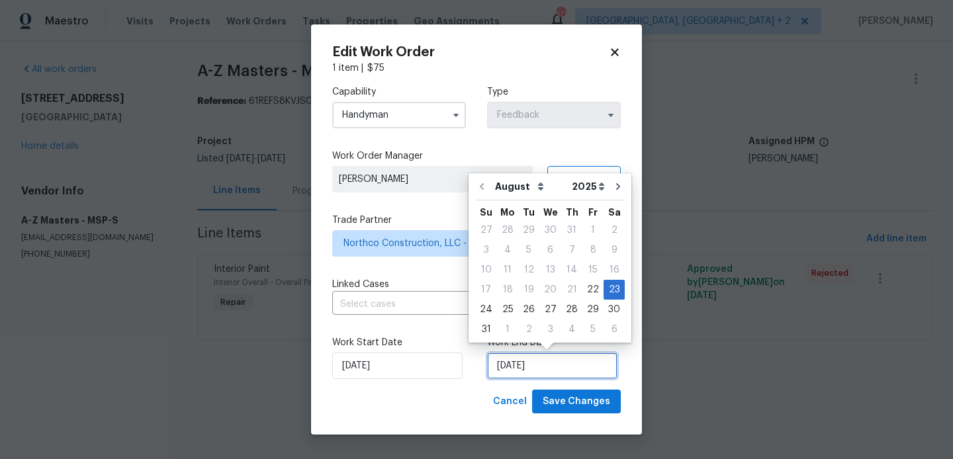
click at [520, 375] on input "23/08/2025" at bounding box center [552, 366] width 130 height 26
click at [482, 308] on div "24" at bounding box center [486, 309] width 22 height 19
type input "24/08/2025"
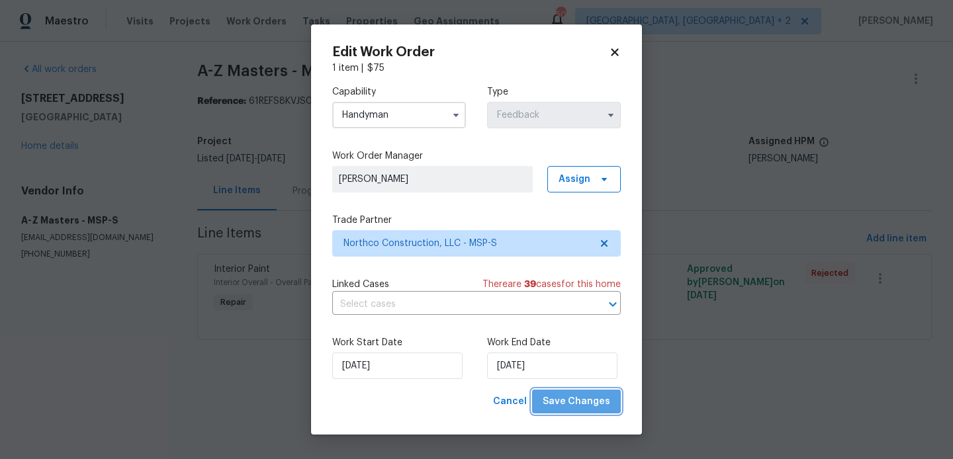
click at [586, 394] on span "Save Changes" at bounding box center [576, 402] width 67 height 17
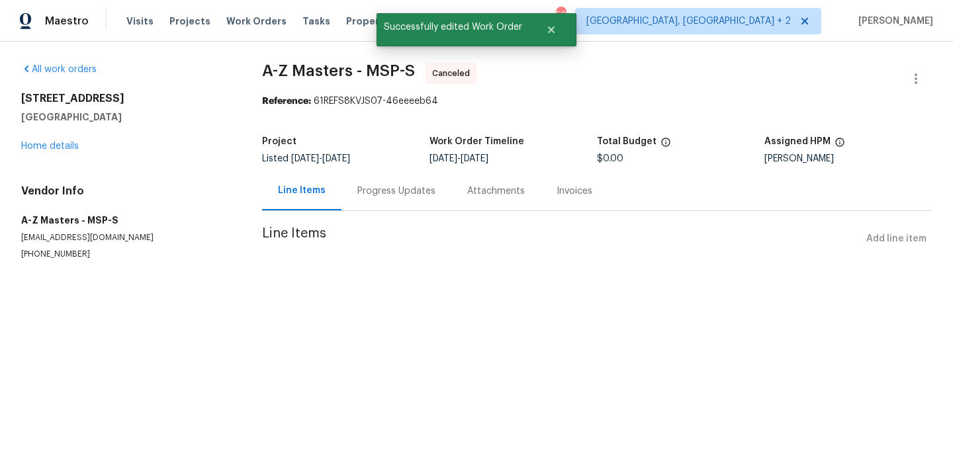
click at [379, 195] on div "Progress Updates" at bounding box center [396, 191] width 78 height 13
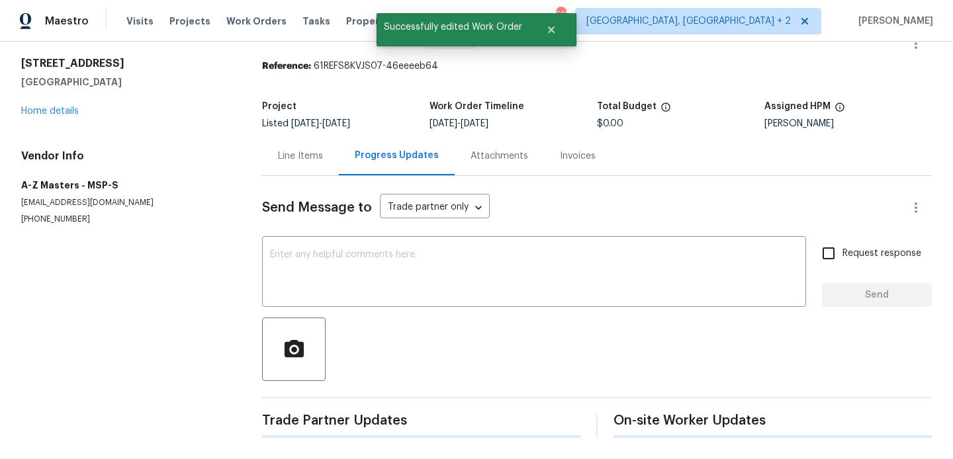
scroll to position [137, 0]
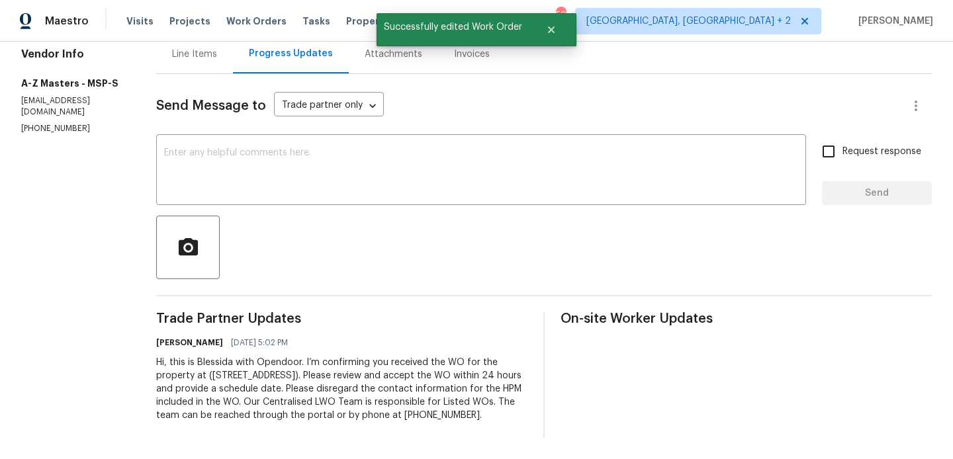
click at [311, 389] on div "Hi, this is Blessida with Opendoor. I’m confirming you received the WO for the …" at bounding box center [341, 389] width 371 height 66
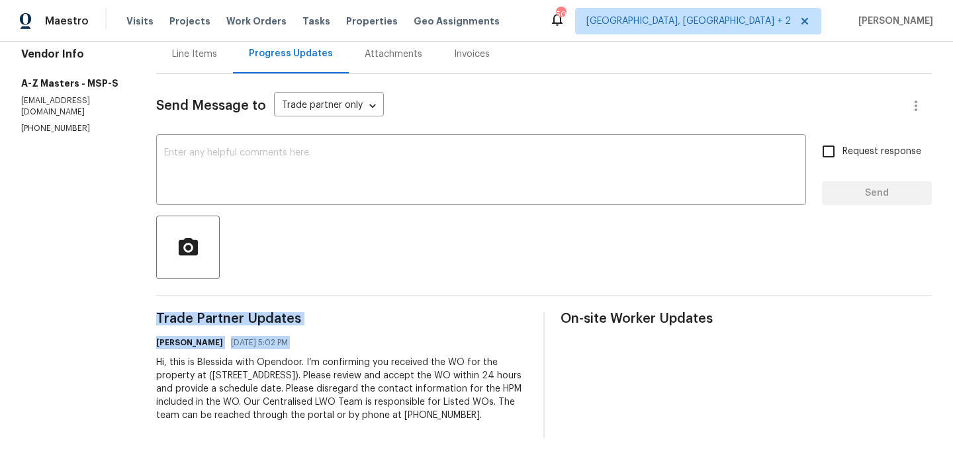
copy div "Trade Partner Updates Blessida Angeline M 08/21/2025 5:02 PM"
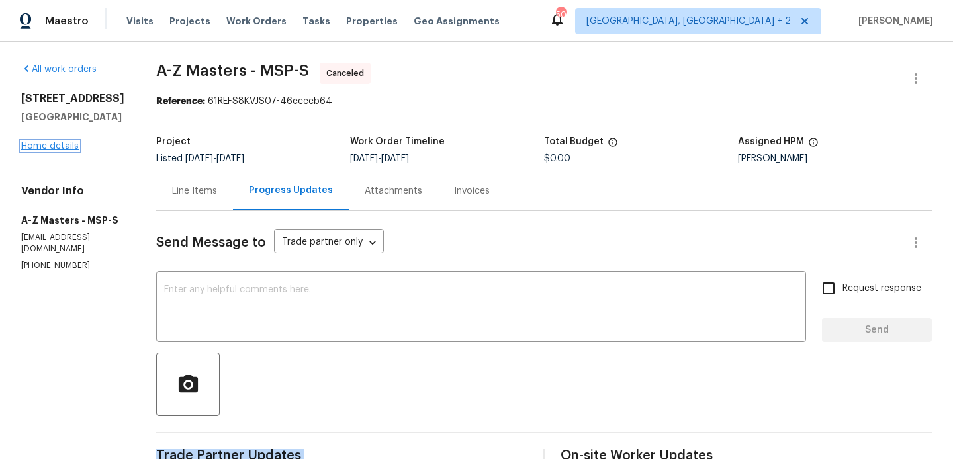
click at [58, 151] on link "Home details" at bounding box center [50, 146] width 58 height 9
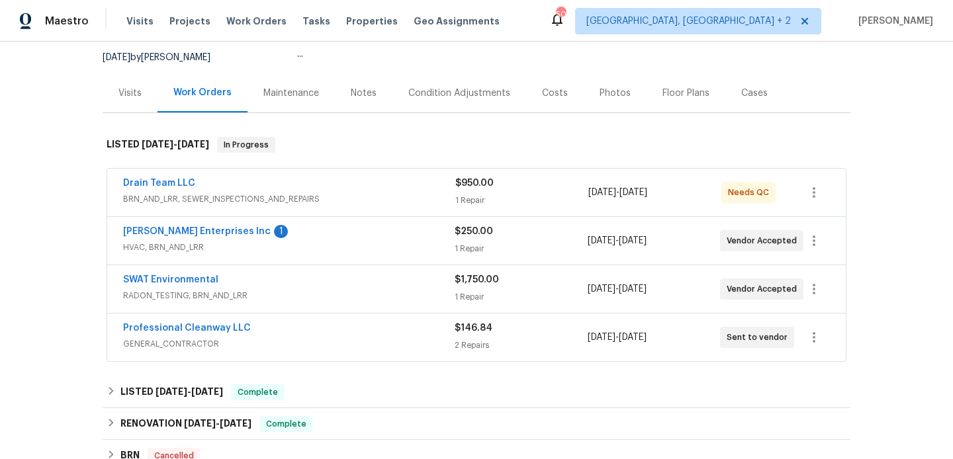
scroll to position [167, 0]
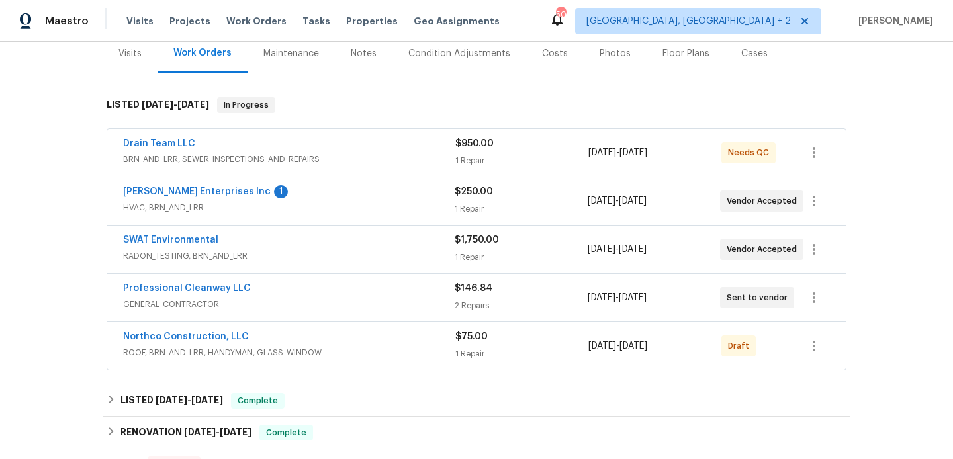
click at [197, 345] on div "Northco Construction, LLC" at bounding box center [289, 338] width 332 height 16
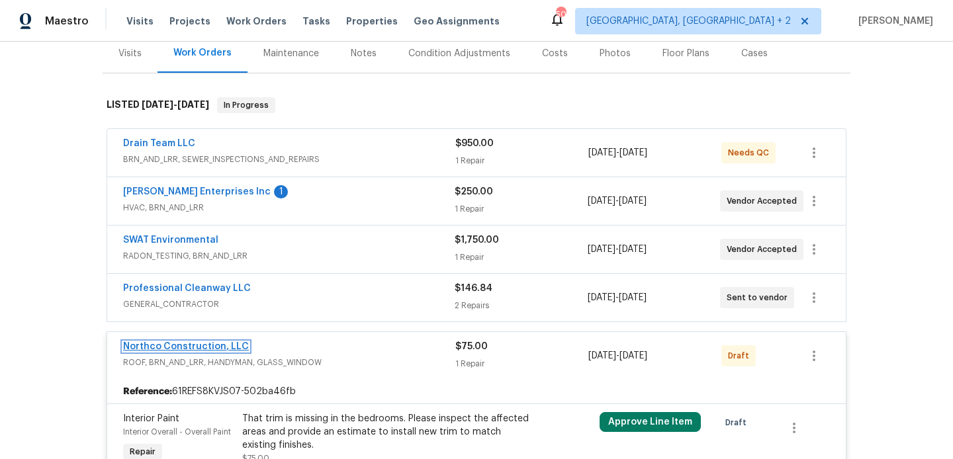
click at [198, 346] on link "Northco Construction, LLC" at bounding box center [186, 346] width 126 height 9
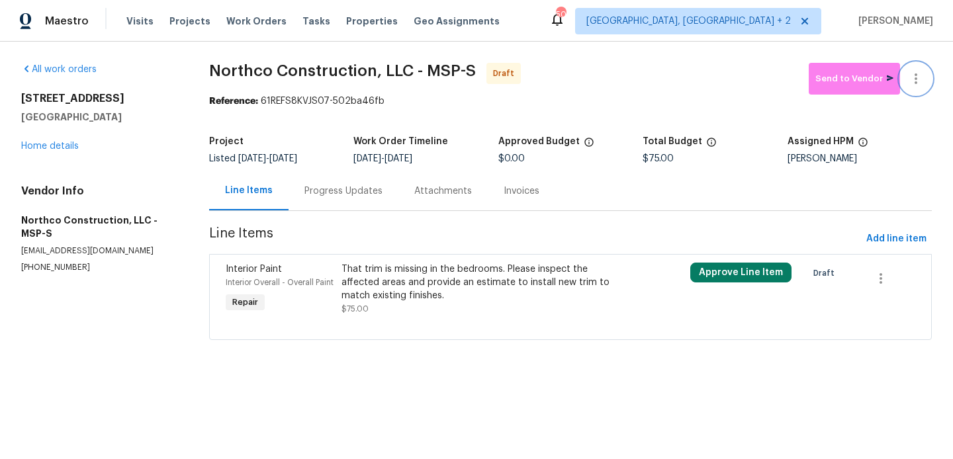
click at [919, 71] on icon "button" at bounding box center [916, 79] width 16 height 16
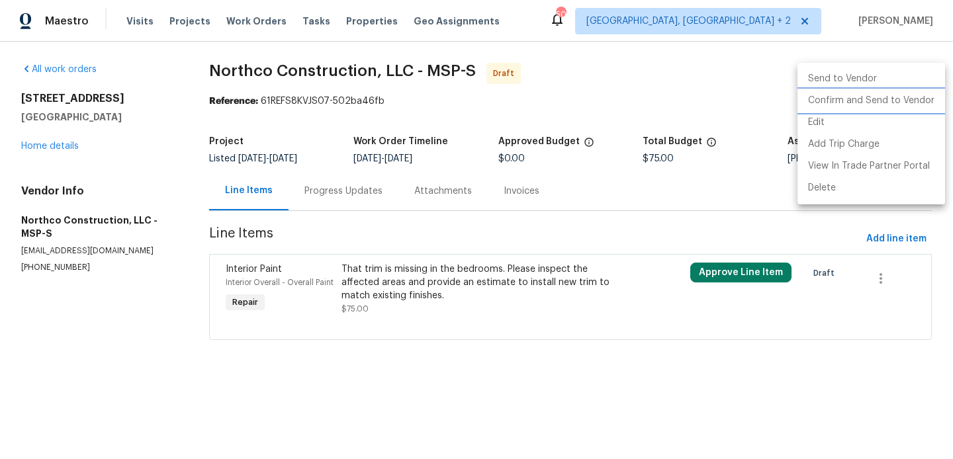
click at [923, 103] on li "Confirm and Send to Vendor" at bounding box center [871, 101] width 148 height 22
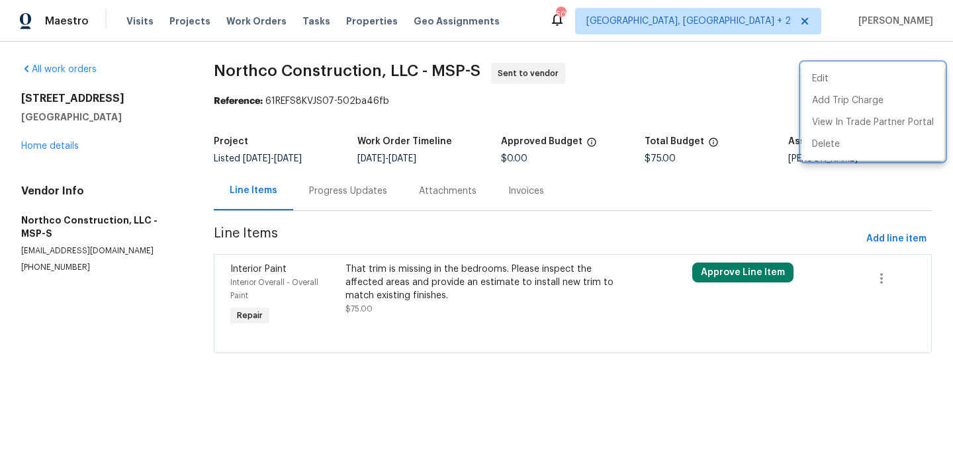
click at [354, 193] on div at bounding box center [476, 229] width 953 height 459
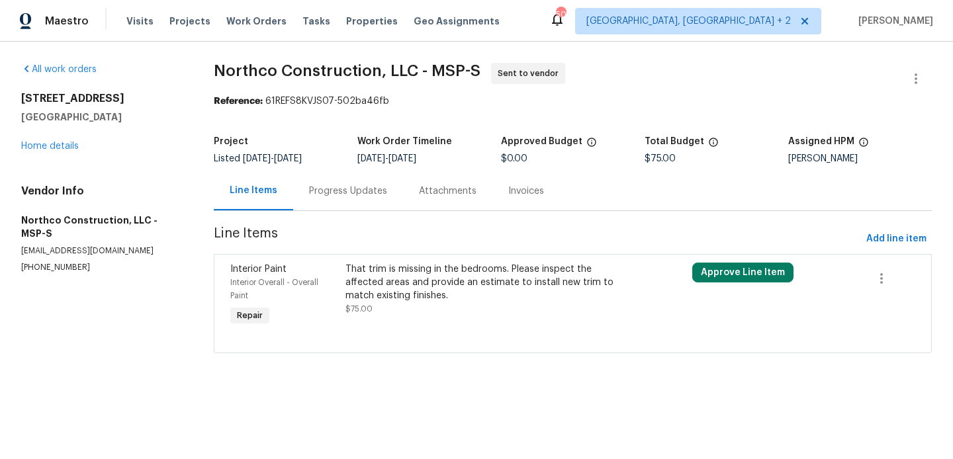
click at [354, 193] on div "Progress Updates" at bounding box center [348, 191] width 78 height 13
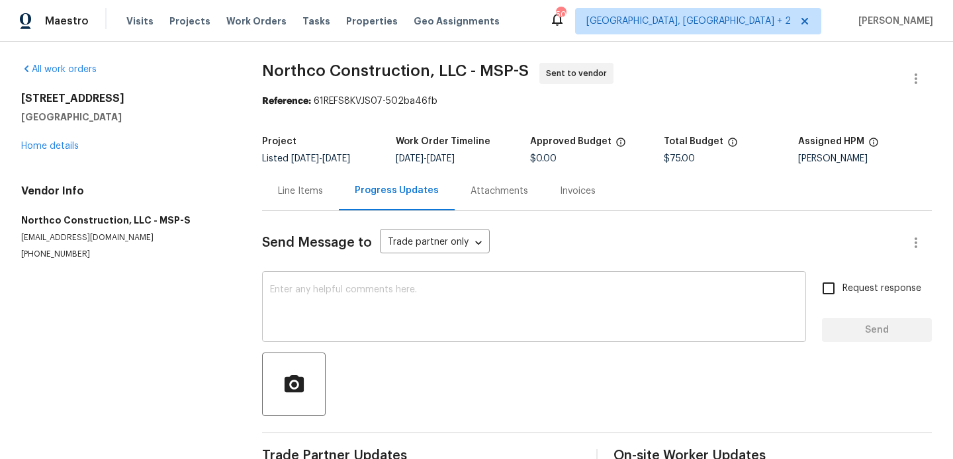
click at [381, 285] on textarea at bounding box center [534, 308] width 528 height 46
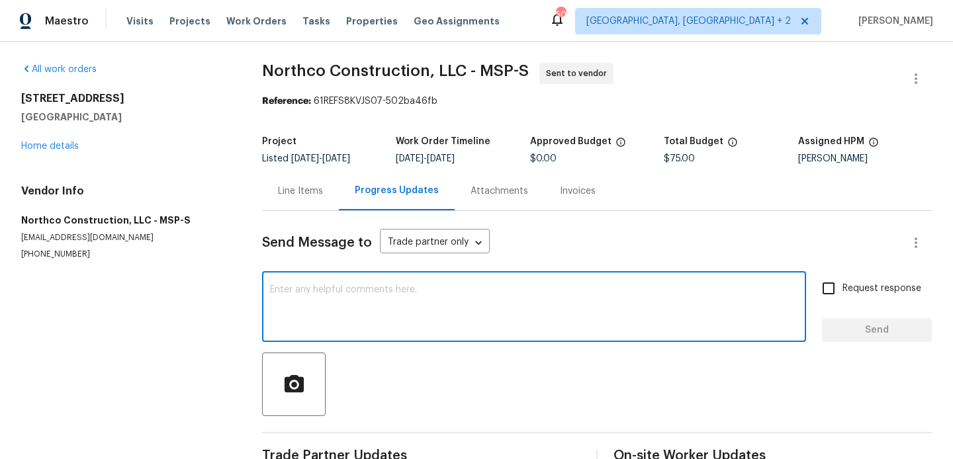
paste textarea "Hi, this is Blessida with Opendoor. I’m confirming you received the WO for the …"
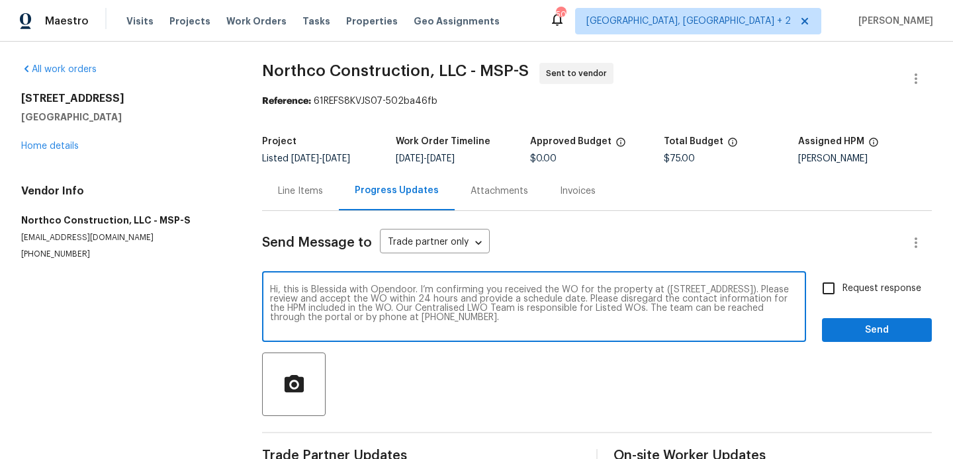
type textarea "Hi, this is Blessida with Opendoor. I’m confirming you received the WO for the …"
click at [842, 276] on input "Request response" at bounding box center [829, 289] width 28 height 28
checkbox input "true"
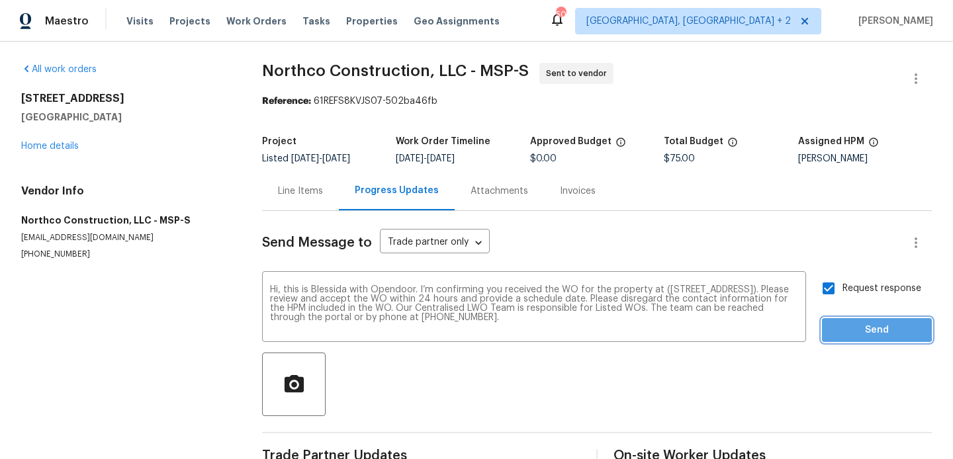
click at [856, 328] on span "Send" at bounding box center [876, 330] width 89 height 17
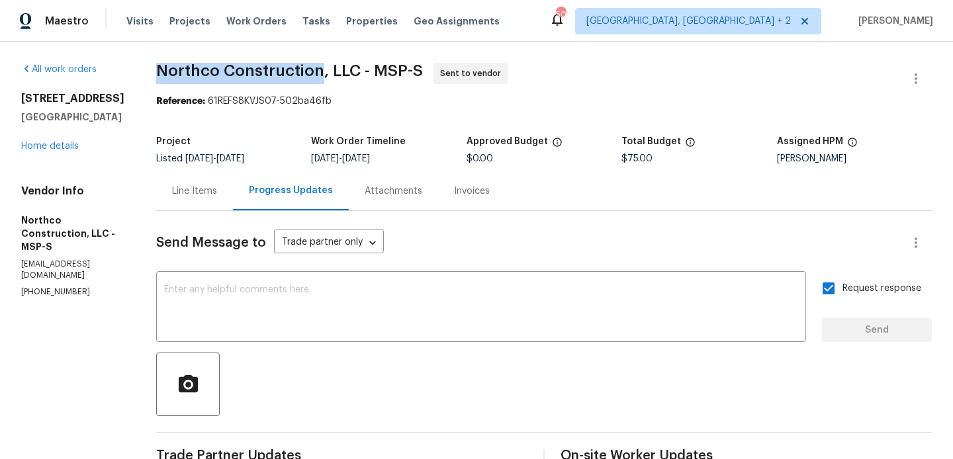
drag, startPoint x: 306, startPoint y: 73, endPoint x: 136, endPoint y: 71, distance: 170.1
click at [135, 71] on div "All work orders 14231 E 143rd Ln Burnsville, MN 55337 Home details Vendor Info …" at bounding box center [476, 319] width 953 height 554
copy span "Northco Construction"
click at [58, 151] on link "Home details" at bounding box center [50, 146] width 58 height 9
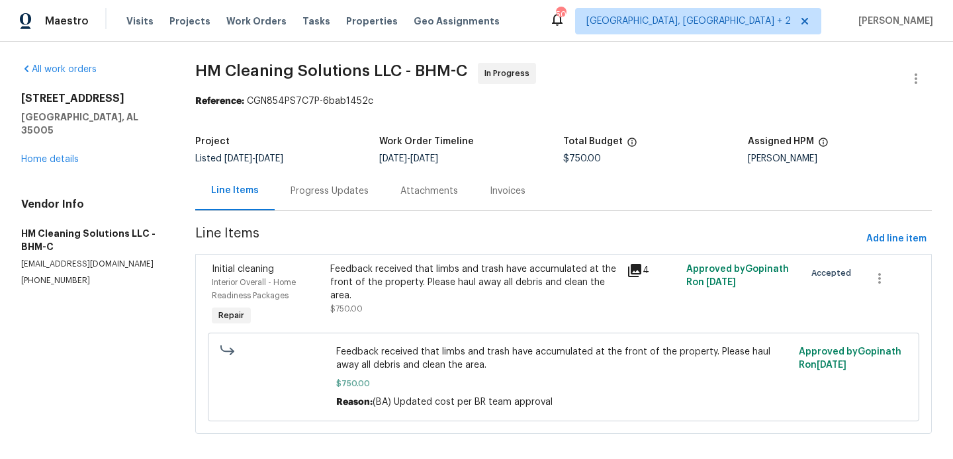
click at [326, 190] on div "Progress Updates" at bounding box center [329, 191] width 78 height 13
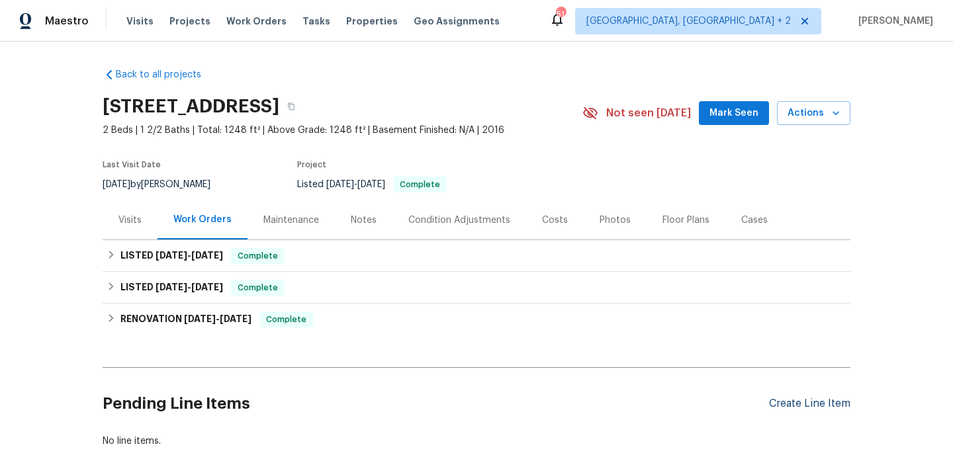
click at [787, 407] on div "Create Line Item" at bounding box center [809, 404] width 81 height 13
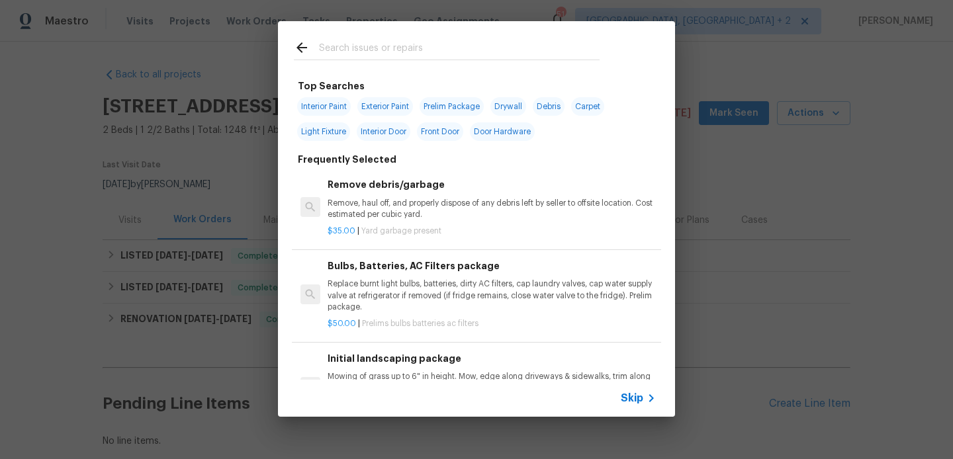
click at [365, 44] on input "text" at bounding box center [459, 50] width 281 height 20
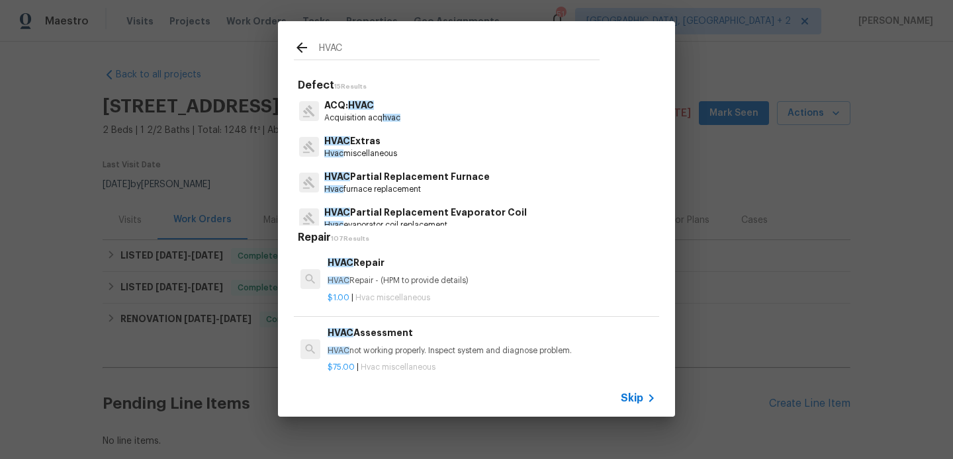
type input "HVAC"
click at [403, 286] on p "HVAC Repair - (HPM to provide details)" at bounding box center [492, 280] width 328 height 11
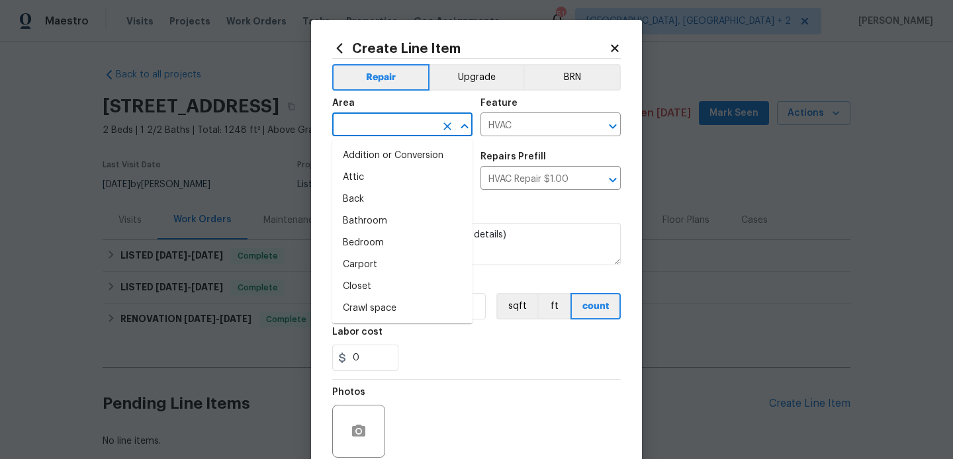
click at [396, 125] on input "text" at bounding box center [383, 126] width 103 height 21
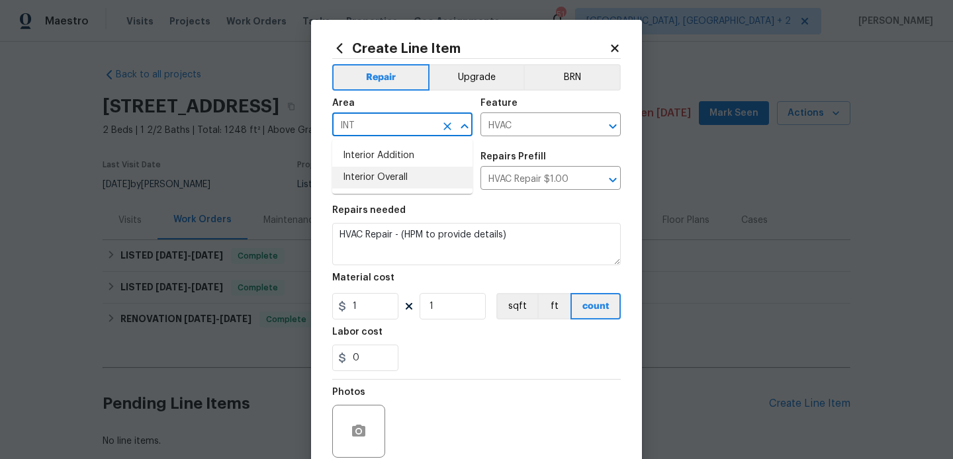
click at [394, 179] on li "Interior Overall" at bounding box center [402, 178] width 140 height 22
type input "Interior Overall"
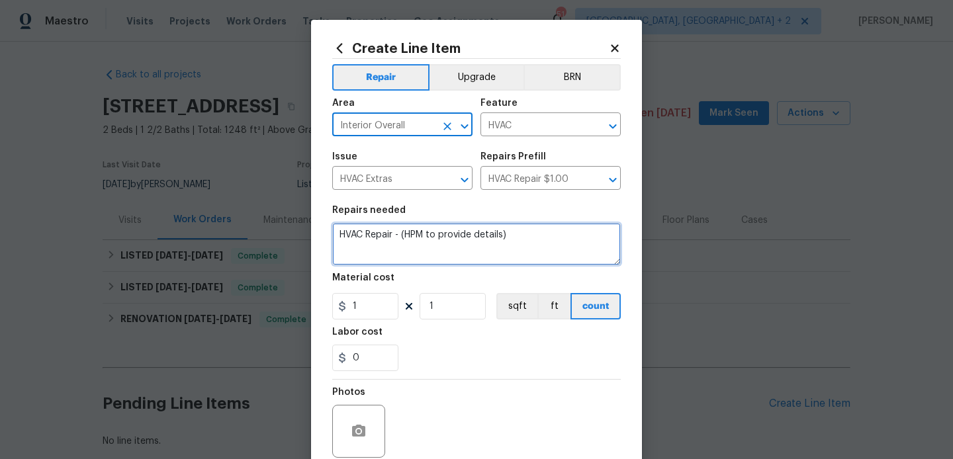
click at [405, 229] on textarea "HVAC Repair - (HPM to provide details)" at bounding box center [476, 244] width 288 height 42
paste textarea "The thermostat is not connecting to the Wi-Fi. Please inspect the thermostat an…"
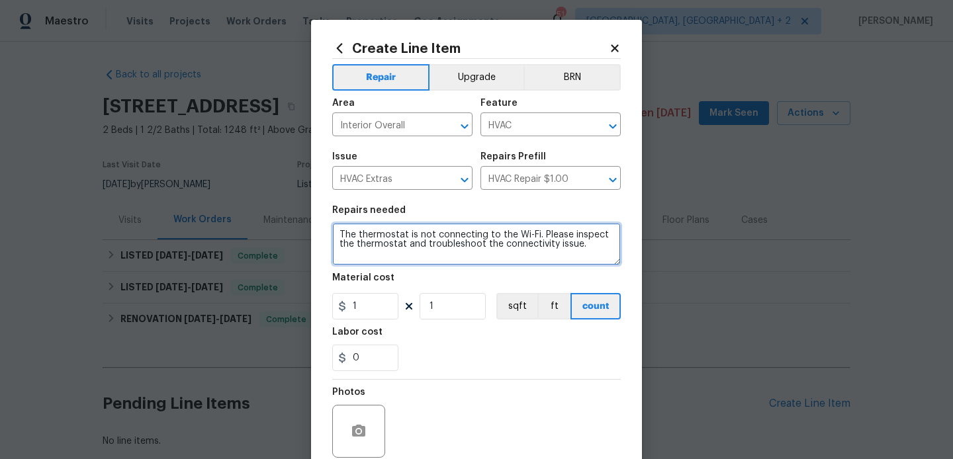
type textarea "The thermostat is not connecting to the Wi-Fi. Please inspect the thermostat an…"
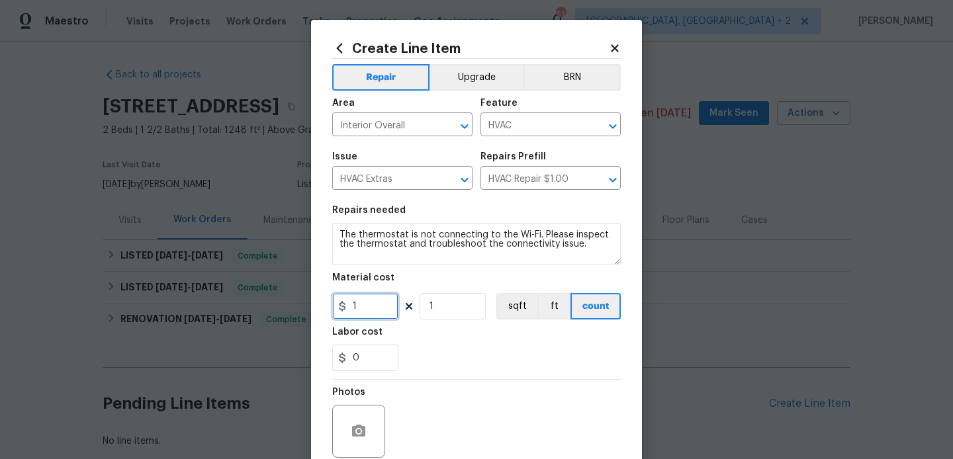
click at [375, 302] on input "1" at bounding box center [365, 306] width 66 height 26
type input "75"
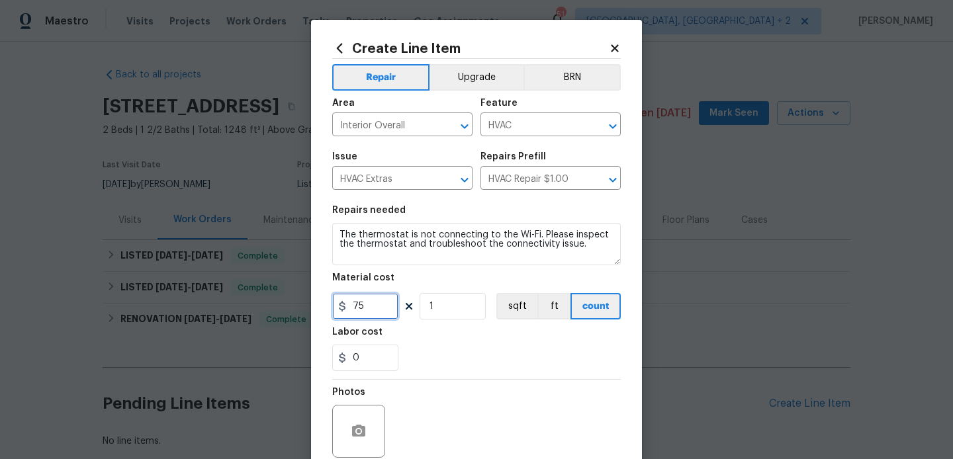
scroll to position [111, 0]
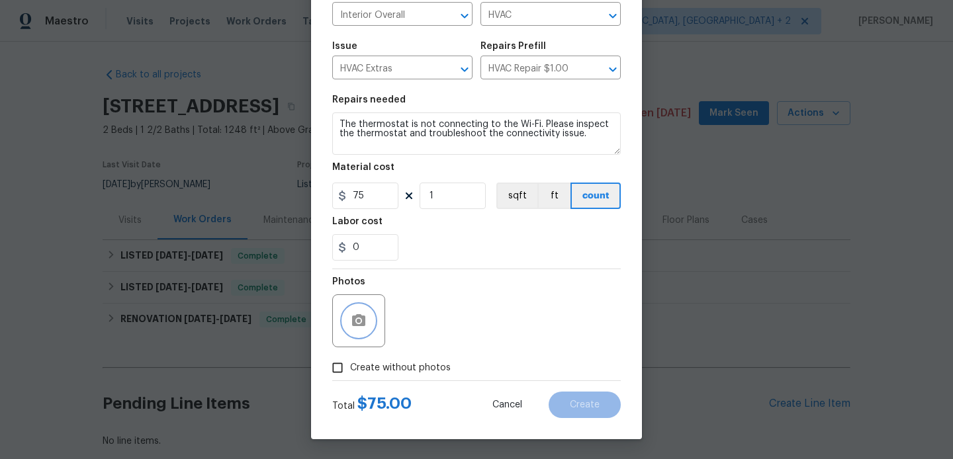
click at [366, 328] on icon "button" at bounding box center [359, 321] width 16 height 16
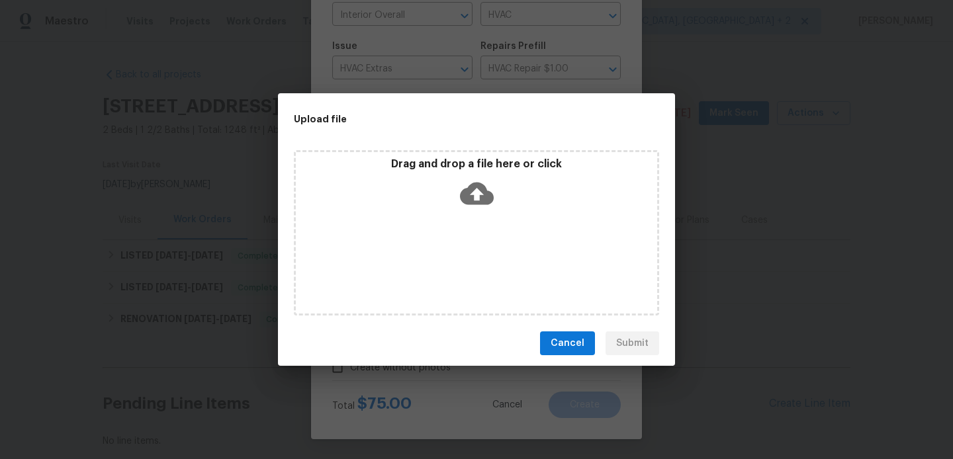
click at [474, 196] on icon at bounding box center [477, 194] width 34 height 34
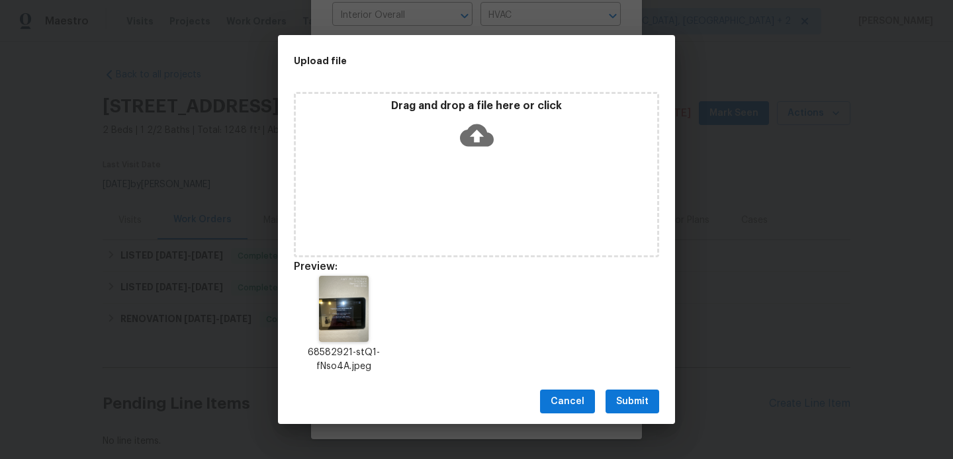
click at [633, 403] on span "Submit" at bounding box center [632, 402] width 32 height 17
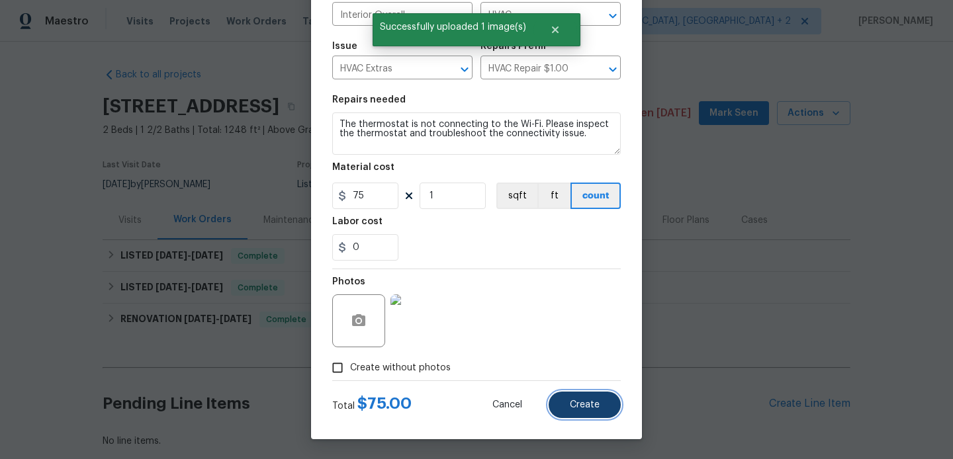
click at [600, 404] on button "Create" at bounding box center [585, 405] width 72 height 26
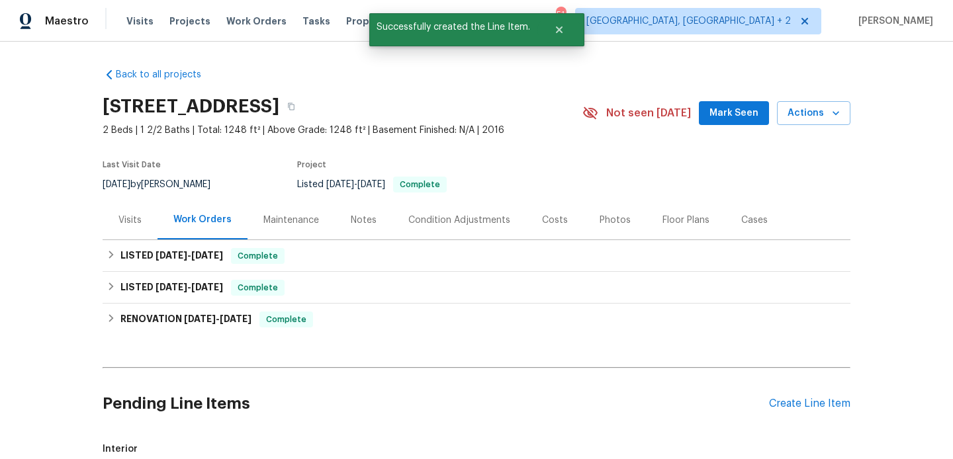
scroll to position [243, 0]
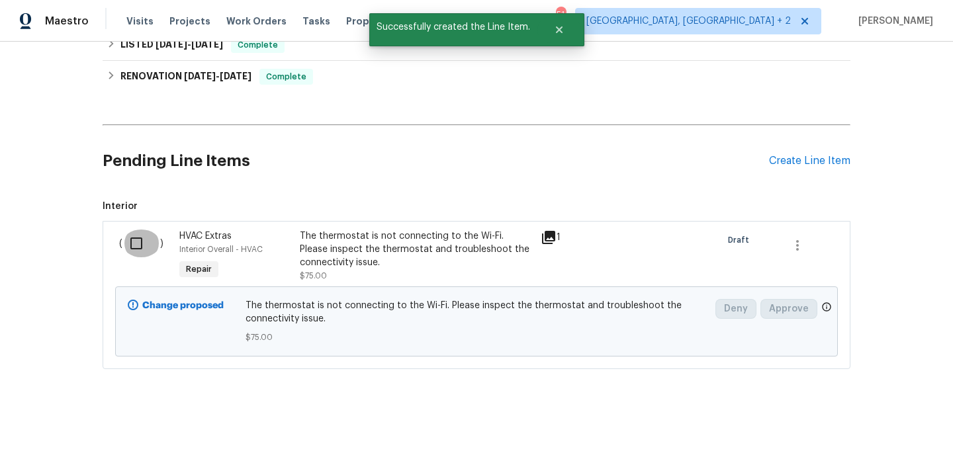
click at [129, 240] on input "checkbox" at bounding box center [141, 244] width 38 height 28
checkbox input "true"
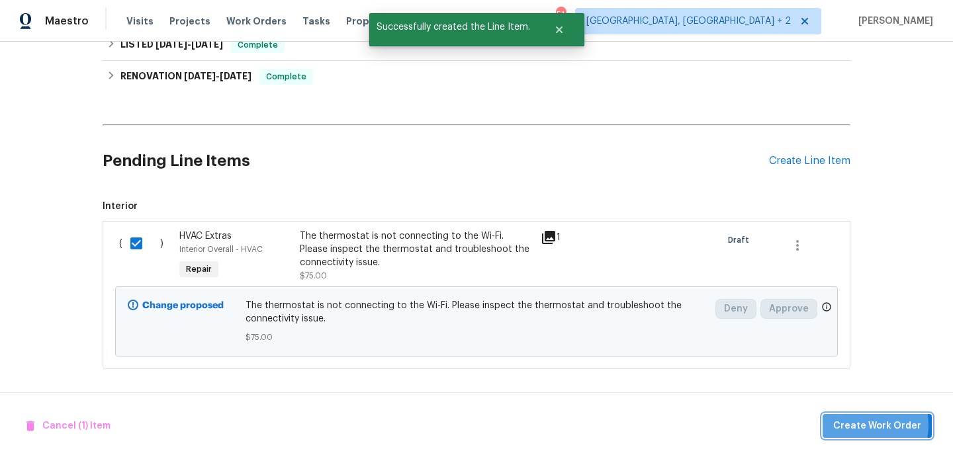
click at [858, 425] on span "Create Work Order" at bounding box center [877, 426] width 88 height 17
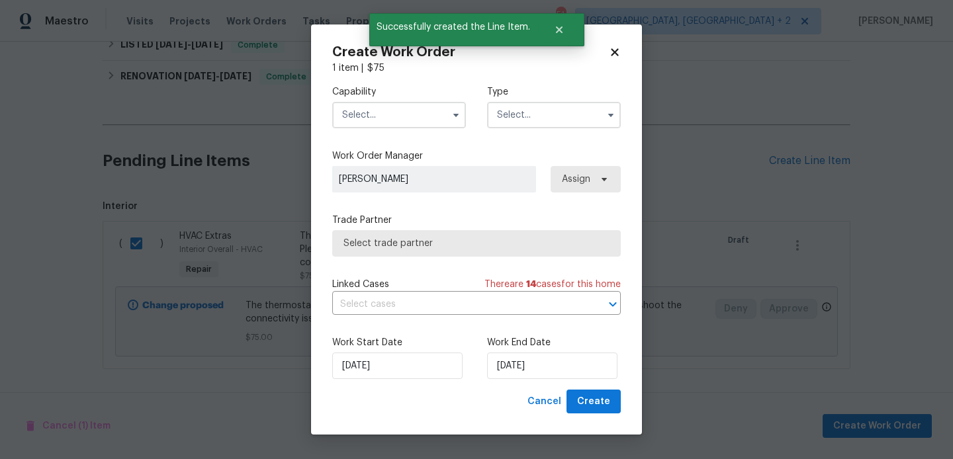
click at [412, 124] on input "text" at bounding box center [399, 115] width 134 height 26
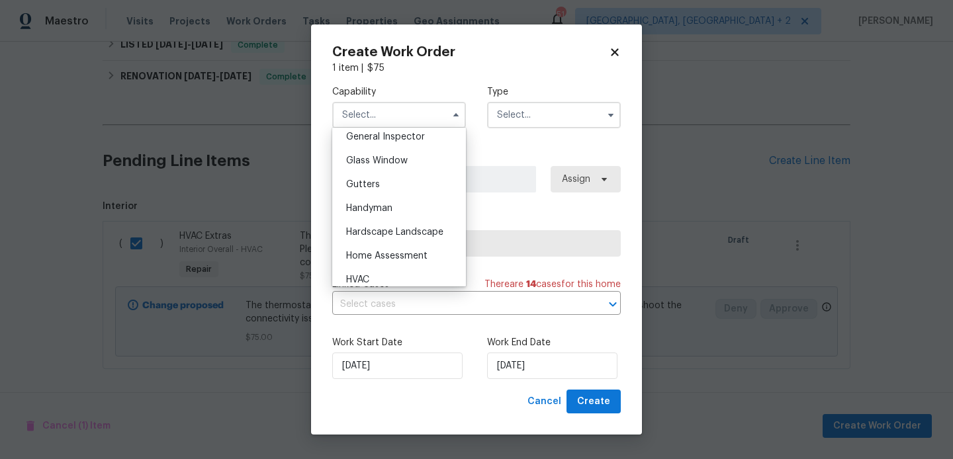
scroll to position [672, 0]
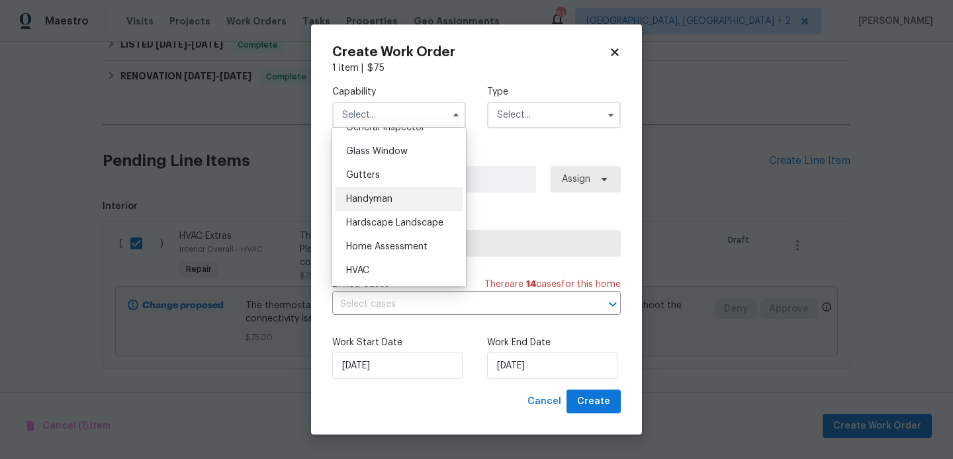
click at [377, 191] on div "Handyman" at bounding box center [398, 199] width 127 height 24
type input "Handyman"
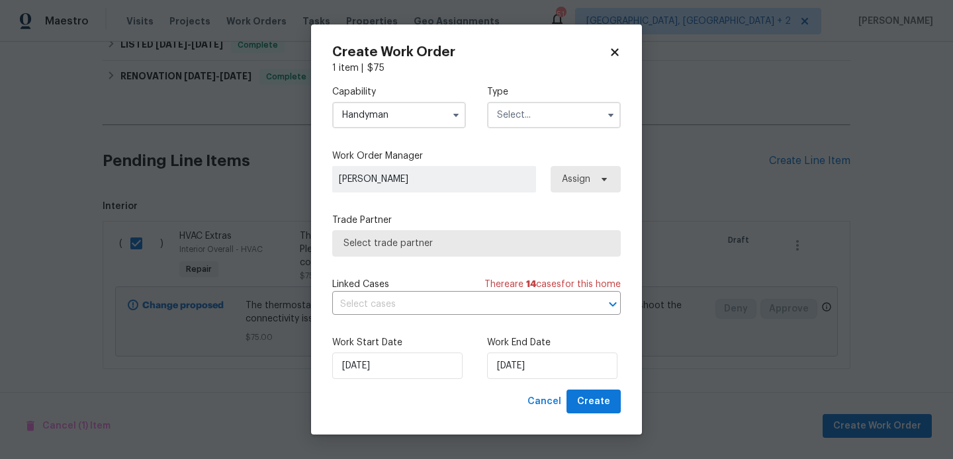
click at [523, 120] on input "text" at bounding box center [554, 115] width 134 height 26
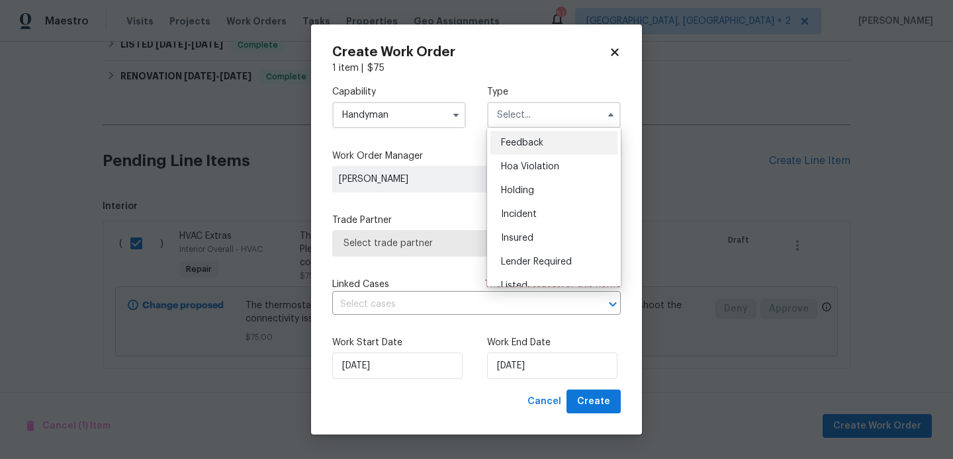
click at [534, 138] on span "Feedback" at bounding box center [522, 142] width 42 height 9
type input "Feedback"
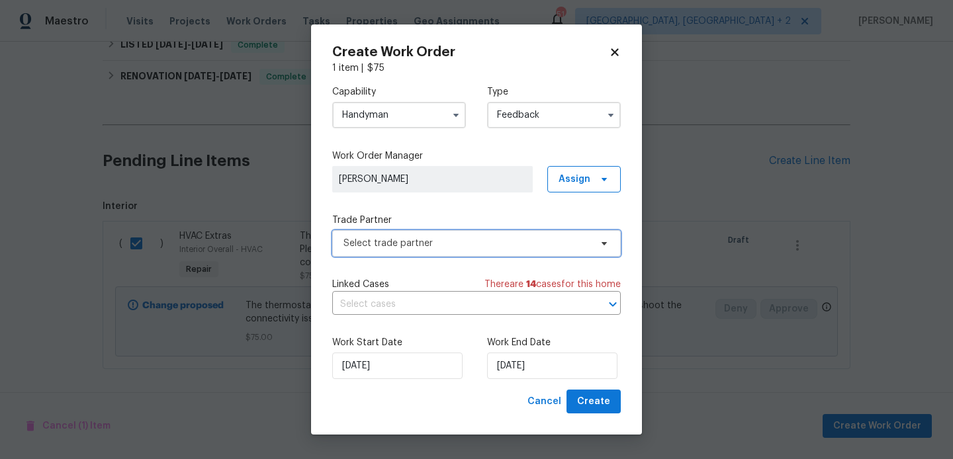
click at [417, 234] on span "Select trade partner" at bounding box center [476, 243] width 288 height 26
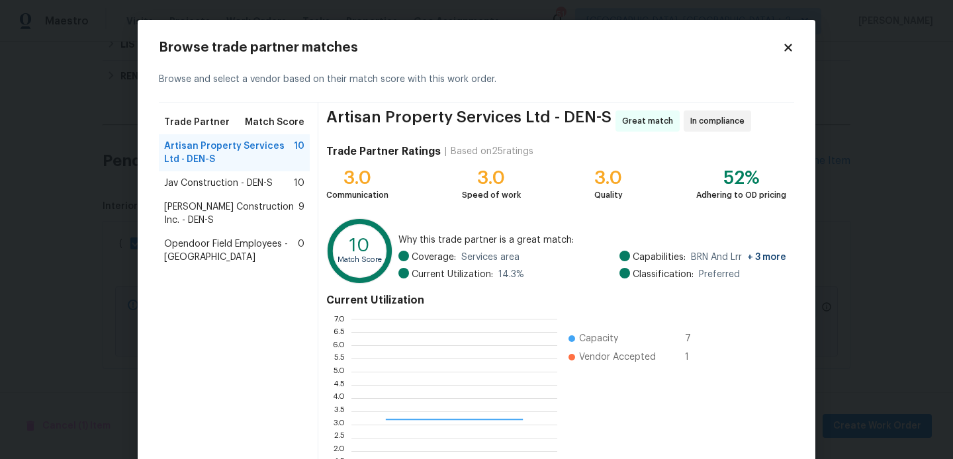
scroll to position [185, 206]
click at [248, 190] on div "Jav Construction - DEN-S 10" at bounding box center [234, 183] width 151 height 24
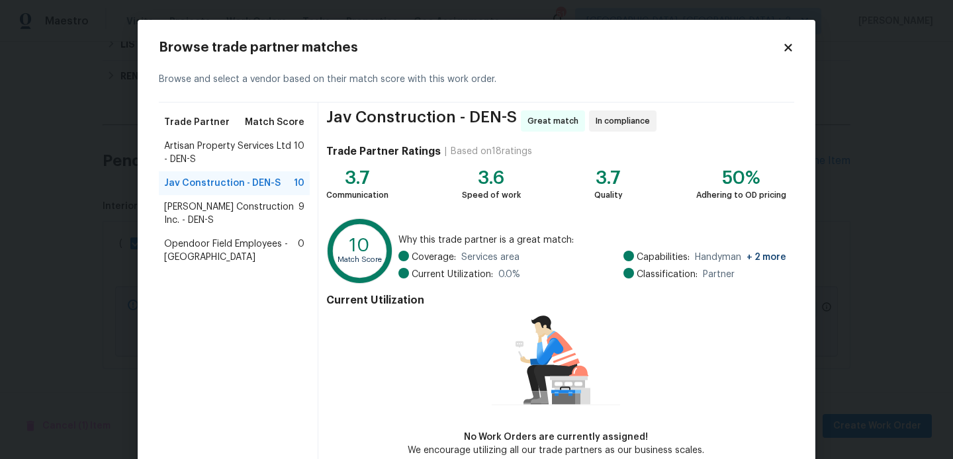
click at [216, 146] on span "Artisan Property Services Ltd - DEN-S" at bounding box center [229, 153] width 130 height 26
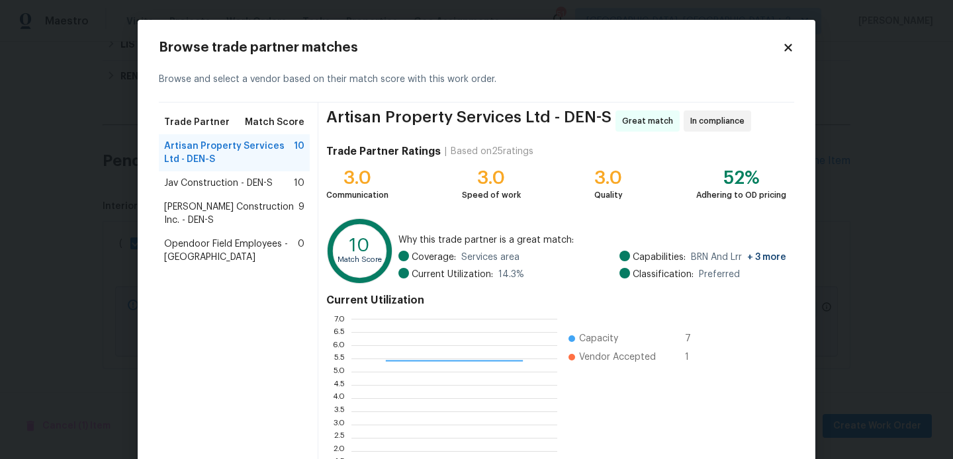
scroll to position [124, 0]
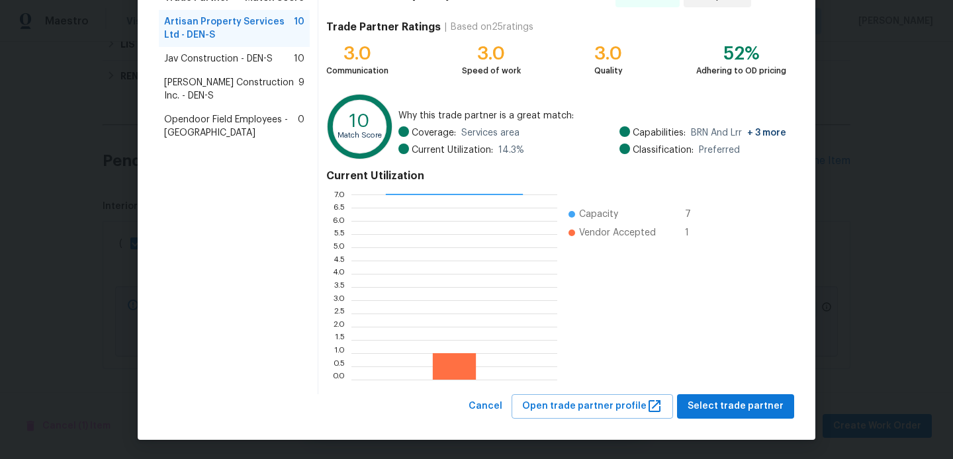
click at [711, 393] on div "Artisan Property Services Ltd - DEN-S Great match In compliance Trade Partner R…" at bounding box center [556, 186] width 476 height 416
click at [711, 402] on span "Select trade partner" at bounding box center [735, 406] width 96 height 17
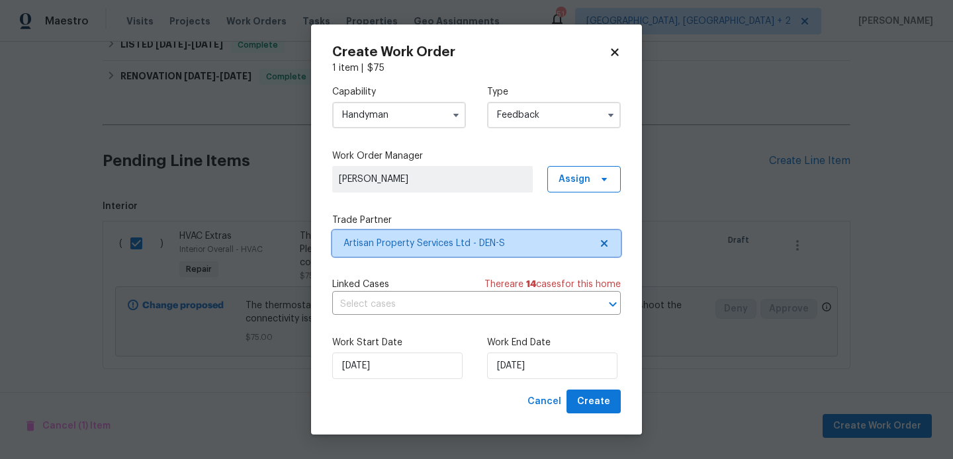
scroll to position [0, 0]
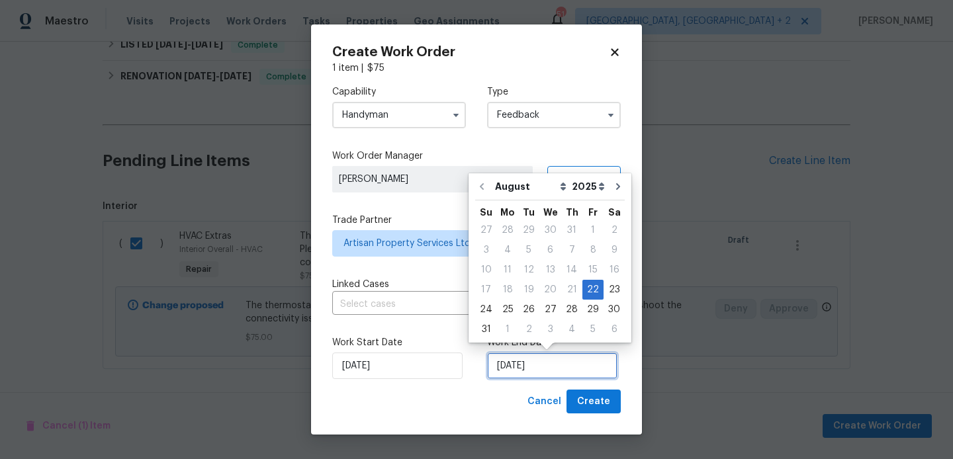
click at [529, 365] on input "22/08/2025" at bounding box center [552, 366] width 130 height 26
click at [482, 311] on div "24" at bounding box center [486, 309] width 22 height 19
type input "24/08/2025"
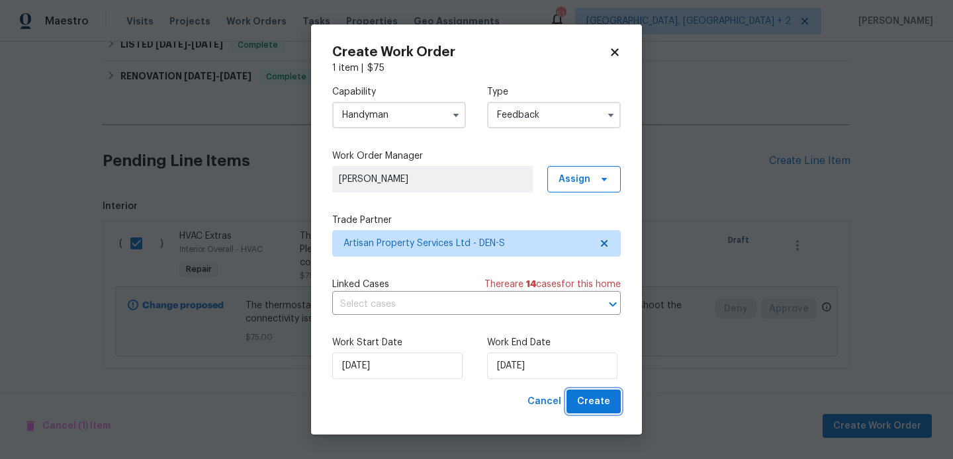
click at [601, 410] on span "Create" at bounding box center [593, 402] width 33 height 17
checkbox input "false"
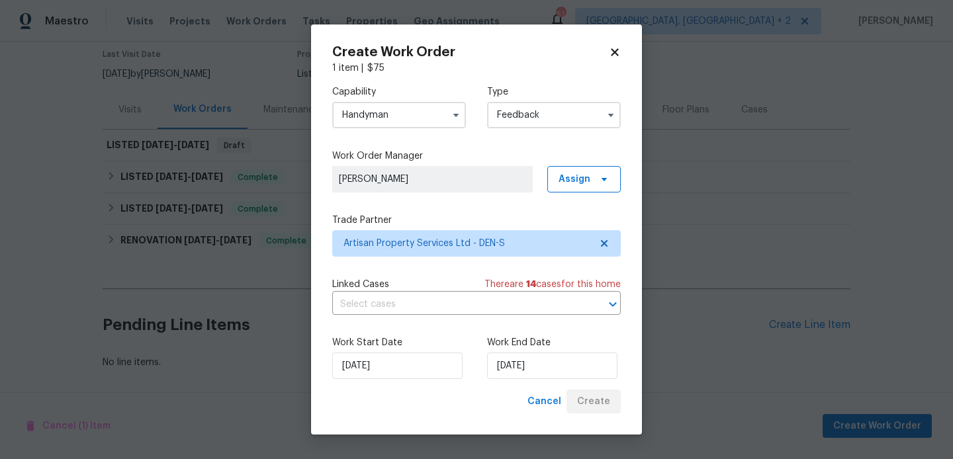
scroll to position [110, 0]
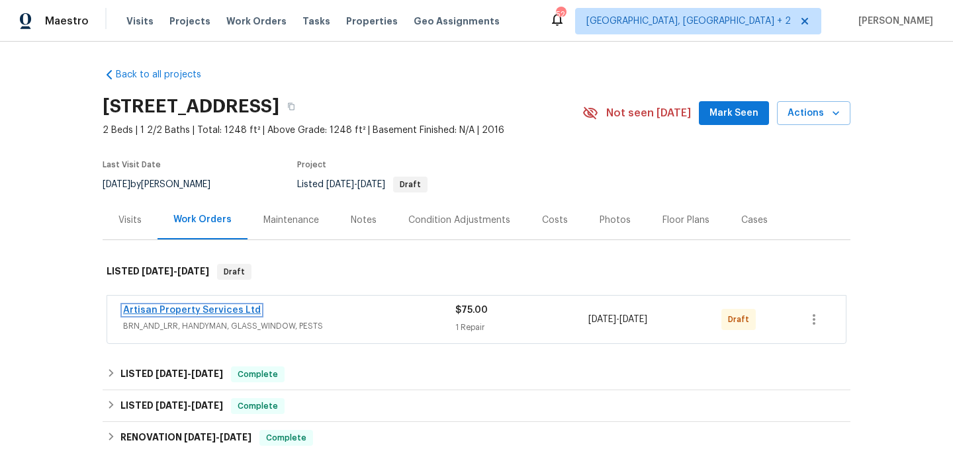
click at [233, 308] on link "Artisan Property Services Ltd" at bounding box center [192, 310] width 138 height 9
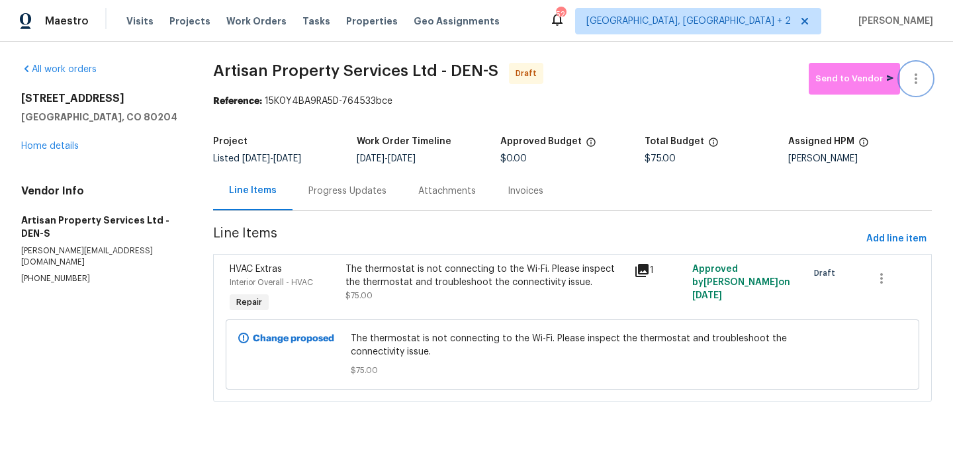
click at [919, 77] on icon "button" at bounding box center [916, 79] width 16 height 16
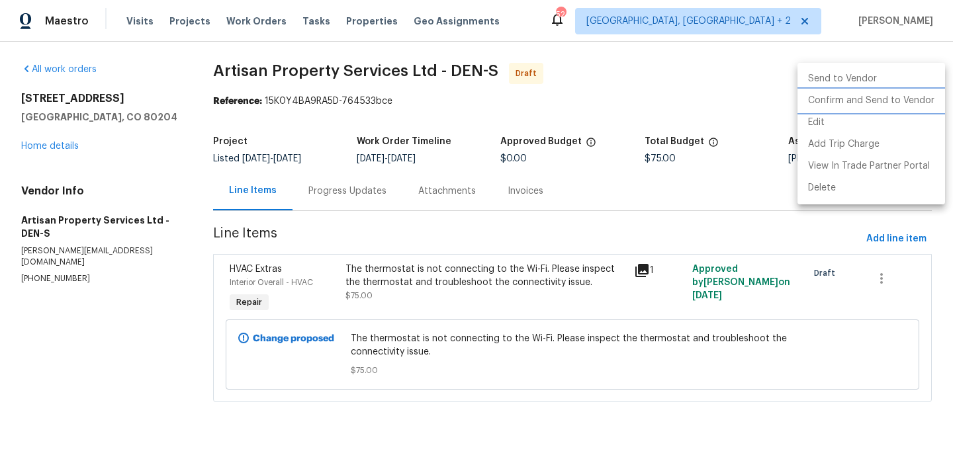
click at [919, 91] on li "Confirm and Send to Vendor" at bounding box center [871, 101] width 148 height 22
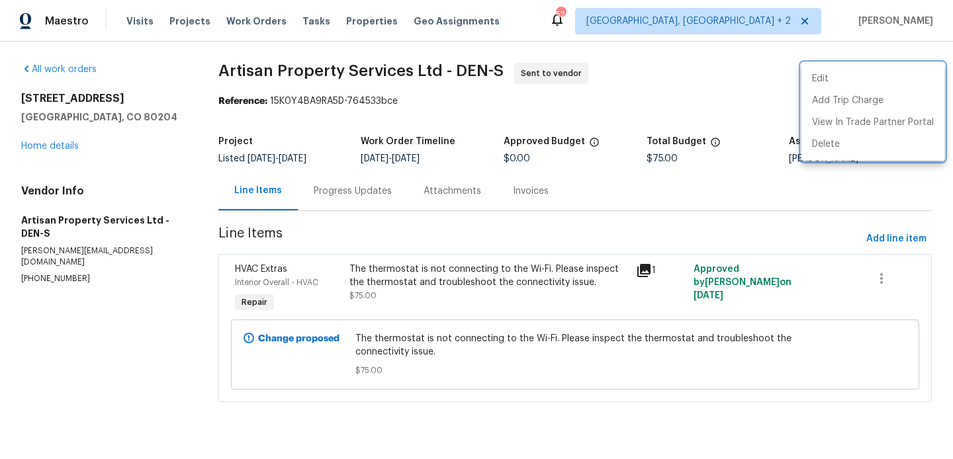
click at [344, 219] on div at bounding box center [476, 229] width 953 height 459
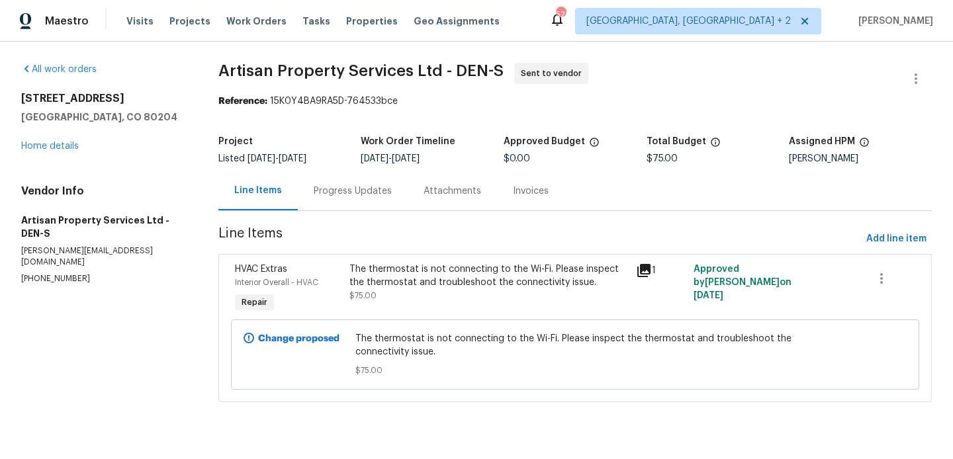
click at [345, 205] on div "Progress Updates" at bounding box center [353, 190] width 110 height 39
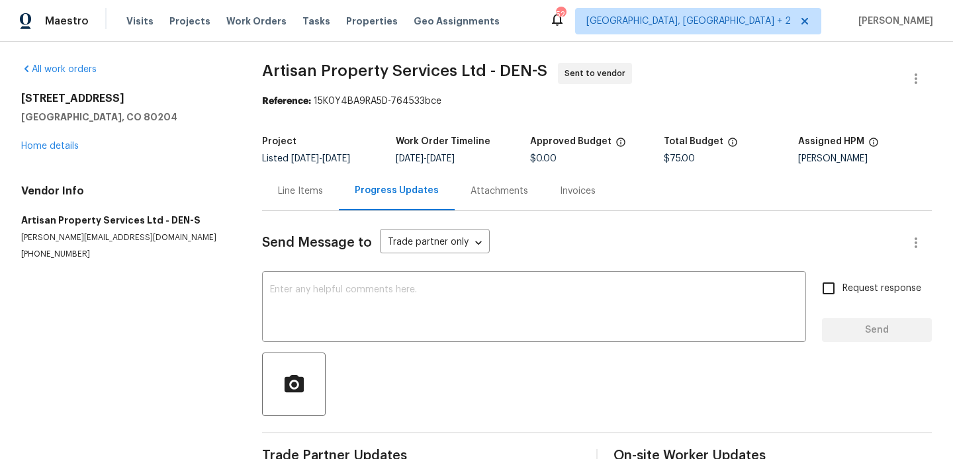
click at [378, 269] on div "Send Message to Trade partner only Trade partner only ​ x ​ Request response Se…" at bounding box center [597, 342] width 670 height 262
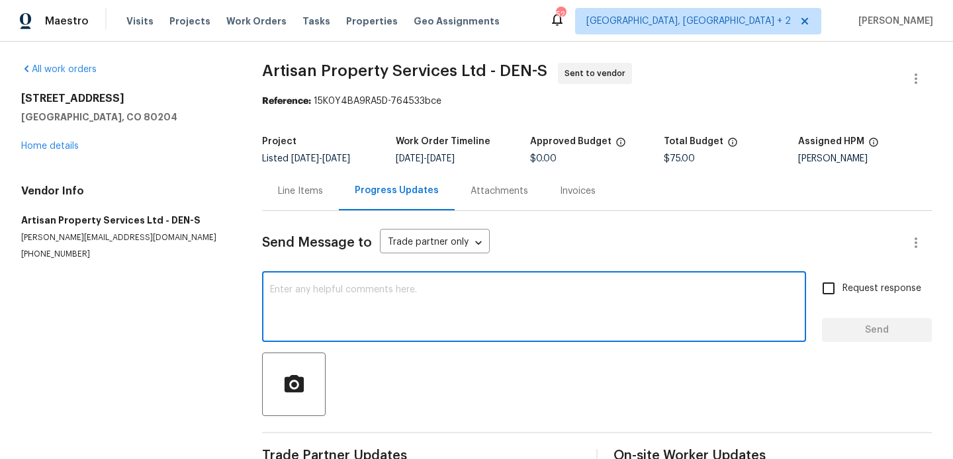
click at [378, 310] on textarea at bounding box center [534, 308] width 528 height 46
paste textarea "Hi, this is Blessida with Opendoor. I’m confirming you received the WO for the …"
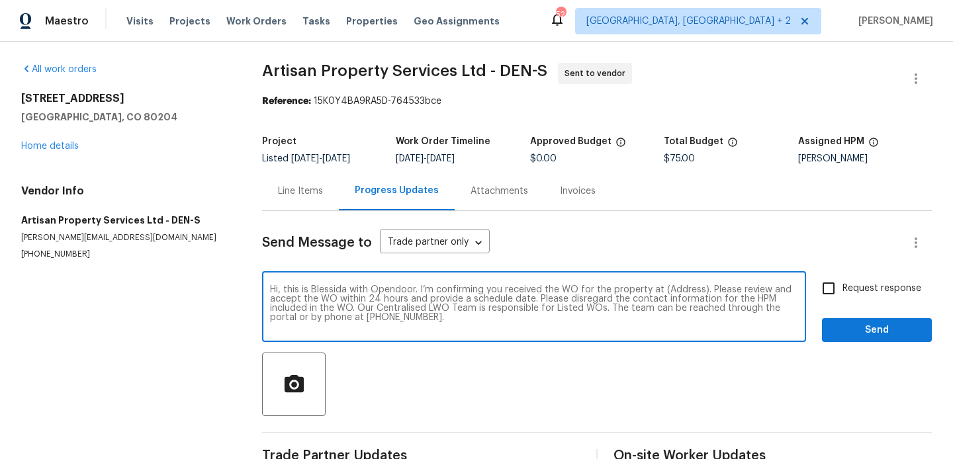
click at [681, 290] on textarea "Hi, this is Blessida with Opendoor. I’m confirming you received the WO for the …" at bounding box center [534, 308] width 528 height 46
paste textarea "1245 Utica St Apt 104, Denver, CO 80204"
type textarea "Hi, this is Blessida with Opendoor. I’m confirming you received the WO for the …"
click at [857, 292] on span "Request response" at bounding box center [881, 289] width 79 height 14
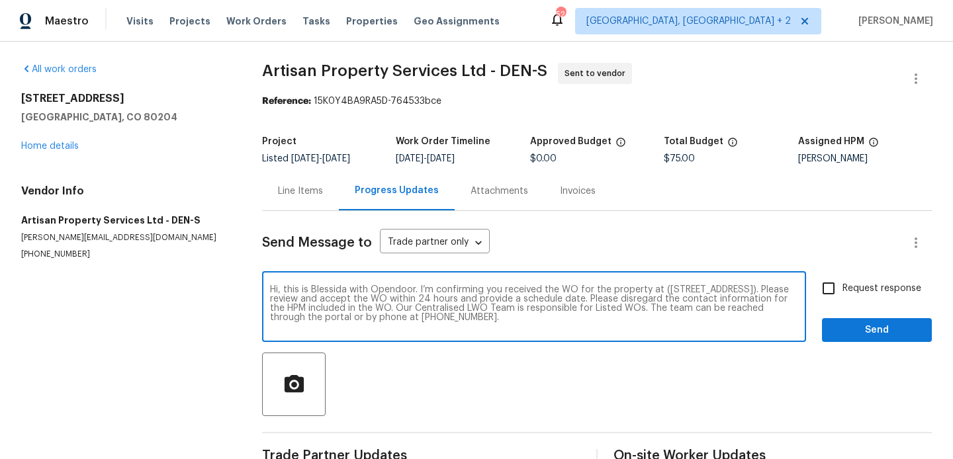
click at [842, 292] on input "Request response" at bounding box center [829, 289] width 28 height 28
checkbox input "true"
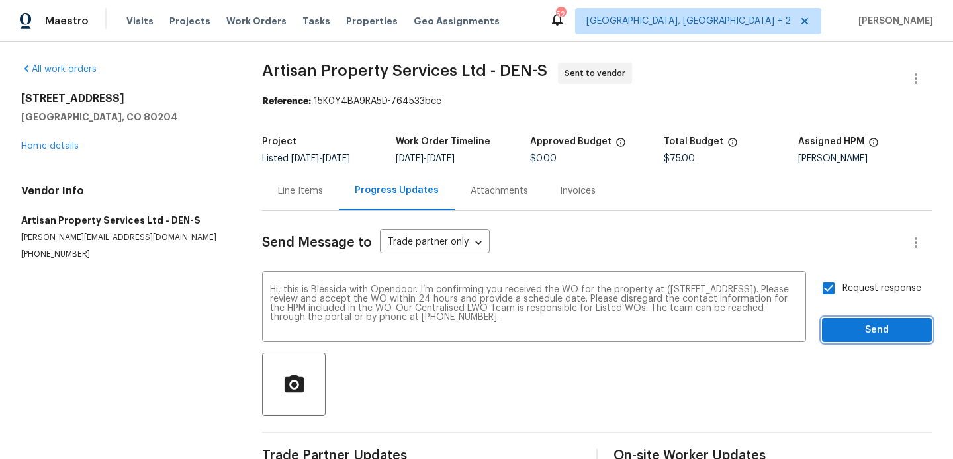
click at [849, 330] on span "Send" at bounding box center [876, 330] width 89 height 17
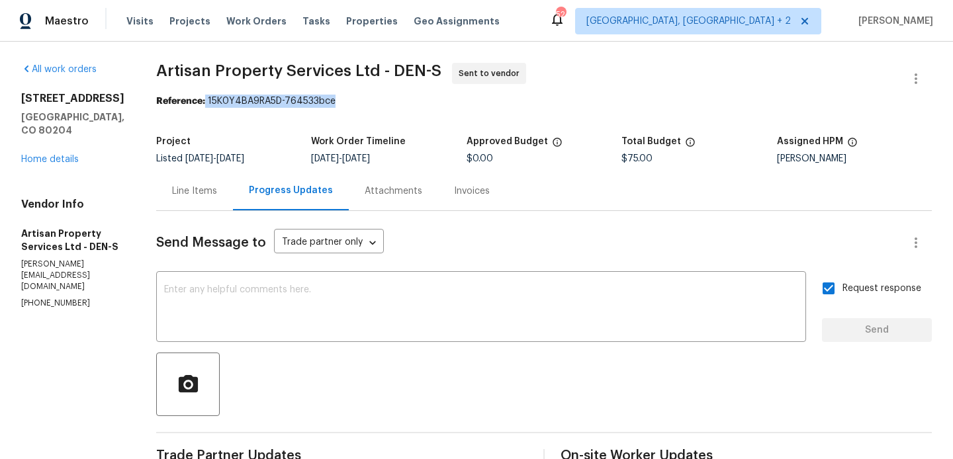
drag, startPoint x: 185, startPoint y: 103, endPoint x: 332, endPoint y: 103, distance: 147.6
click at [332, 103] on div "Reference: 15K0Y4BA9RA5D-764533bce" at bounding box center [543, 101] width 775 height 13
copy div "15K0Y4BA9RA5D-764533bce"
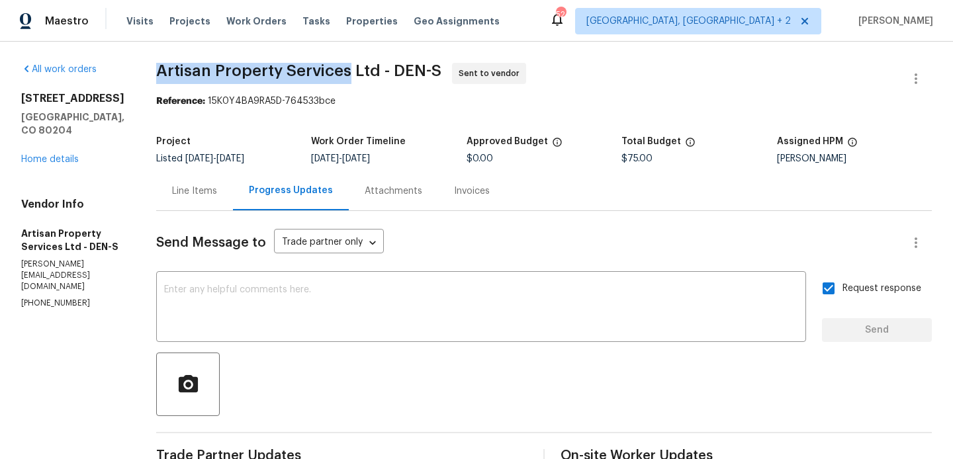
drag, startPoint x: 135, startPoint y: 70, endPoint x: 326, endPoint y: 77, distance: 191.3
click at [326, 77] on div "All work orders 1245 Utica St Apt 104 Denver, CO 80204 Home details Vendor Info…" at bounding box center [476, 319] width 953 height 554
copy span "Artisan Property Services"
click at [69, 164] on link "Home details" at bounding box center [50, 159] width 58 height 9
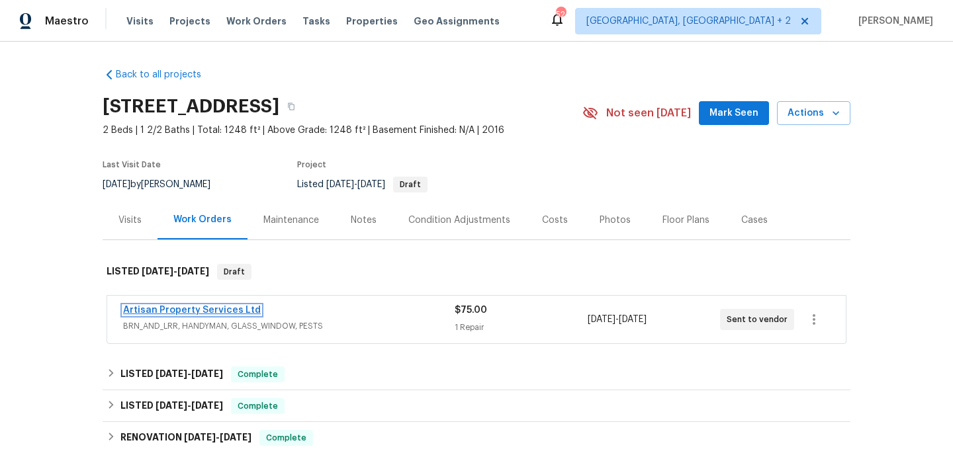
click at [229, 312] on link "Artisan Property Services Ltd" at bounding box center [192, 310] width 138 height 9
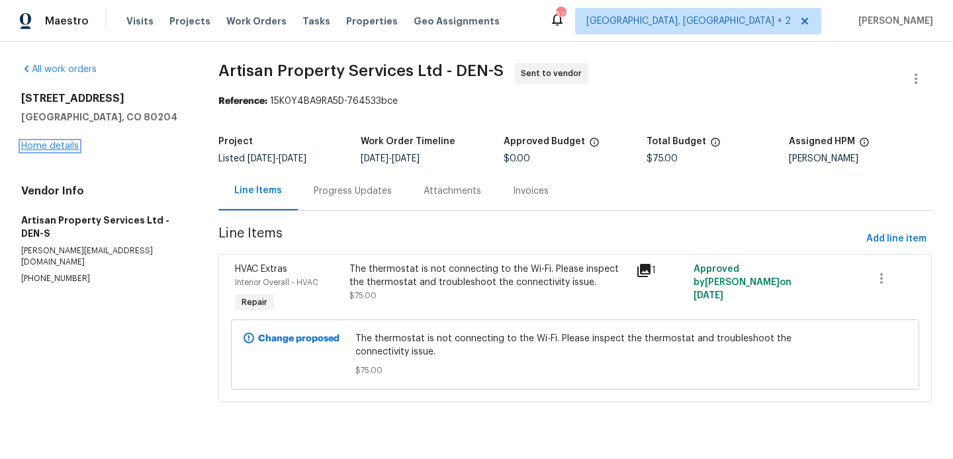
click at [62, 146] on link "Home details" at bounding box center [50, 146] width 58 height 9
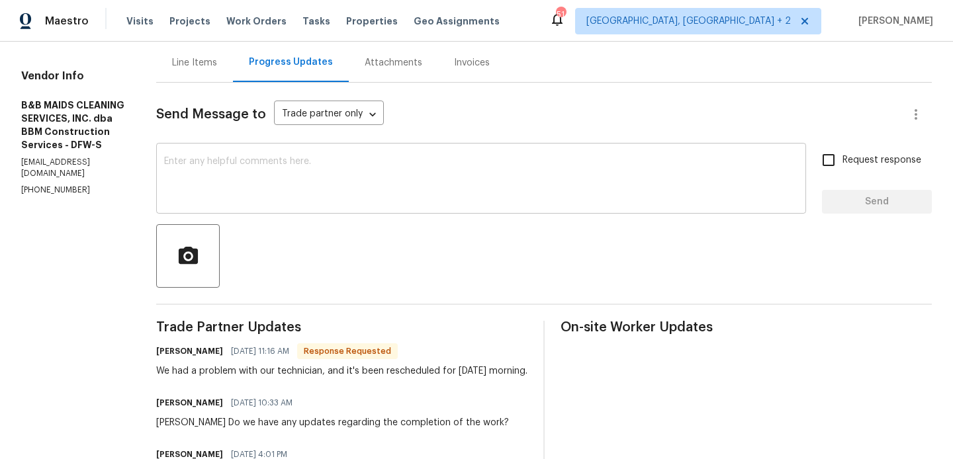
scroll to position [153, 0]
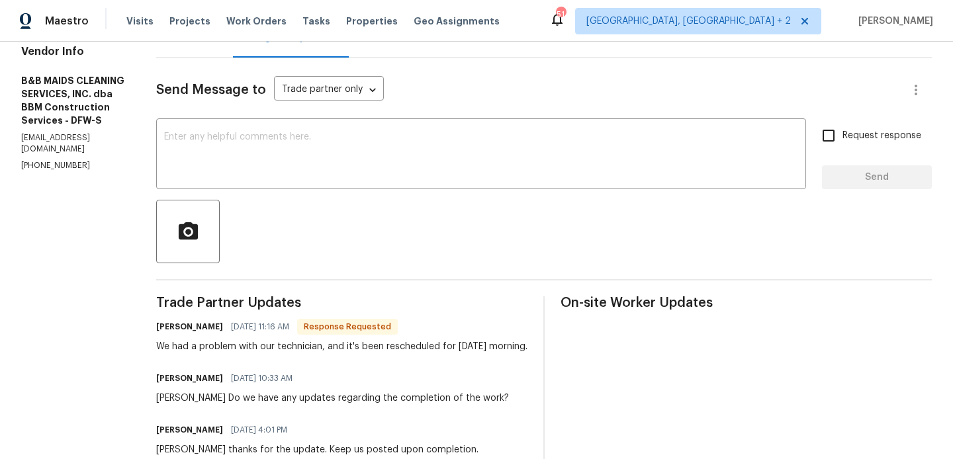
click at [211, 328] on h6 "Allan Nascimento" at bounding box center [189, 326] width 67 height 13
copy h6 "Allan"
click at [276, 201] on div at bounding box center [543, 232] width 775 height 64
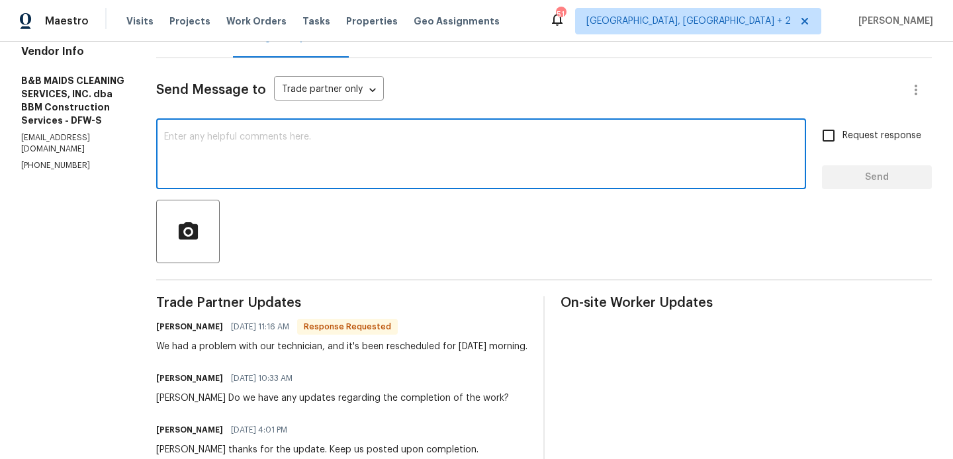
click at [277, 143] on textarea at bounding box center [481, 155] width 634 height 46
paste textarea "Allan"
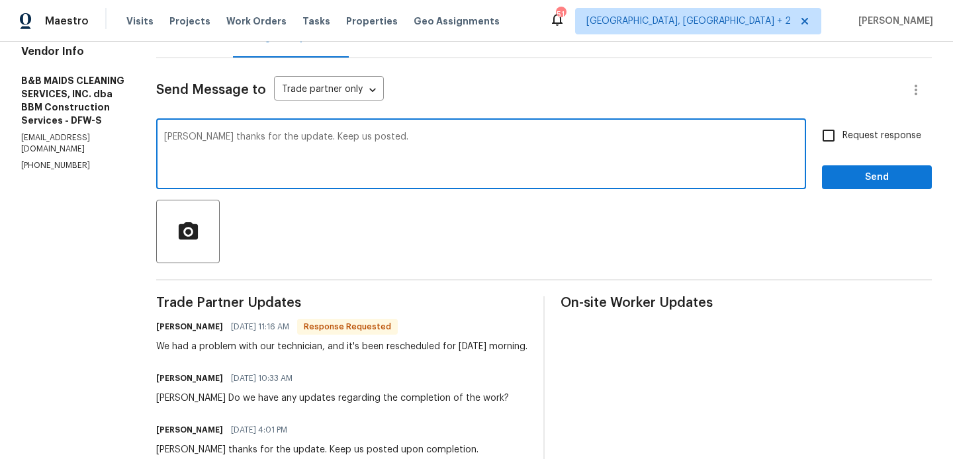
type textarea "Allan thanks for the update. Keep us posted."
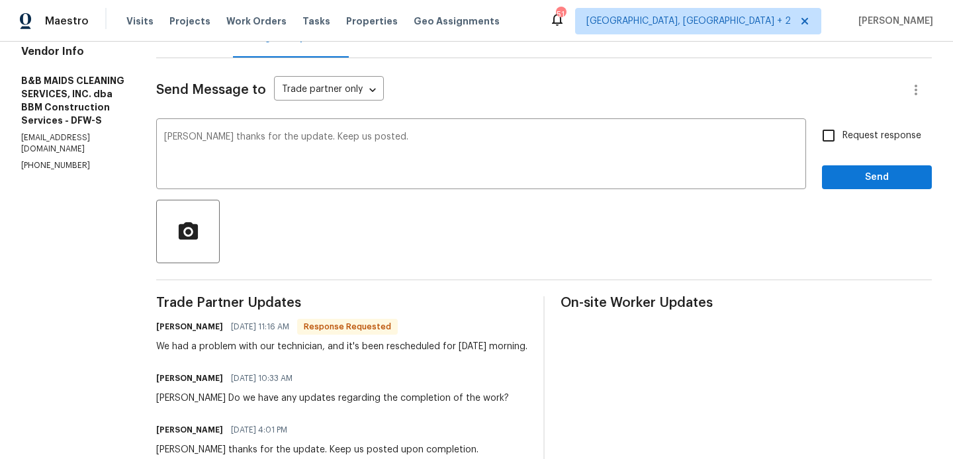
click at [848, 125] on label "Request response" at bounding box center [868, 136] width 107 height 28
click at [842, 125] on input "Request response" at bounding box center [829, 136] width 28 height 28
checkbox input "true"
click at [848, 157] on div "Request response Send" at bounding box center [877, 155] width 110 height 67
click at [844, 170] on span "Send" at bounding box center [876, 177] width 89 height 17
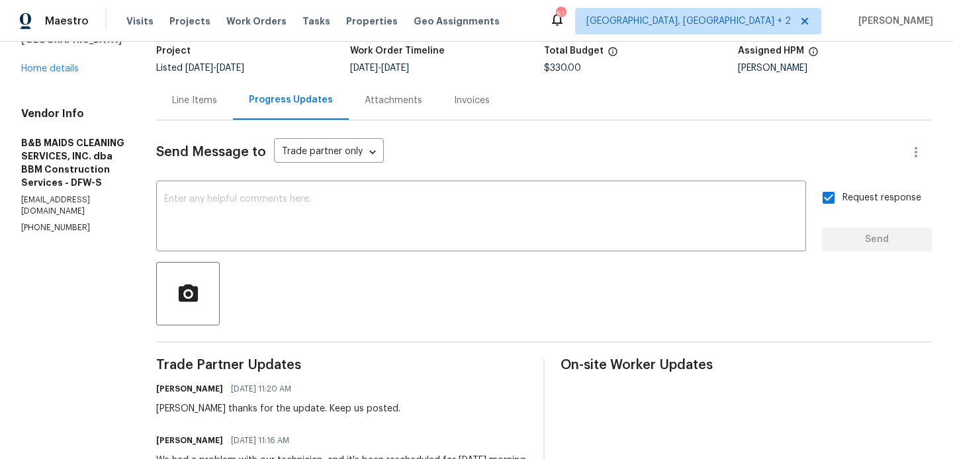
scroll to position [0, 0]
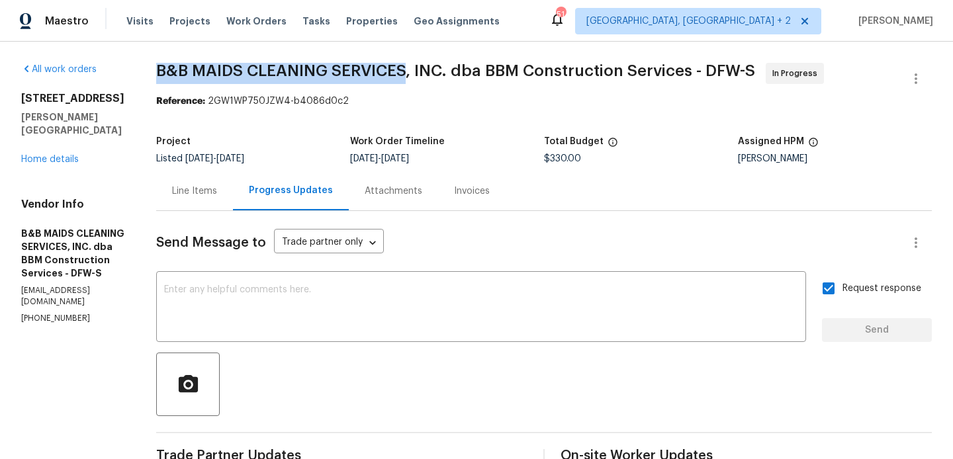
drag, startPoint x: 202, startPoint y: 68, endPoint x: 454, endPoint y: 75, distance: 251.5
click at [454, 75] on span "B&B MAIDS CLEANING SERVICES, INC. dba BBM Construction Services - DFW-S" at bounding box center [455, 71] width 599 height 16
copy span "B&B MAIDS CLEANING SERVICES"
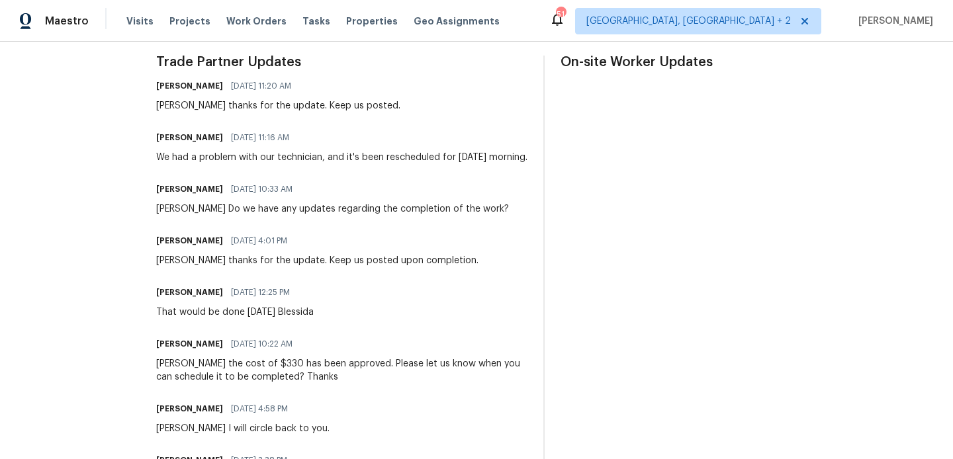
scroll to position [226, 0]
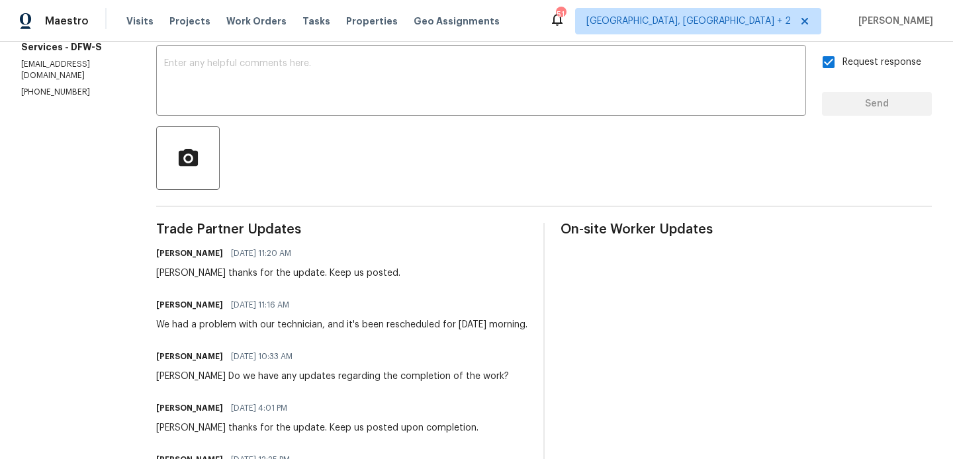
drag, startPoint x: 200, startPoint y: 328, endPoint x: 261, endPoint y: 333, distance: 61.1
click at [261, 333] on div "All work orders 3941 Hometown Blvd Forney, TX 75126 Home details Vendor Info B&…" at bounding box center [476, 454] width 953 height 1278
copy div "We had a problem with our technician, and it's been rescheduled for tomorrow mo…"
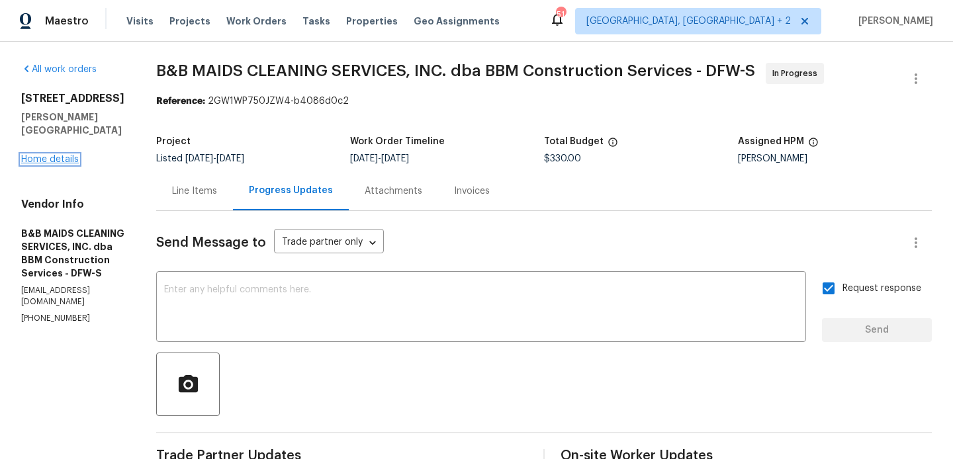
click at [50, 155] on link "Home details" at bounding box center [50, 159] width 58 height 9
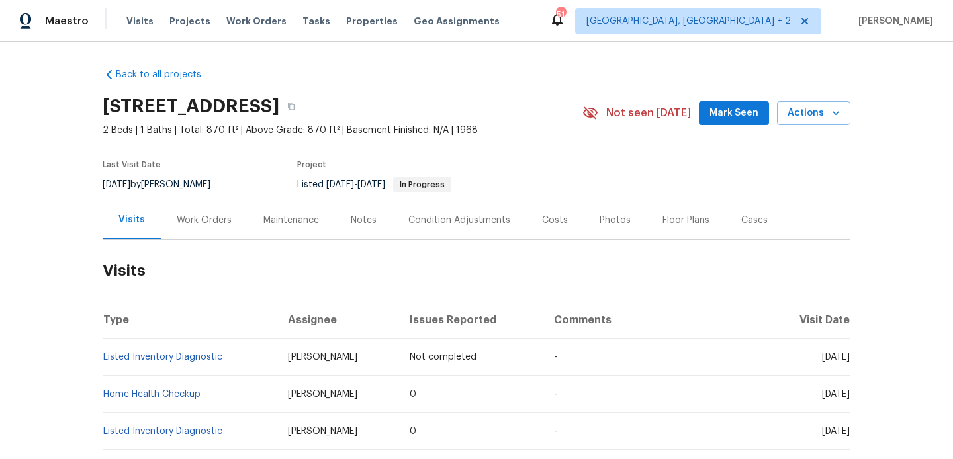
click at [335, 218] on div "Notes" at bounding box center [364, 219] width 58 height 39
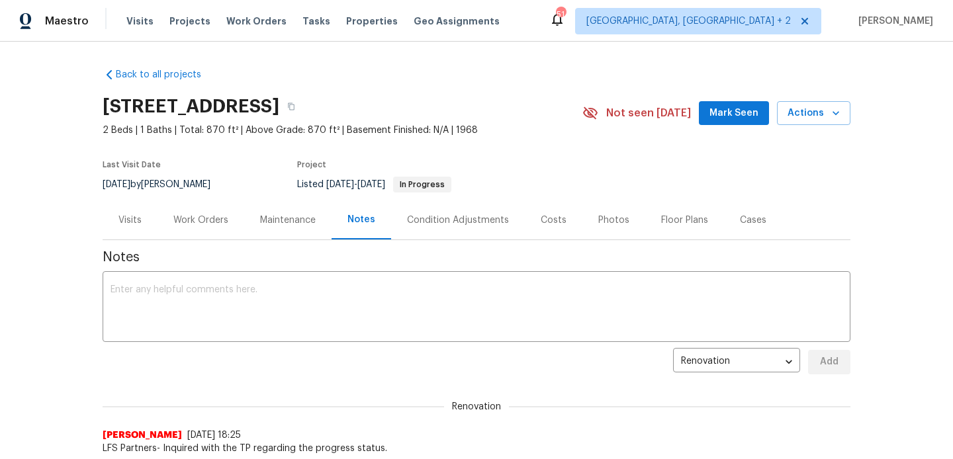
click at [232, 220] on div "Work Orders" at bounding box center [200, 219] width 87 height 39
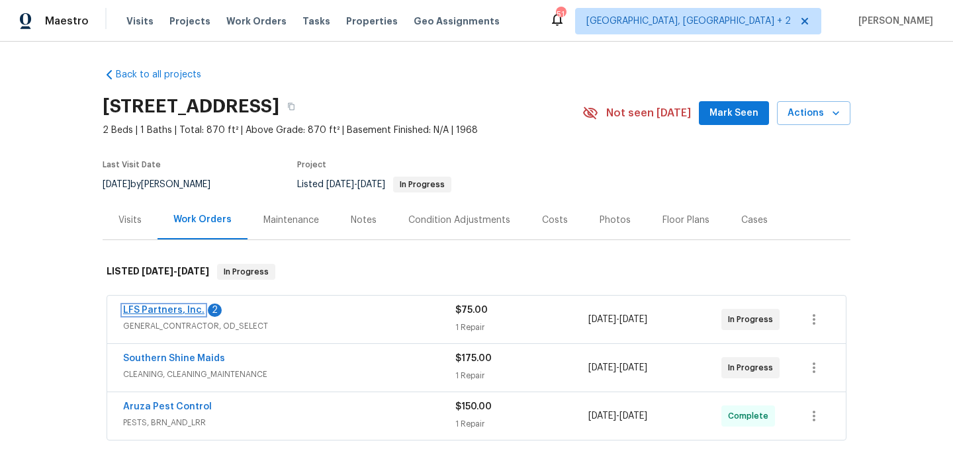
click at [184, 308] on link "LFS Partners, Inc." at bounding box center [163, 310] width 81 height 9
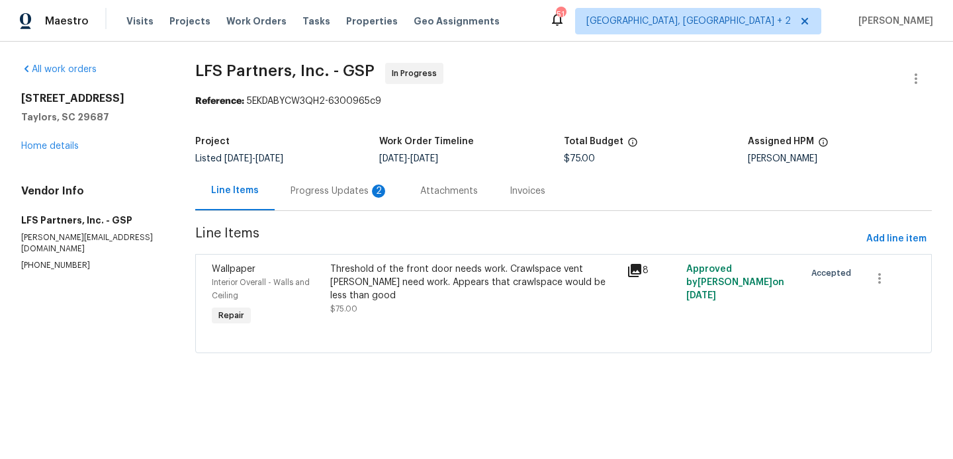
click at [339, 189] on div "Progress Updates 2" at bounding box center [339, 191] width 98 height 13
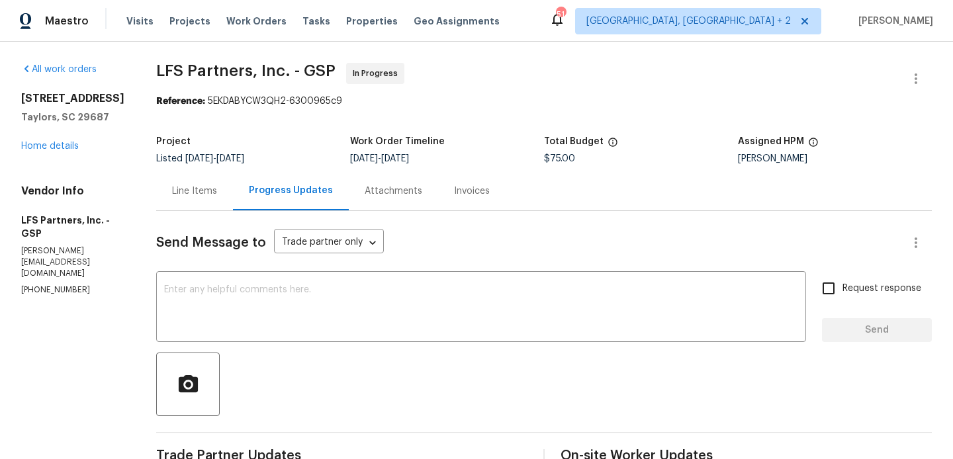
click at [206, 181] on div "Line Items" at bounding box center [194, 190] width 77 height 39
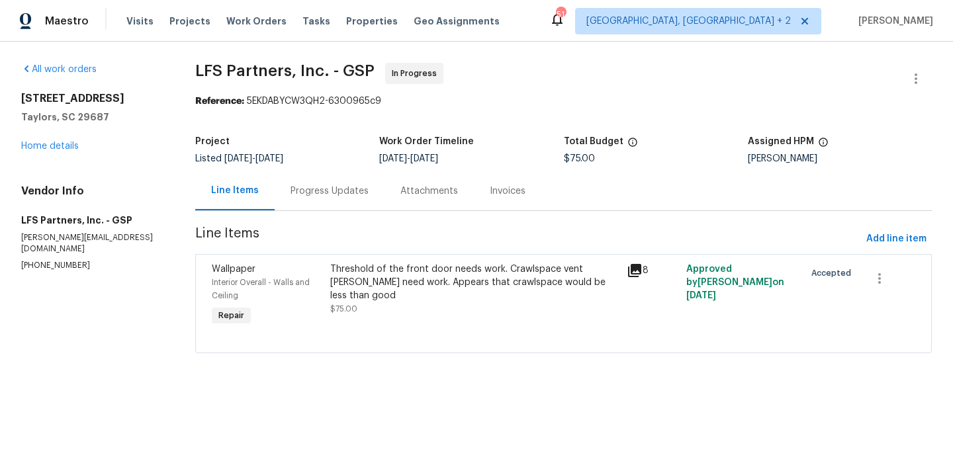
click at [345, 197] on div "Progress Updates" at bounding box center [329, 191] width 78 height 13
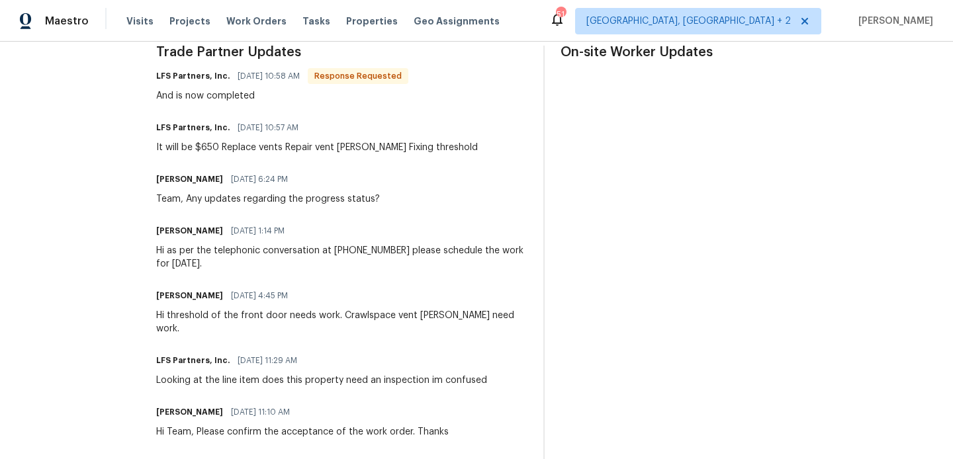
scroll to position [439, 0]
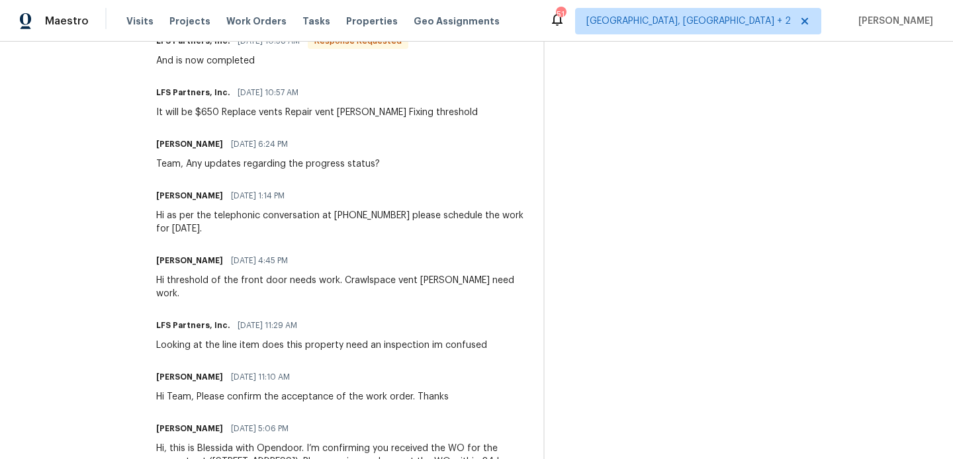
click at [310, 300] on div "Trade Partner Updates LFS Partners, Inc. [DATE] 10:58 AM Response Requested And…" at bounding box center [341, 267] width 371 height 513
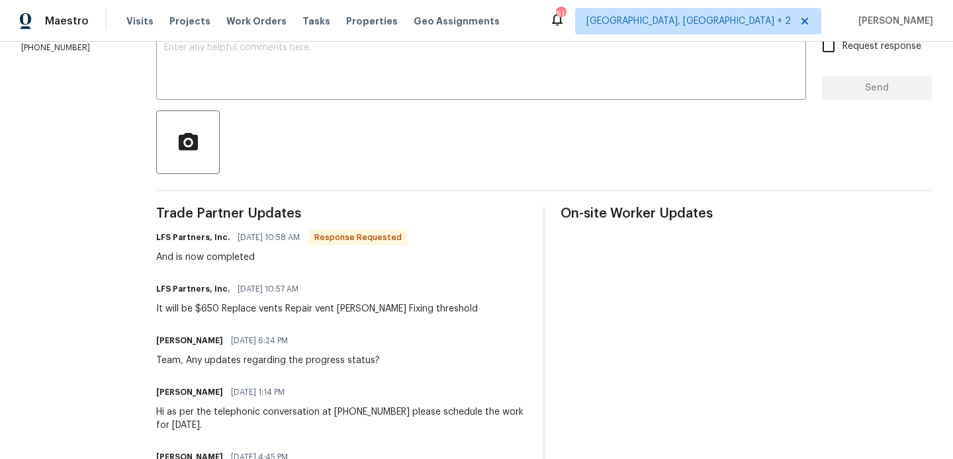
scroll to position [0, 0]
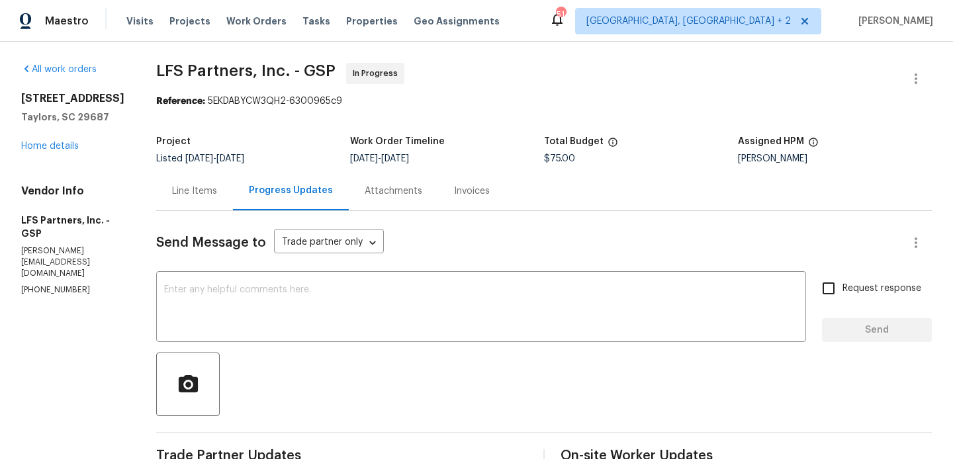
click at [172, 189] on div "Line Items" at bounding box center [194, 191] width 45 height 13
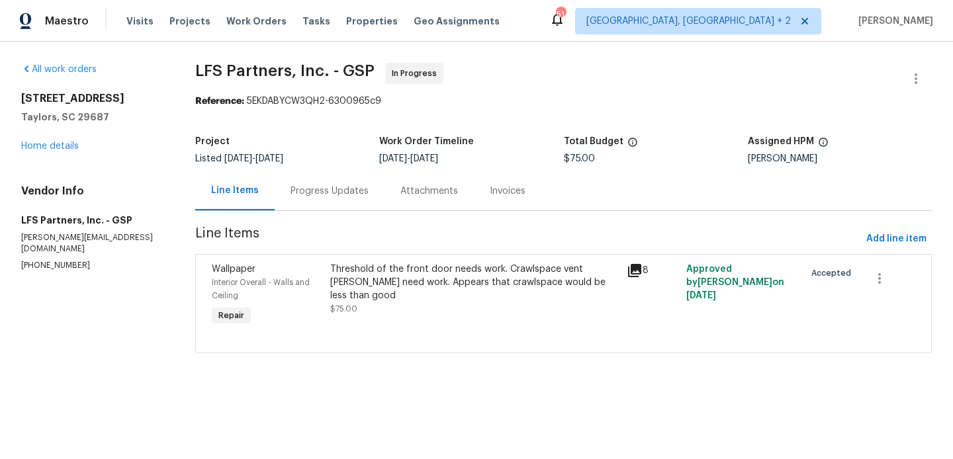
click at [384, 271] on div "Threshold of the front door needs work. Crawlspace vent [PERSON_NAME] need work…" at bounding box center [474, 283] width 288 height 40
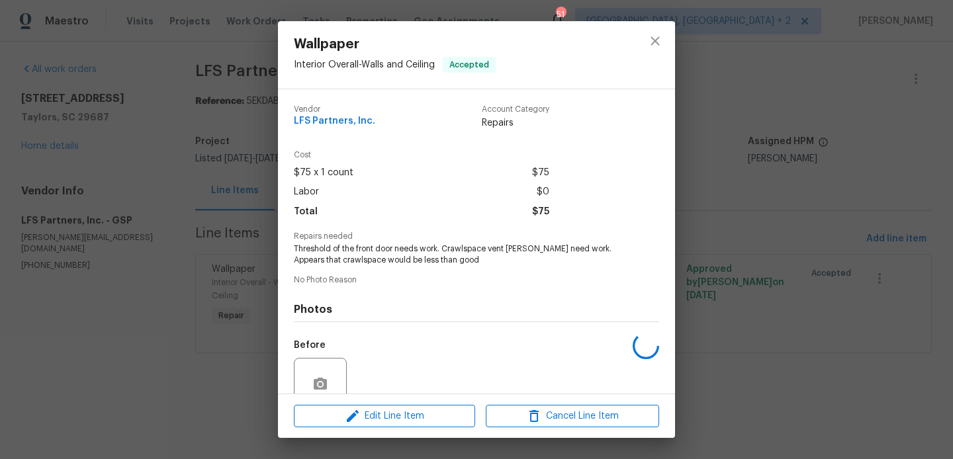
scroll to position [116, 0]
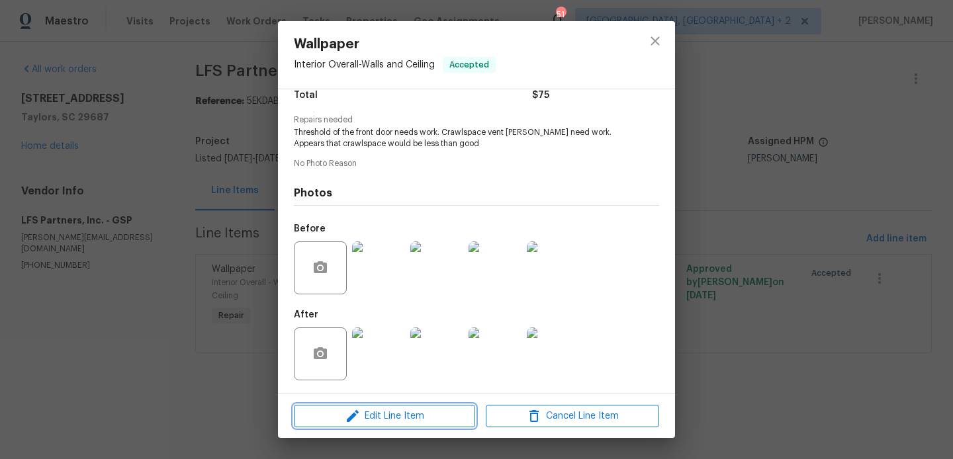
click at [375, 421] on span "Edit Line Item" at bounding box center [384, 416] width 173 height 17
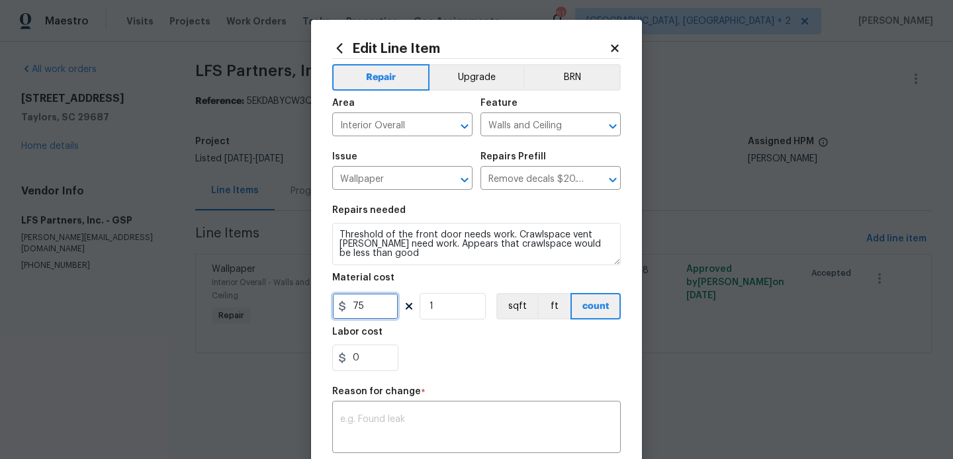
click at [359, 306] on input "75" at bounding box center [365, 306] width 66 height 26
type input "650"
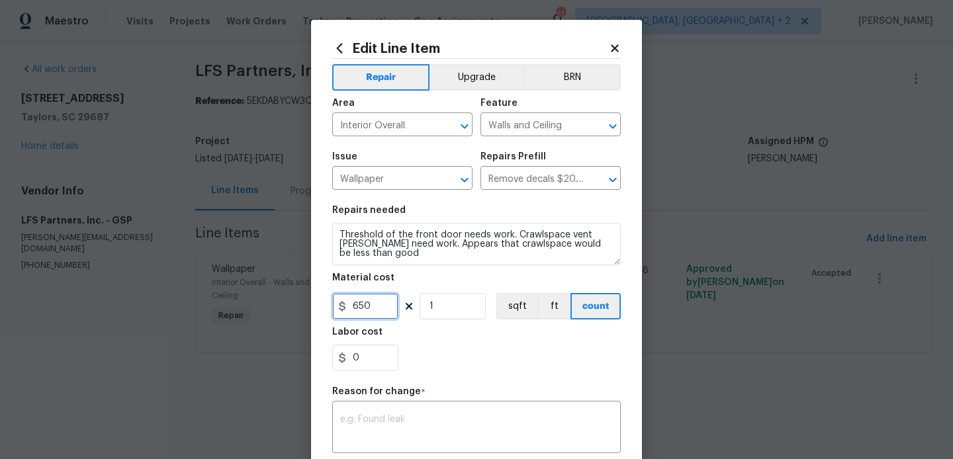
scroll to position [206, 0]
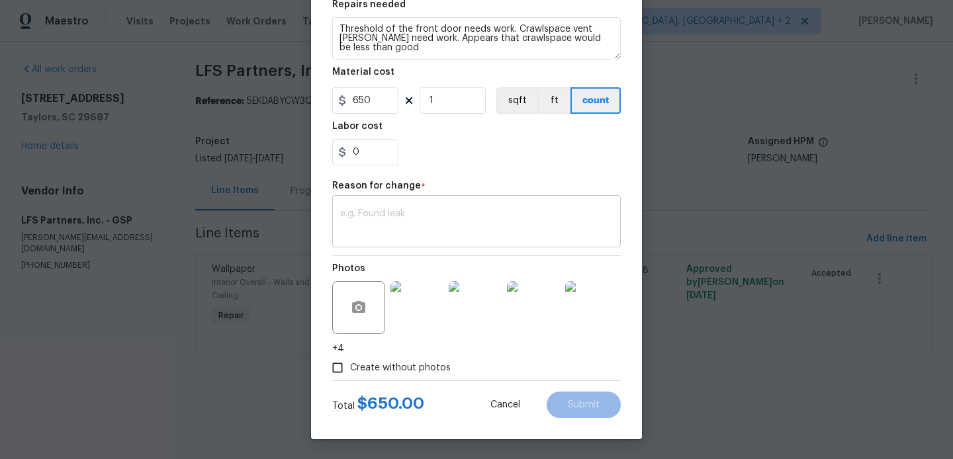
click at [448, 236] on textarea at bounding box center [476, 223] width 273 height 28
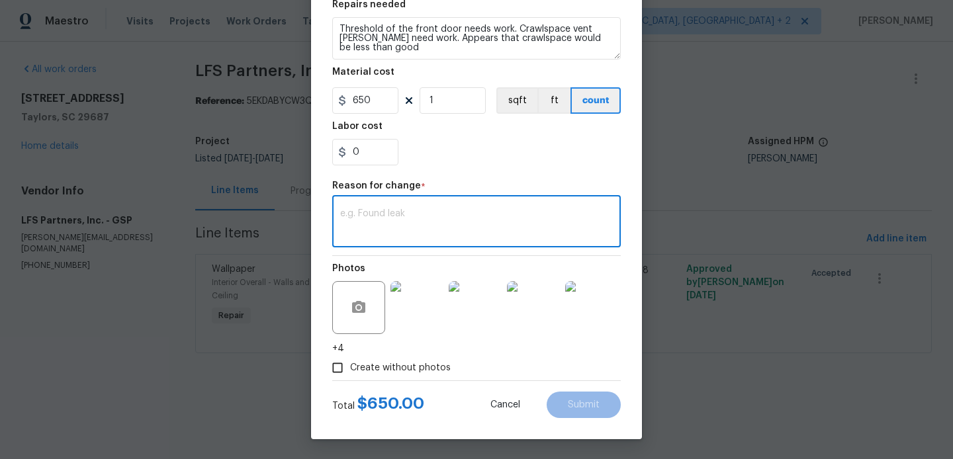
paste textarea "(BA) Updated per vendor’s final cost."
type textarea "(BA) Updated per vendor’s final cost."
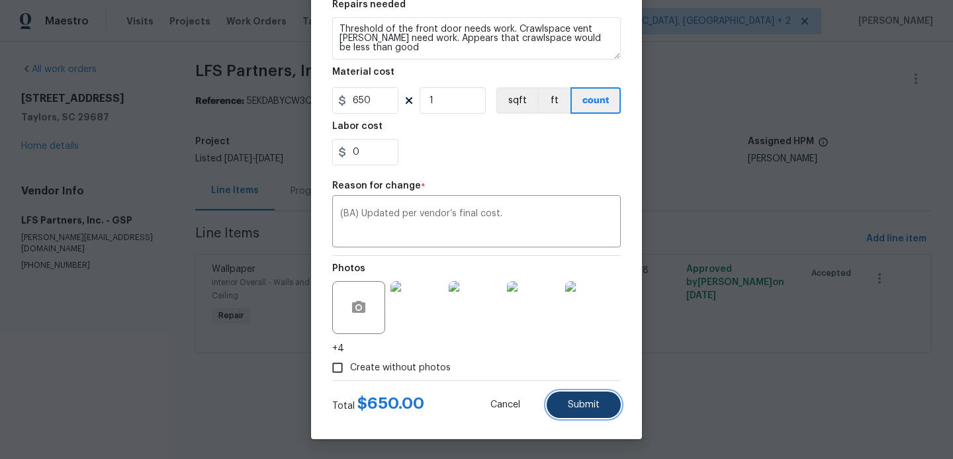
click at [580, 406] on span "Submit" at bounding box center [584, 405] width 32 height 10
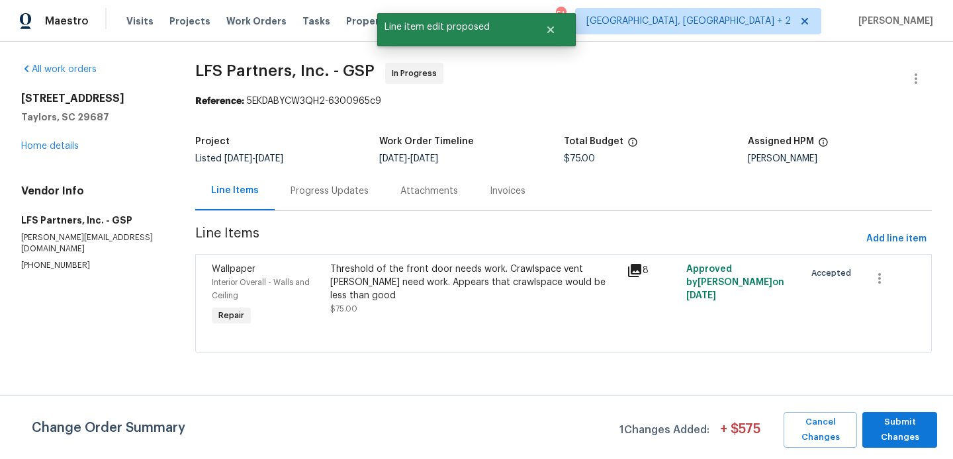
scroll to position [0, 0]
click at [896, 433] on span "Submit Changes" at bounding box center [900, 430] width 62 height 30
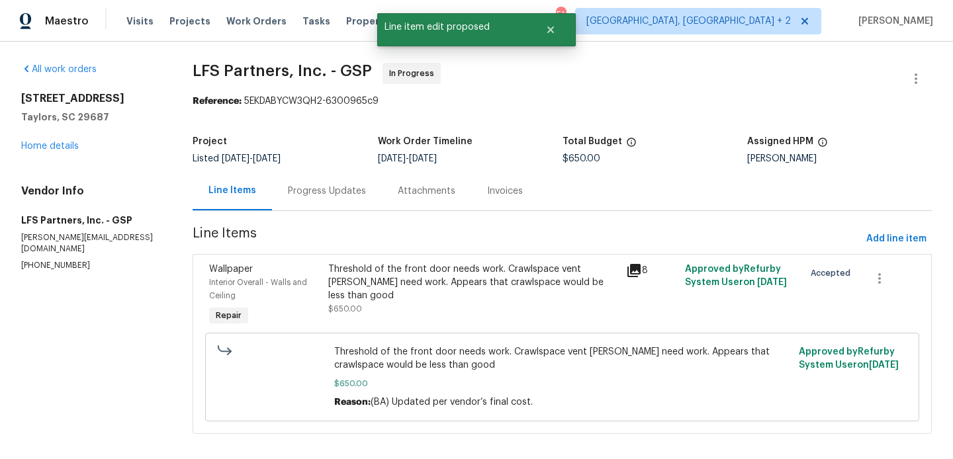
click at [370, 199] on div "Progress Updates" at bounding box center [327, 190] width 110 height 39
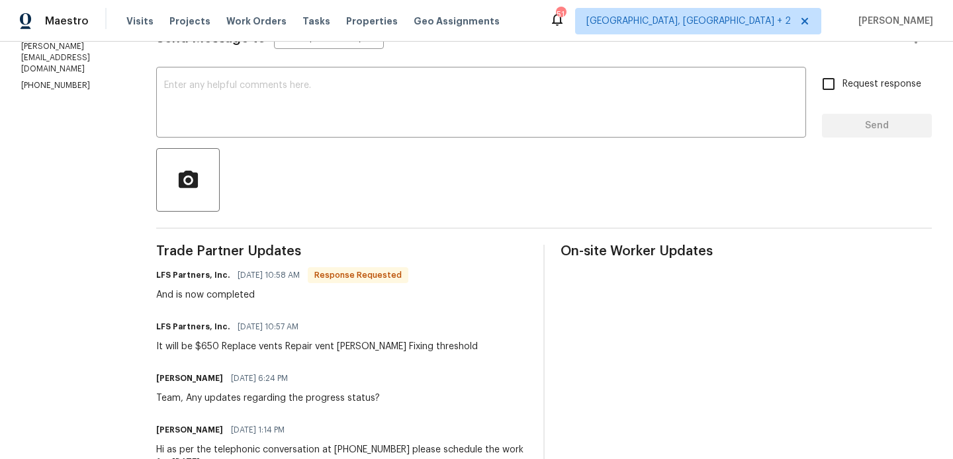
scroll to position [174, 0]
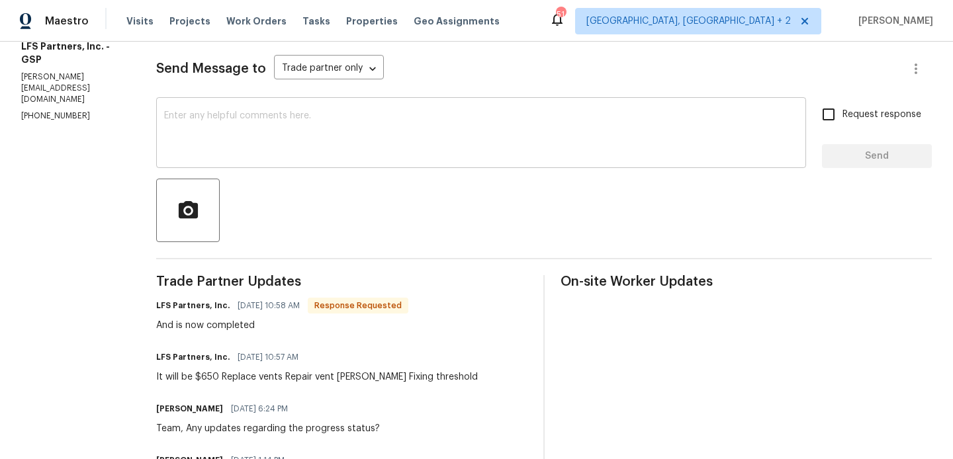
click at [225, 140] on textarea at bounding box center [481, 134] width 634 height 46
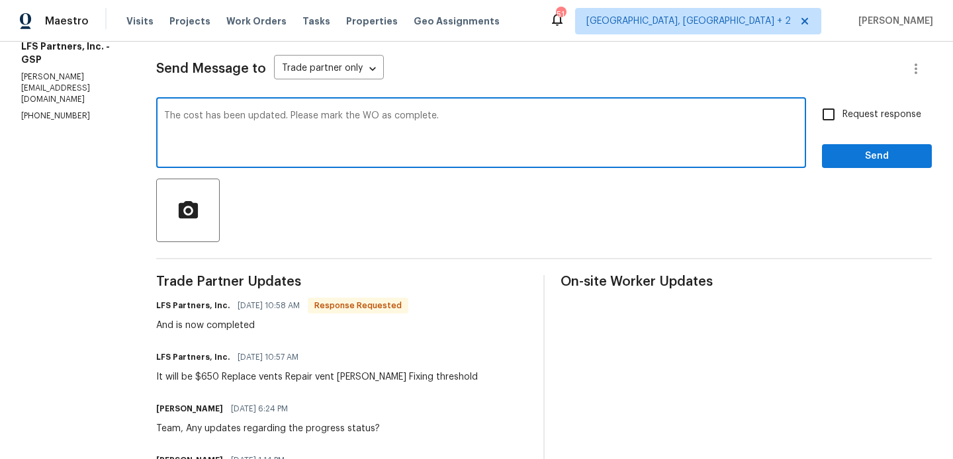
type textarea "The cost has been updated. Please mark the WO as complete."
click at [840, 120] on input "Request response" at bounding box center [829, 115] width 28 height 28
checkbox input "true"
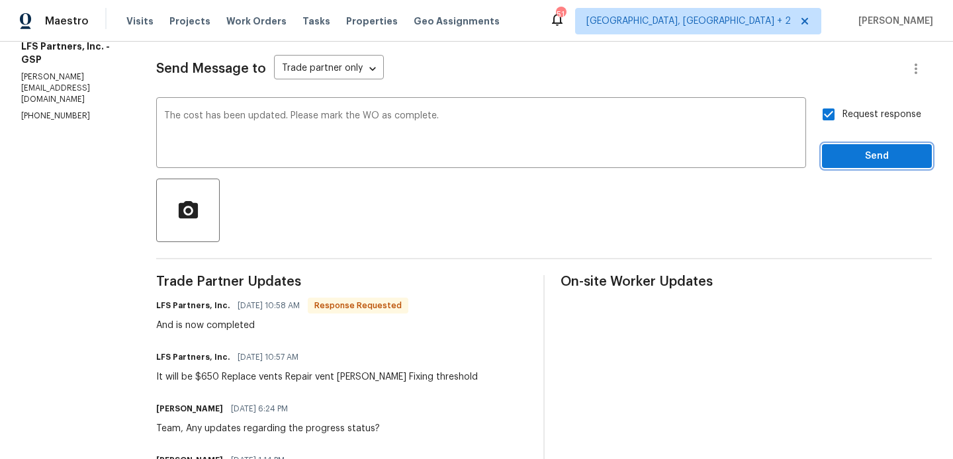
click at [842, 145] on button "Send" at bounding box center [877, 156] width 110 height 24
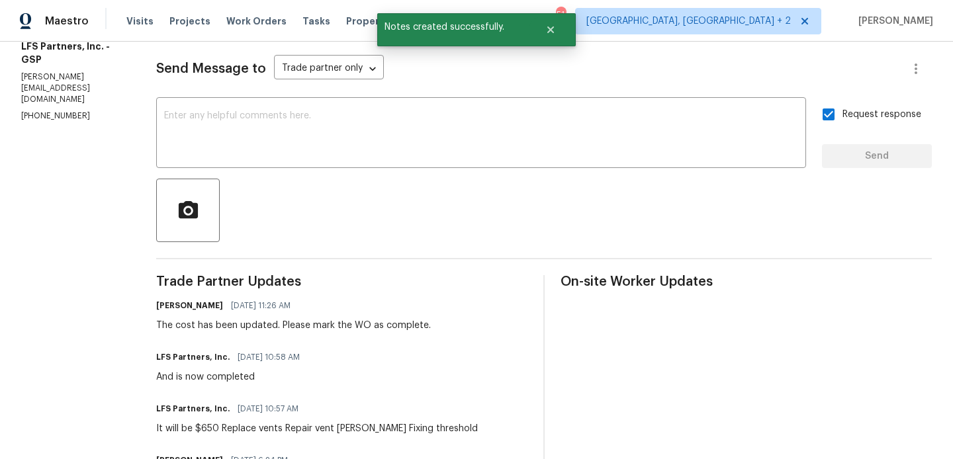
scroll to position [0, 0]
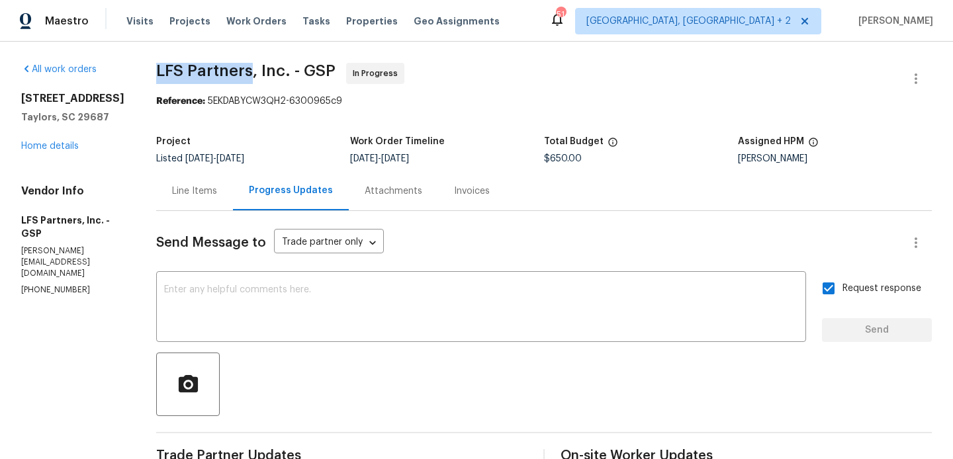
drag, startPoint x: 142, startPoint y: 67, endPoint x: 235, endPoint y: 75, distance: 93.7
copy span "LFS Partners"
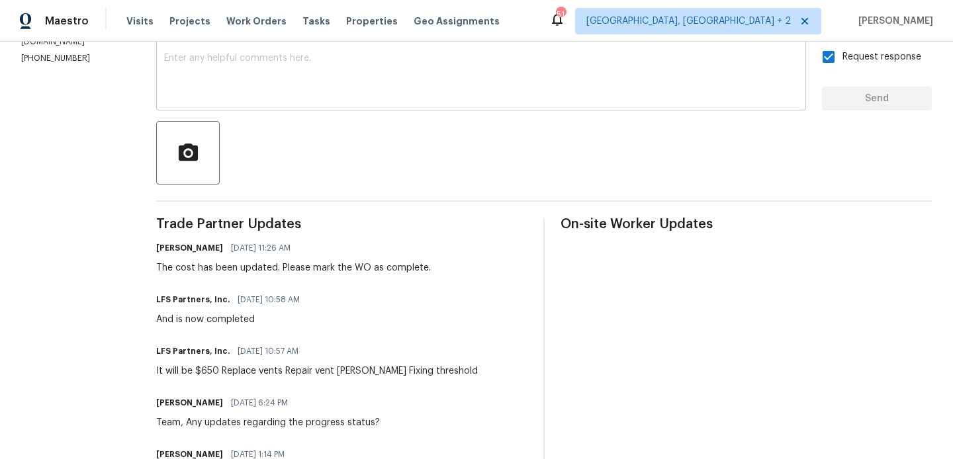
scroll to position [448, 0]
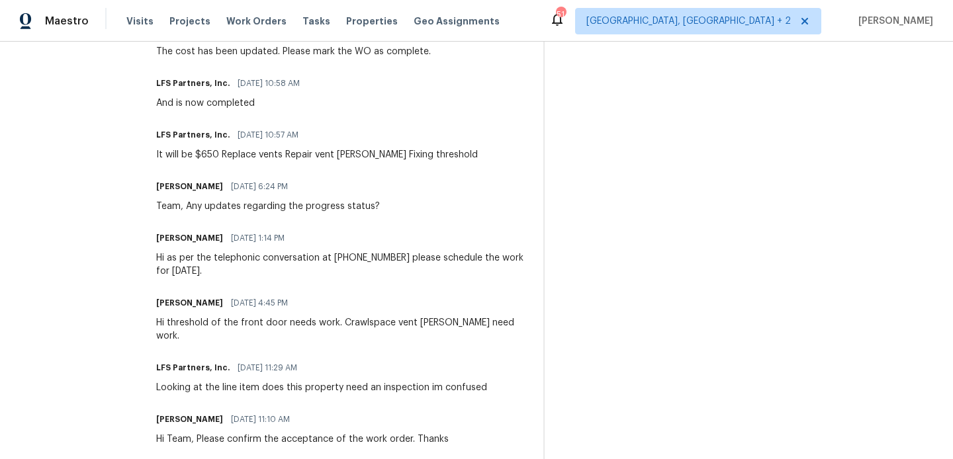
click at [251, 161] on div "It will be $650 Replace vents Repair vent [PERSON_NAME] Fixing threshold" at bounding box center [317, 154] width 322 height 13
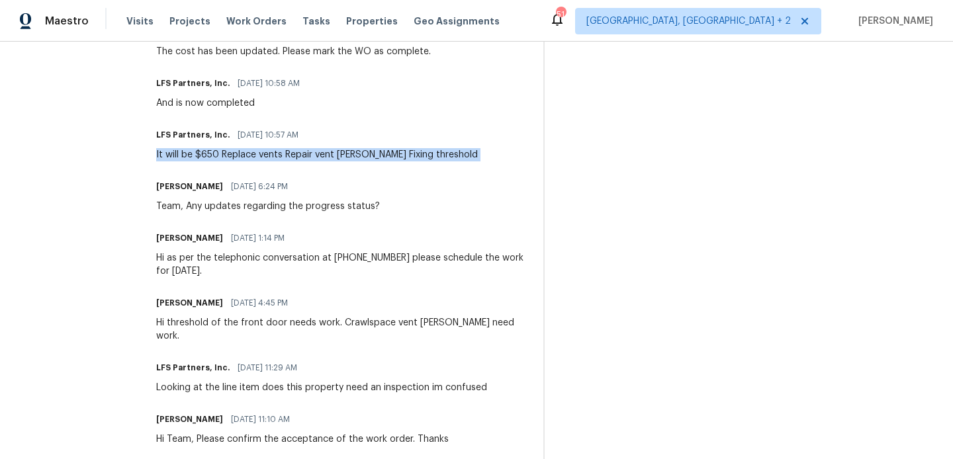
click at [251, 161] on div "It will be $650 Replace vents Repair vent [PERSON_NAME] Fixing threshold" at bounding box center [317, 154] width 322 height 13
copy div "It will be $650 Replace vents Repair vent [PERSON_NAME] Fixing threshold"
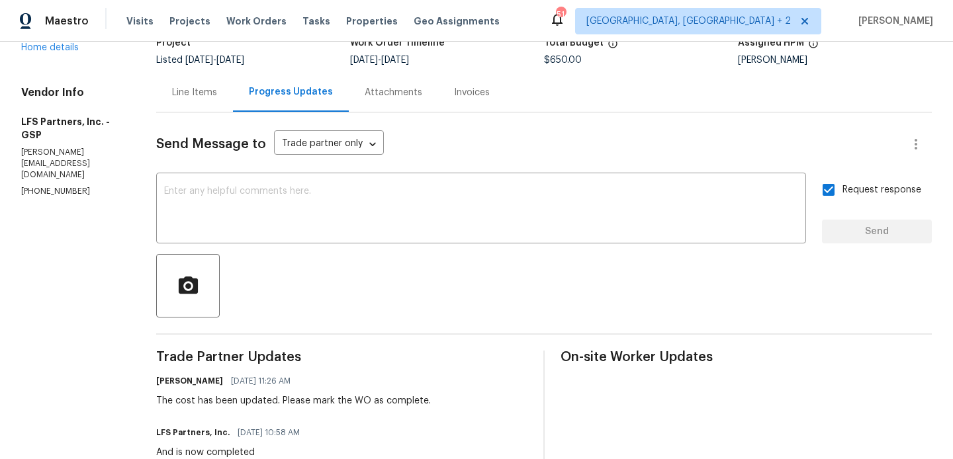
scroll to position [0, 0]
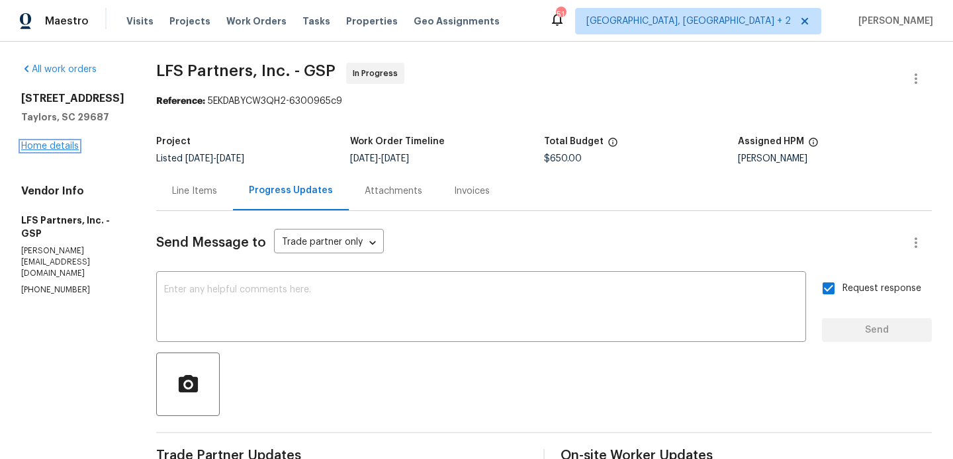
click at [42, 151] on link "Home details" at bounding box center [50, 146] width 58 height 9
